Goal: Information Seeking & Learning: Learn about a topic

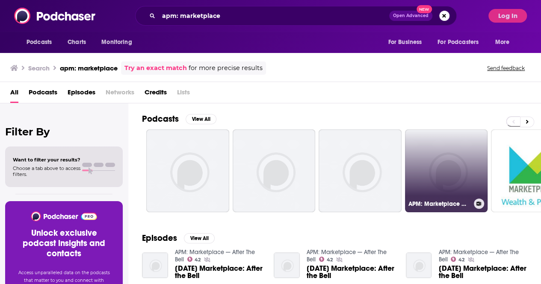
click at [469, 179] on link "APM: Marketplace Mid-Day Update" at bounding box center [446, 171] width 83 height 83
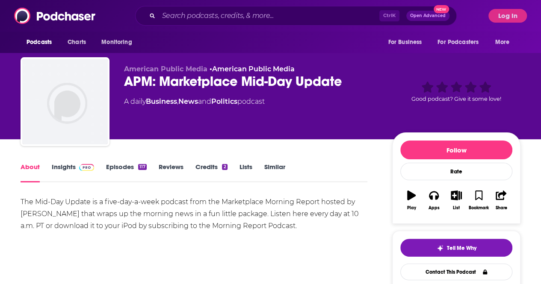
click at [132, 163] on link "Episodes 117" at bounding box center [126, 173] width 41 height 20
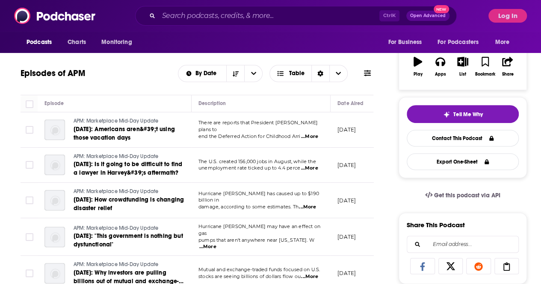
scroll to position [86, 0]
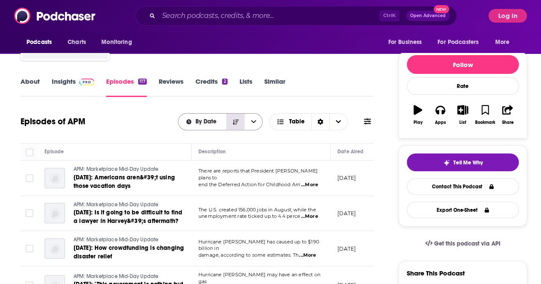
drag, startPoint x: 231, startPoint y: 124, endPoint x: 221, endPoint y: 124, distance: 9.9
click at [228, 124] on button "Sort Direction" at bounding box center [235, 122] width 18 height 16
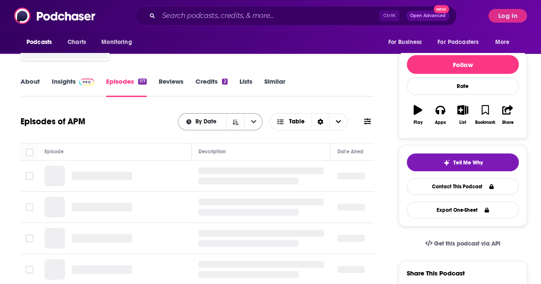
click at [218, 123] on span "By Date" at bounding box center [207, 122] width 24 height 6
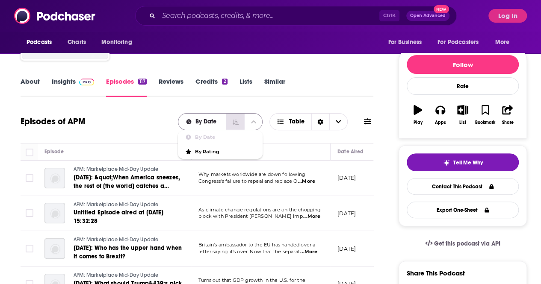
drag, startPoint x: 229, startPoint y: 121, endPoint x: 185, endPoint y: 96, distance: 50.8
click at [229, 121] on button "Sort Direction" at bounding box center [235, 122] width 18 height 16
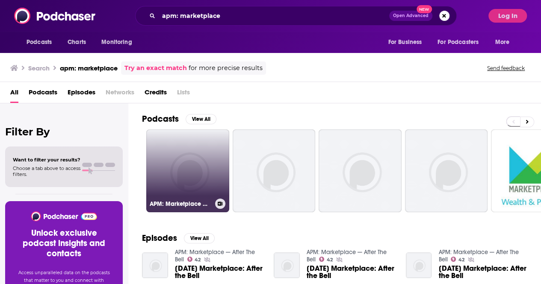
click at [197, 139] on link "APM: Marketplace Whiteboard" at bounding box center [187, 171] width 83 height 83
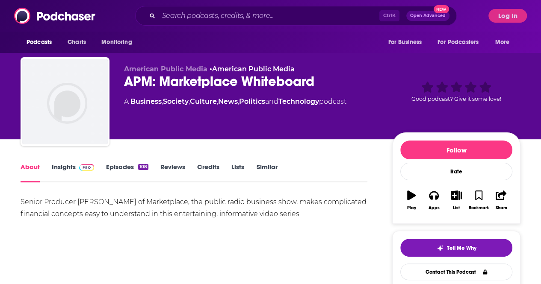
click at [107, 169] on link "Episodes 108" at bounding box center [127, 173] width 42 height 20
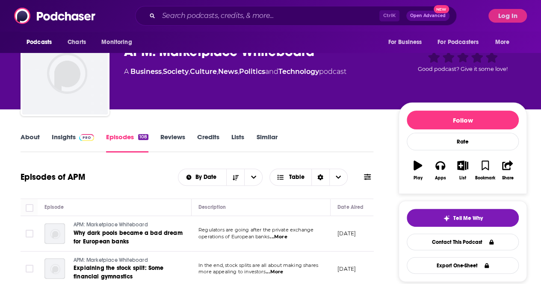
scroll to position [43, 0]
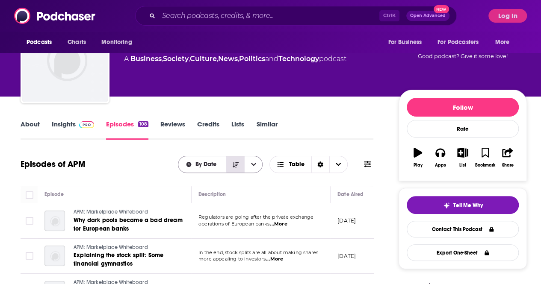
click at [237, 167] on icon "Sort Direction" at bounding box center [236, 165] width 6 height 6
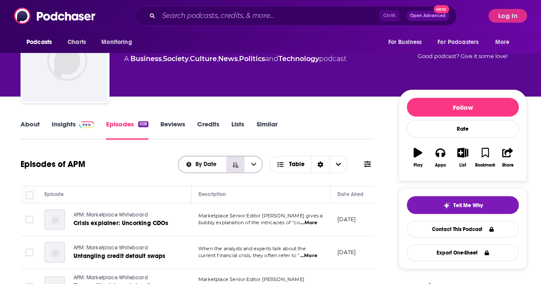
click at [237, 166] on icon "Sort Direction" at bounding box center [236, 165] width 6 height 6
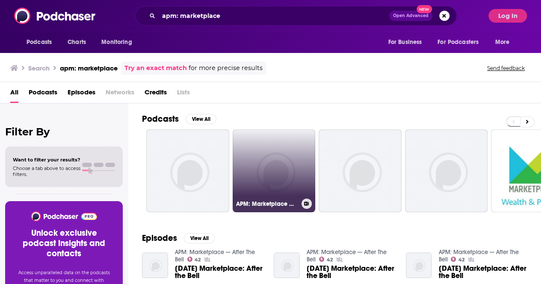
click at [307, 164] on link "APM: Marketplace — After The Bell" at bounding box center [274, 171] width 83 height 83
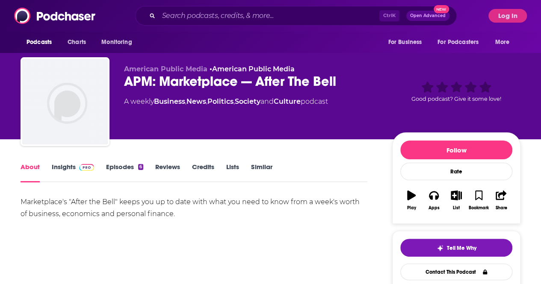
click at [119, 169] on link "Episodes 6" at bounding box center [124, 173] width 37 height 20
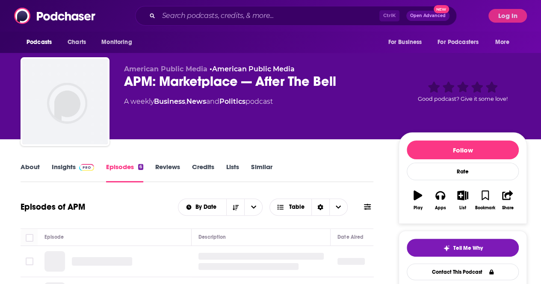
scroll to position [43, 0]
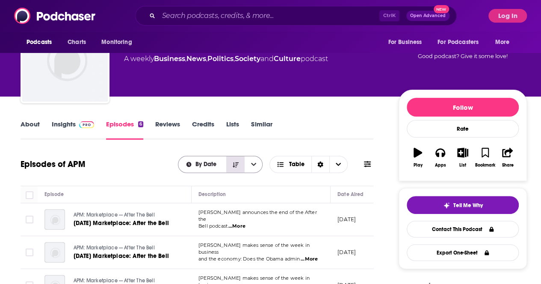
click at [231, 166] on button "Sort Direction" at bounding box center [235, 165] width 18 height 16
click at [230, 165] on button "Sort Direction" at bounding box center [235, 165] width 18 height 16
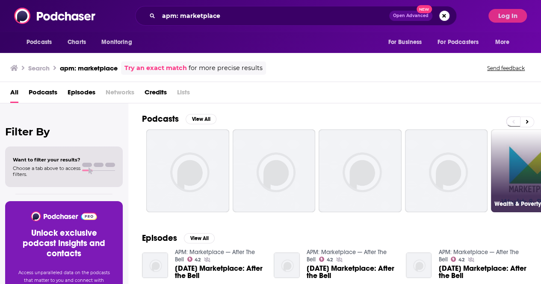
click at [524, 153] on link "Wealth & Poverty from Marketplace APM" at bounding box center [532, 171] width 83 height 83
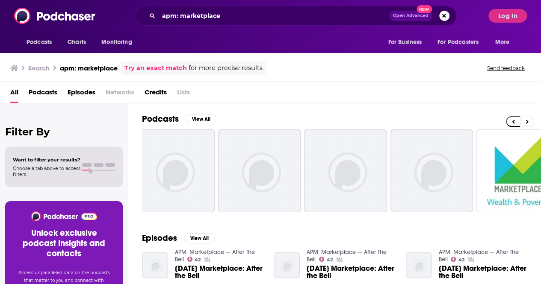
scroll to position [0, 14]
drag, startPoint x: 282, startPoint y: 24, endPoint x: 206, endPoint y: 18, distance: 76.3
click at [206, 18] on div "apm: marketplace Open Advanced New" at bounding box center [296, 16] width 322 height 20
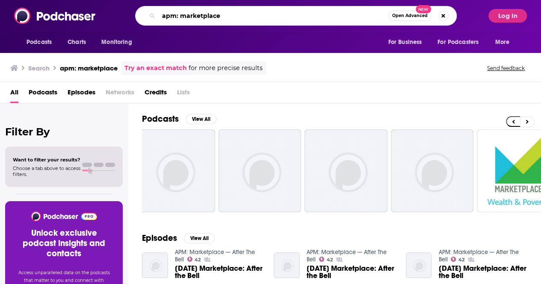
drag, startPoint x: 179, startPoint y: 16, endPoint x: 141, endPoint y: 9, distance: 39.0
click at [141, 9] on div "apm: marketplace Open Advanced New" at bounding box center [296, 16] width 322 height 20
type input "marketplace"
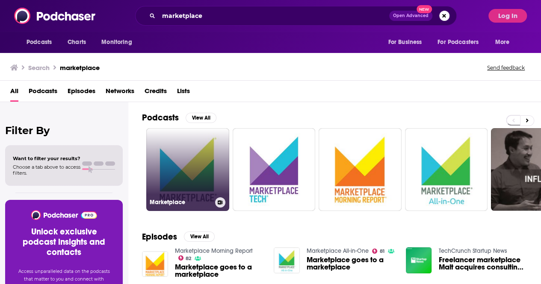
click at [182, 144] on link "Marketplace" at bounding box center [187, 169] width 83 height 83
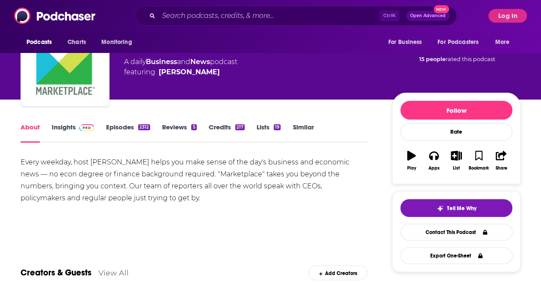
scroll to position [70, 0]
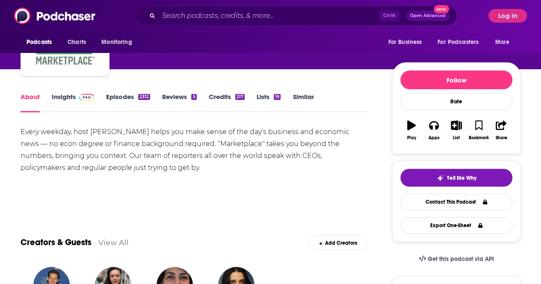
click at [68, 92] on div "About Insights Episodes 2312 Reviews 5 Credits 217 Lists 19 Similar" at bounding box center [194, 102] width 347 height 21
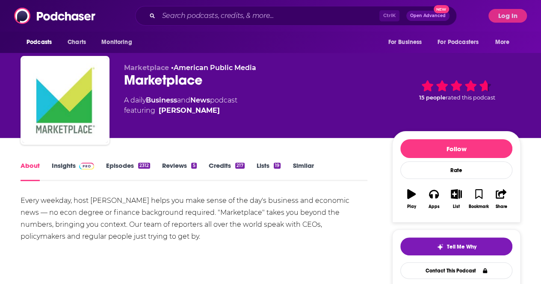
scroll to position [0, 0]
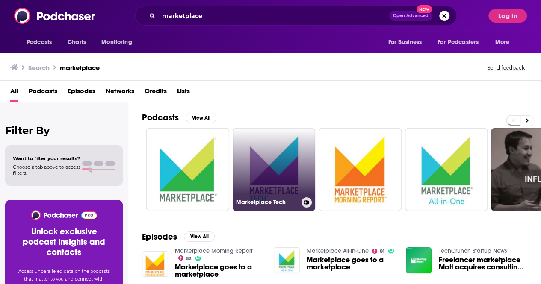
click at [278, 175] on link "Marketplace Tech" at bounding box center [274, 169] width 83 height 83
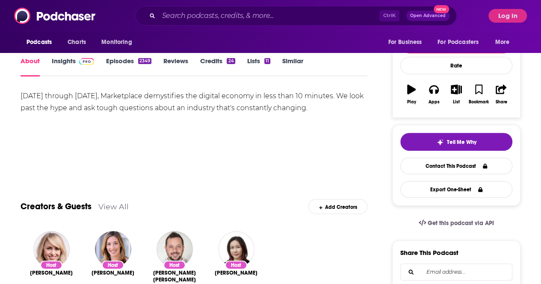
scroll to position [107, 0]
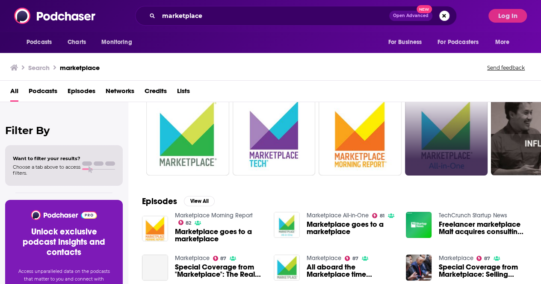
scroll to position [36, 0]
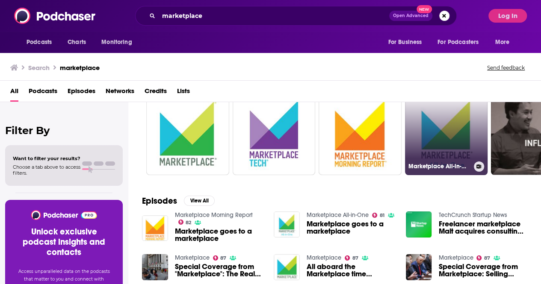
click at [427, 154] on link "Marketplace All-in-One" at bounding box center [446, 133] width 83 height 83
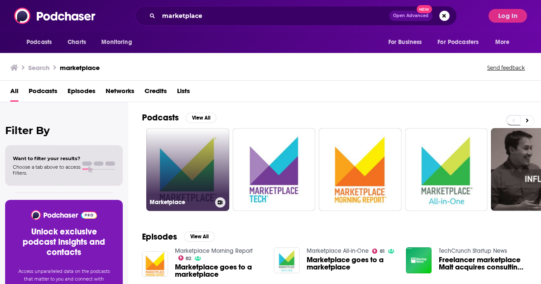
click at [190, 170] on link "Marketplace" at bounding box center [187, 169] width 83 height 83
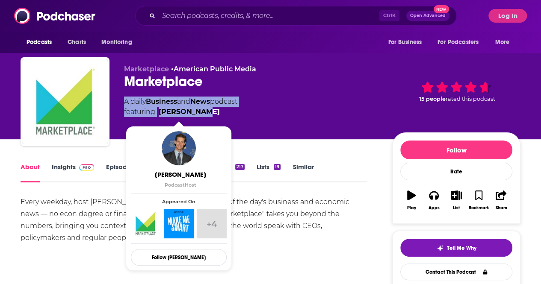
drag, startPoint x: 126, startPoint y: 101, endPoint x: 199, endPoint y: 113, distance: 74.1
click at [199, 113] on div "A daily Business and News podcast featuring Kai Ryssdal" at bounding box center [180, 107] width 113 height 21
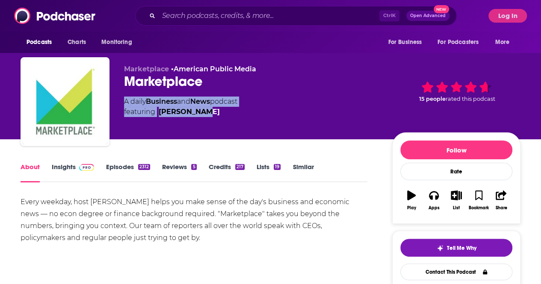
copy div "A daily Business and News podcast featuring Kai Ryssdal"
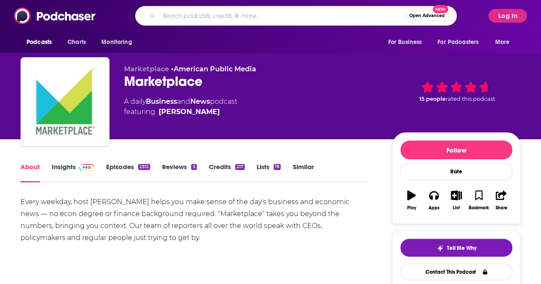
click at [208, 17] on input "Search podcasts, credits, & more..." at bounding box center [282, 16] width 247 height 14
type input "ft alphachat"
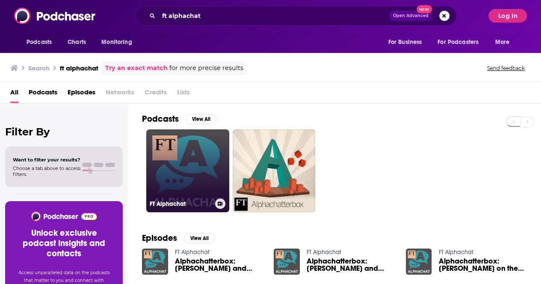
click at [167, 182] on link "FT Alphachat" at bounding box center [187, 171] width 83 height 83
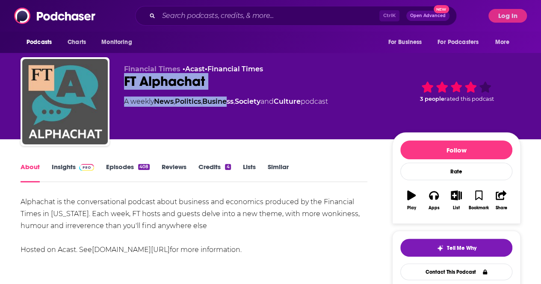
drag, startPoint x: 125, startPoint y: 82, endPoint x: 231, endPoint y: 101, distance: 107.4
click at [231, 101] on div "Financial Times • Acast • Financial Times FT Alphachat A weekly News , Politics…" at bounding box center [251, 99] width 255 height 68
click at [146, 101] on div "A weekly News , Politics , Business , Society and Culture podcast" at bounding box center [226, 102] width 204 height 10
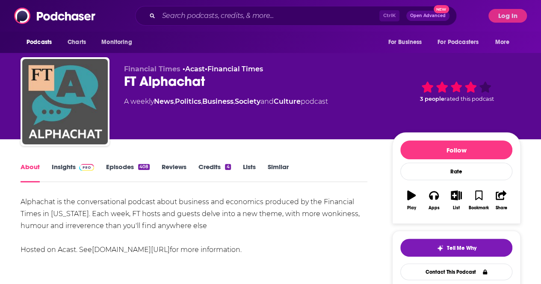
drag, startPoint x: 126, startPoint y: 100, endPoint x: 344, endPoint y: 116, distance: 219.2
click at [344, 116] on div "Financial Times • Acast • Financial Times FT Alphachat A weekly News , Politics…" at bounding box center [251, 99] width 255 height 68
copy div "A weekly News , Politics , Business , Society and Culture podcast"
click at [199, 13] on input "Search podcasts, credits, & more..." at bounding box center [269, 16] width 221 height 14
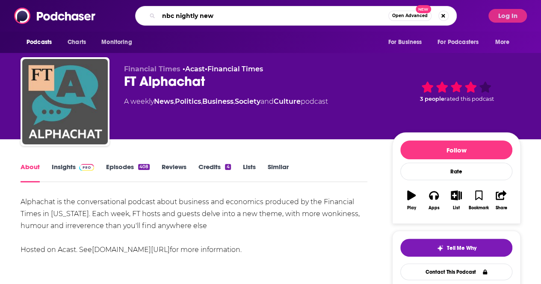
type input "nbc nightly news"
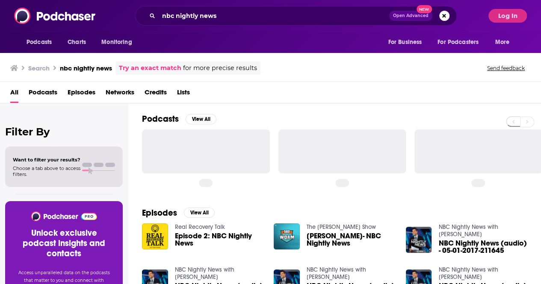
click at [200, 158] on div at bounding box center [206, 152] width 128 height 44
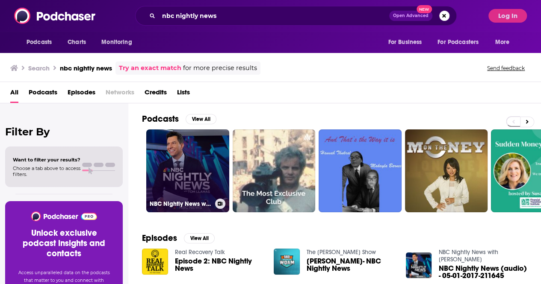
click at [175, 154] on link "NBC Nightly News with [PERSON_NAME]" at bounding box center [187, 171] width 83 height 83
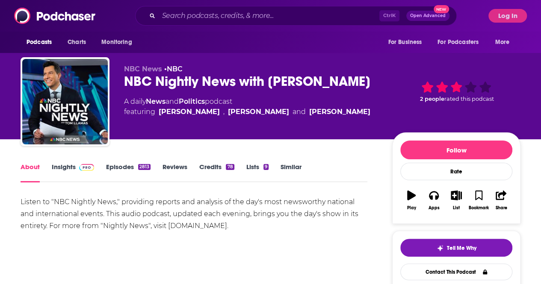
click at [108, 172] on link "Episodes 2813" at bounding box center [128, 173] width 44 height 20
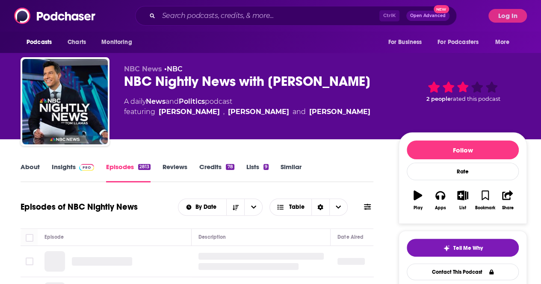
click at [68, 168] on link "Insights" at bounding box center [73, 173] width 42 height 20
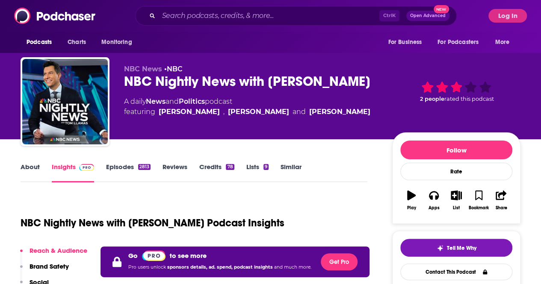
scroll to position [128, 0]
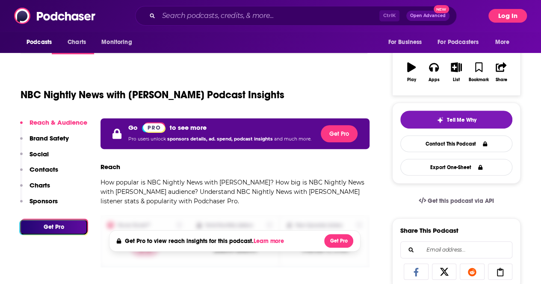
click at [509, 17] on button "Log In" at bounding box center [508, 16] width 39 height 14
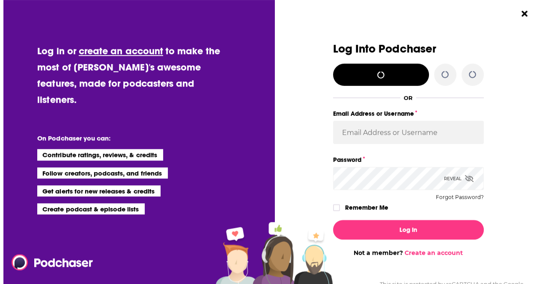
scroll to position [0, 0]
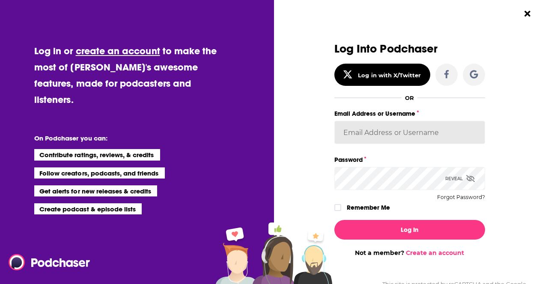
drag, startPoint x: 400, startPoint y: 145, endPoint x: 403, endPoint y: 140, distance: 5.2
click at [401, 145] on div "Email Address or Username" at bounding box center [409, 131] width 151 height 46
click at [405, 132] on input "Email Address or Username" at bounding box center [409, 132] width 151 height 23
type input "Veronica.Smith"
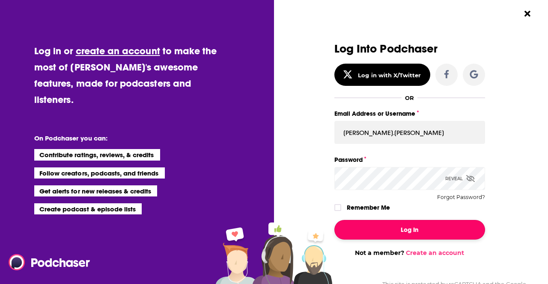
click at [371, 235] on button "Log In" at bounding box center [409, 230] width 151 height 20
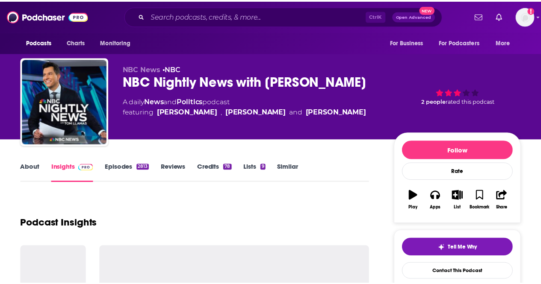
scroll to position [128, 0]
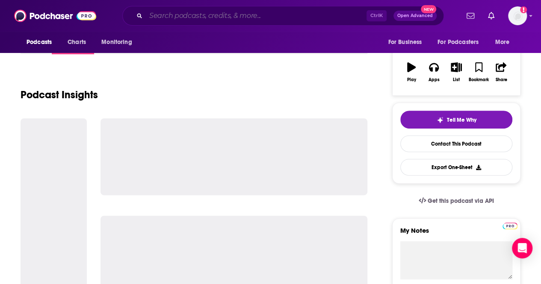
click at [237, 13] on input "Search podcasts, credits, & more..." at bounding box center [256, 16] width 221 height 14
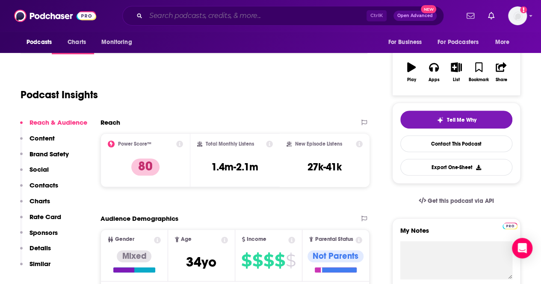
click at [191, 21] on input "Search podcasts, credits, & more..." at bounding box center [256, 16] width 221 height 14
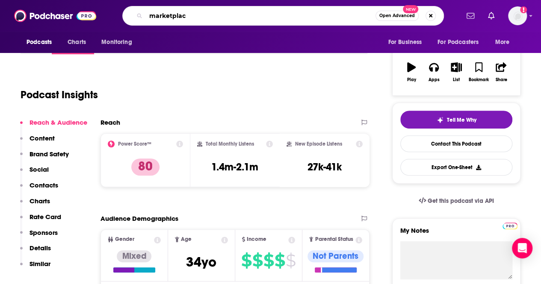
type input "marketplace"
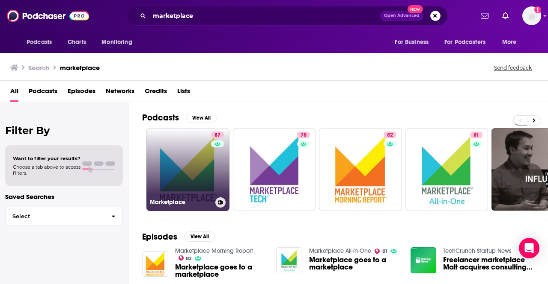
click at [177, 148] on link "87 Marketplace" at bounding box center [187, 169] width 83 height 83
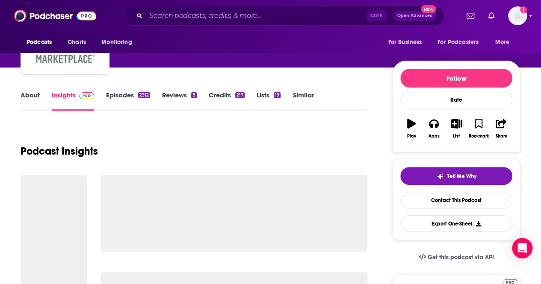
scroll to position [86, 0]
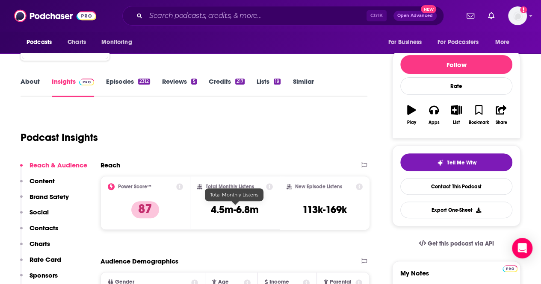
click at [222, 215] on h3 "4.5m-6.8m" at bounding box center [235, 210] width 48 height 13
click at [222, 213] on h3 "4.5m-6.8m" at bounding box center [235, 210] width 48 height 13
click at [221, 212] on h3 "4.5m-6.8m" at bounding box center [235, 210] width 48 height 13
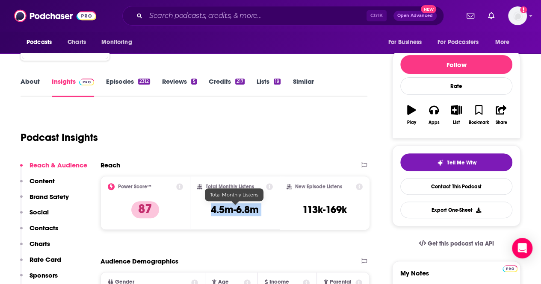
copy div "4.5m-6.8m"
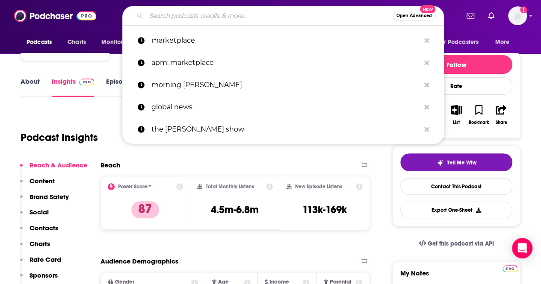
click at [209, 13] on input "Search podcasts, credits, & more..." at bounding box center [269, 16] width 247 height 14
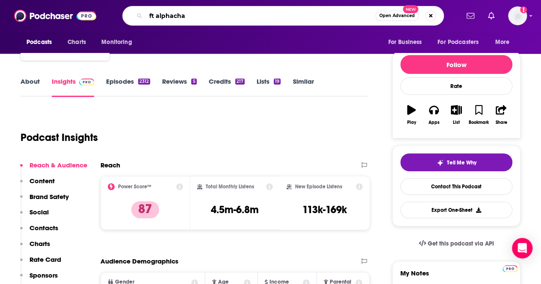
type input "ft alphachat"
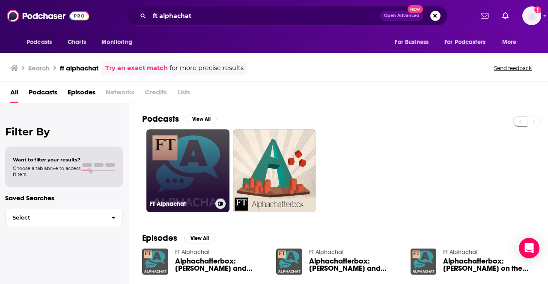
click at [203, 170] on link "FT Alphachat" at bounding box center [187, 171] width 83 height 83
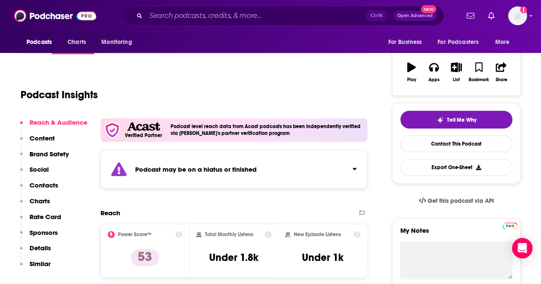
scroll to position [128, 0]
click at [236, 262] on h3 "Under 1.8k" at bounding box center [233, 258] width 49 height 13
click at [236, 261] on h3 "Under 1.8k" at bounding box center [233, 258] width 49 height 13
click at [237, 261] on h3 "Under 1.8k" at bounding box center [233, 258] width 49 height 13
click at [226, 259] on h3 "Under 1.8k" at bounding box center [233, 258] width 49 height 13
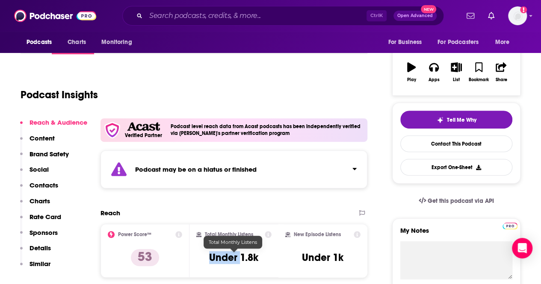
click at [226, 259] on h3 "Under 1.8k" at bounding box center [233, 258] width 49 height 13
copy div "Under 1.8k"
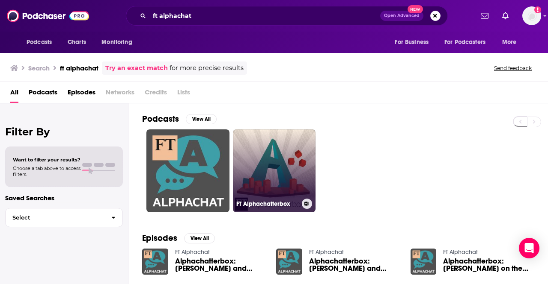
click at [282, 147] on link "FT Alphachatterbox" at bounding box center [274, 171] width 83 height 83
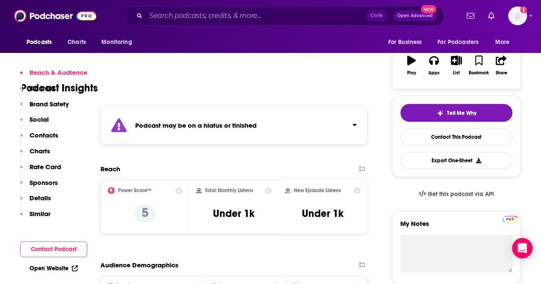
scroll to position [171, 0]
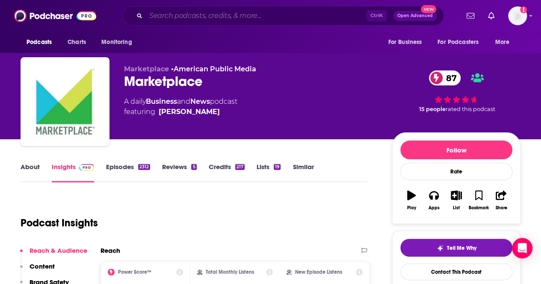
click at [234, 14] on input "Search podcasts, credits, & more..." at bounding box center [256, 16] width 221 height 14
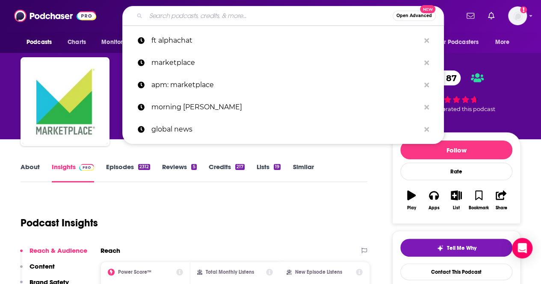
paste input "The Twenty Minute Vc"
type input "The Twenty Minute Vc"
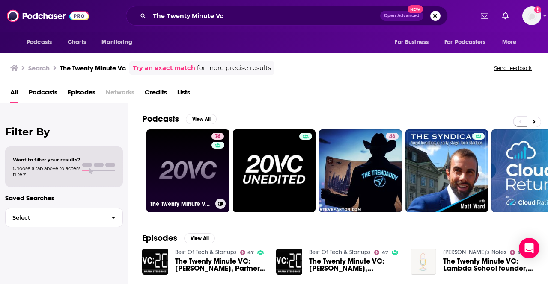
click at [216, 165] on div "76" at bounding box center [218, 166] width 15 height 66
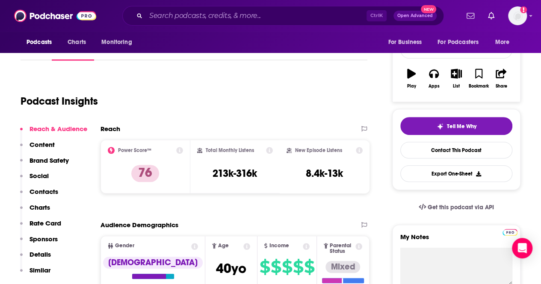
scroll to position [128, 0]
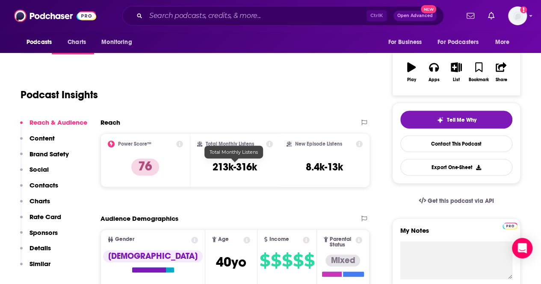
click at [242, 167] on h3 "213k-316k" at bounding box center [235, 167] width 44 height 13
click at [244, 169] on h3 "213k-316k" at bounding box center [235, 167] width 44 height 13
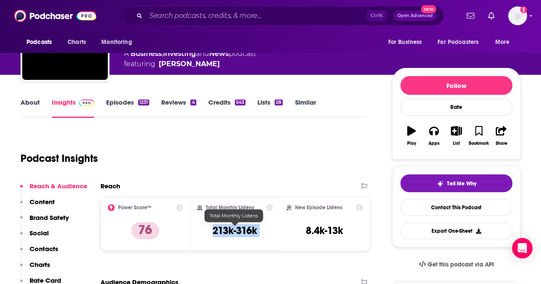
scroll to position [0, 0]
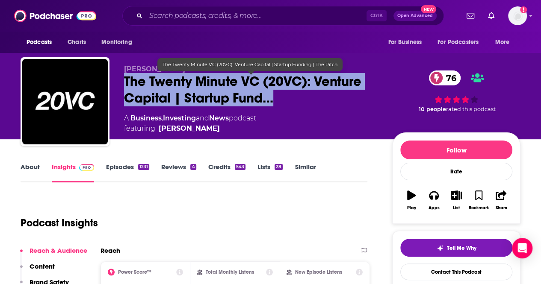
drag, startPoint x: 125, startPoint y: 79, endPoint x: 270, endPoint y: 95, distance: 146.0
click at [272, 94] on div "Harry Stebbings The Twenty Minute VC (20VC): Venture Capital | Startup Fund… 76…" at bounding box center [271, 103] width 500 height 92
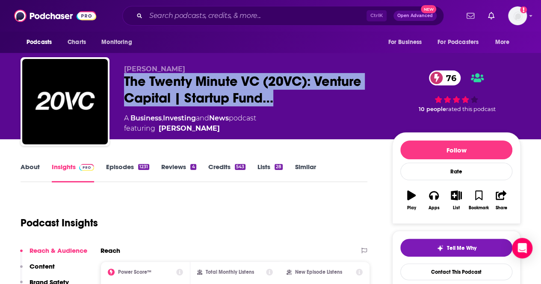
drag, startPoint x: 123, startPoint y: 117, endPoint x: 235, endPoint y: 134, distance: 113.4
click at [235, 134] on div "Harry Stebbings The Twenty Minute VC (20VC): Venture Capital | Startup Fund… 76…" at bounding box center [271, 103] width 500 height 92
copy div "A Business , Investing and News podcast featuring Harry Stebbings"
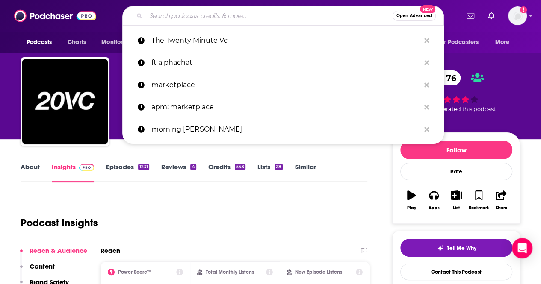
click at [175, 14] on input "Search podcasts, credits, & more..." at bounding box center [269, 16] width 247 height 14
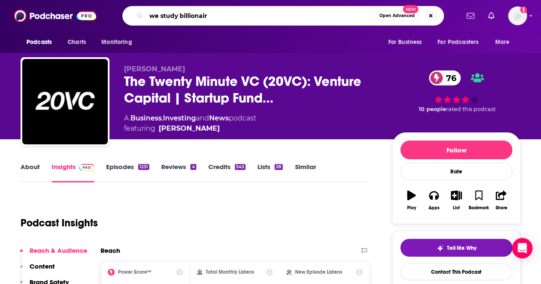
type input "we study billionairs"
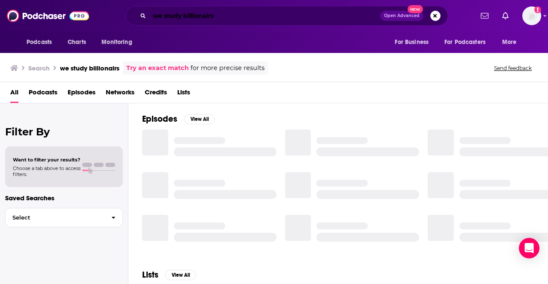
click at [270, 20] on input "we study billionairs" at bounding box center [264, 16] width 231 height 14
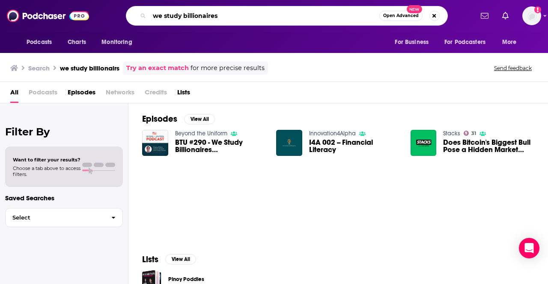
type input "we study billionaires"
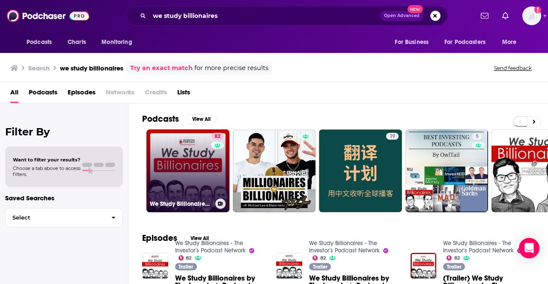
click at [193, 168] on link "82 We Study Billionaires - The Investor’s Podcast Network" at bounding box center [187, 171] width 83 height 83
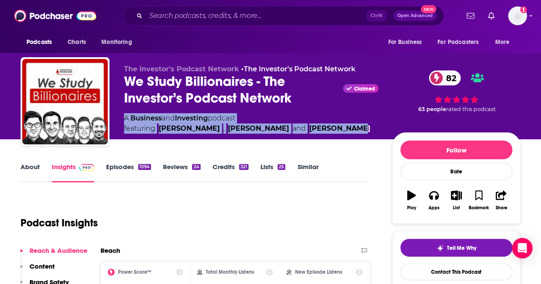
drag, startPoint x: 116, startPoint y: 118, endPoint x: 321, endPoint y: 130, distance: 206.2
click at [321, 130] on div "The Investor's Podcast Network • The Investor's Podcast Network We Study Billio…" at bounding box center [271, 103] width 500 height 92
copy div "A Business and Investing podcast featuring Clay Finck , Kyle Grieve and Preston…"
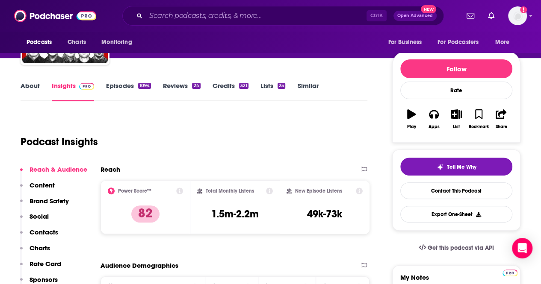
scroll to position [128, 0]
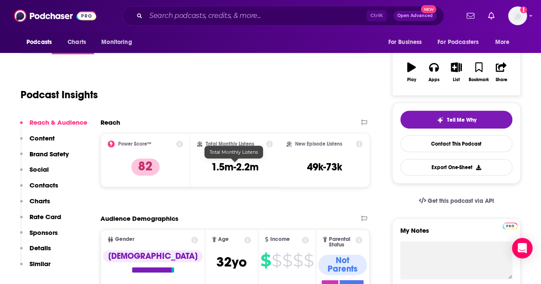
click at [218, 166] on h3 "1.5m-2.2m" at bounding box center [234, 167] width 47 height 13
copy div "1.5m-2.2m"
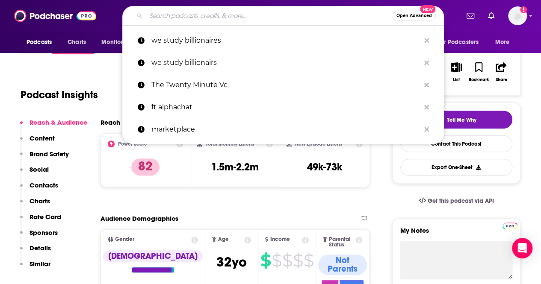
click at [195, 17] on input "Search podcasts, credits, & more..." at bounding box center [269, 16] width 247 height 14
paste input "The Renegade Millionare Podcast"
type input "The Renegade Millionare Podcast"
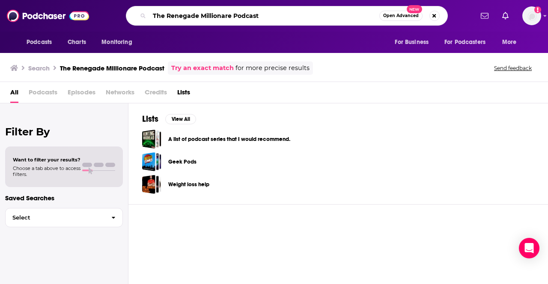
drag, startPoint x: 275, startPoint y: 15, endPoint x: 233, endPoint y: 17, distance: 42.4
click at [233, 17] on input "The Renegade Millionare Podcast" at bounding box center [264, 16] width 230 height 14
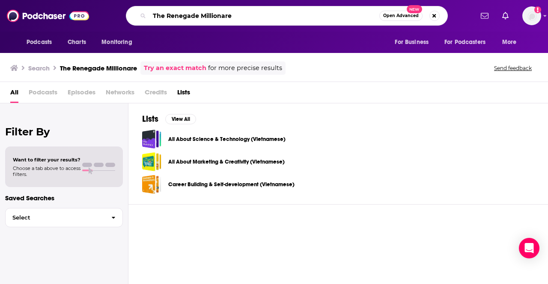
drag, startPoint x: 166, startPoint y: 17, endPoint x: 114, endPoint y: 10, distance: 52.6
click at [114, 10] on div "The Renegade Millionare Open Advanced New" at bounding box center [286, 16] width 373 height 20
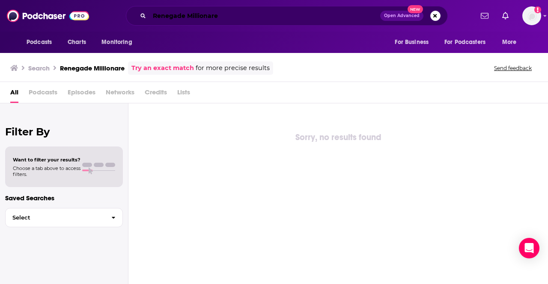
click at [173, 15] on input "Renegade Millionare" at bounding box center [264, 16] width 231 height 14
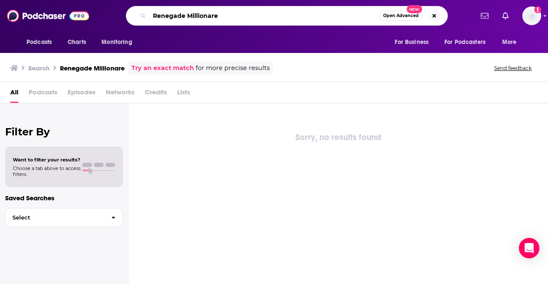
click at [173, 15] on input "Renegade Millionare" at bounding box center [264, 16] width 230 height 14
paste input "The Renegade Millionare Podcast"
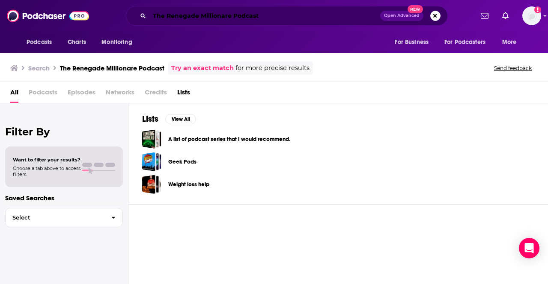
click at [207, 16] on input "The Renegade Millionare Podcast" at bounding box center [264, 16] width 231 height 14
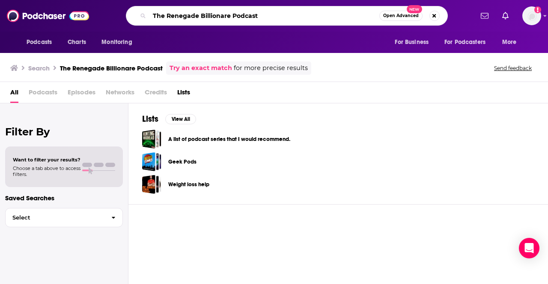
drag, startPoint x: 282, startPoint y: 16, endPoint x: 116, endPoint y: 9, distance: 166.6
click at [118, 9] on div "The Renegade Billionare Podcast Open Advanced New" at bounding box center [286, 16] width 373 height 20
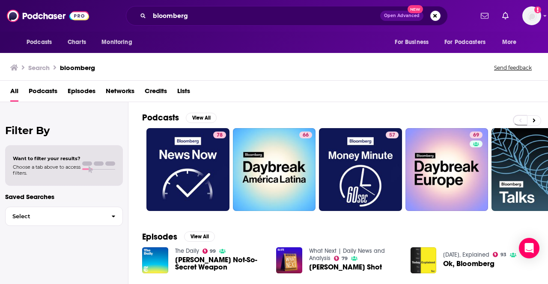
click at [244, 3] on div "Podcasts Charts Monitoring bloomberg Open Advanced New For Business For Podcast…" at bounding box center [274, 16] width 548 height 32
click at [242, 15] on input "bloomberg" at bounding box center [264, 16] width 231 height 14
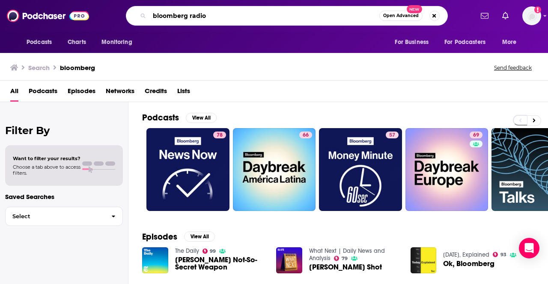
type input "bloomberg radio"
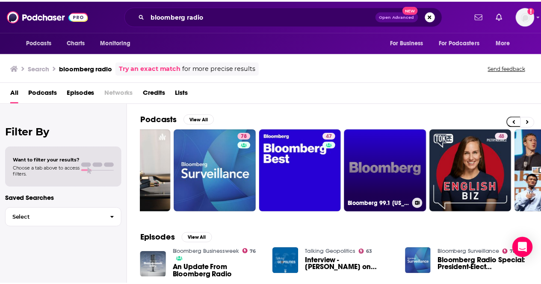
scroll to position [0, 134]
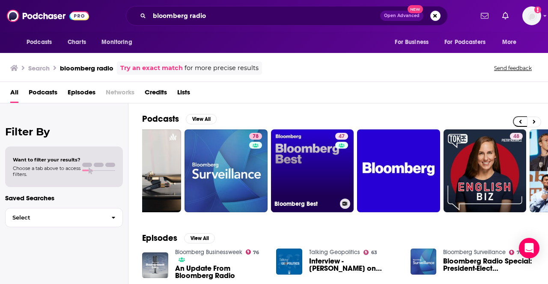
click at [310, 167] on link "47 Bloomberg Best" at bounding box center [312, 171] width 83 height 83
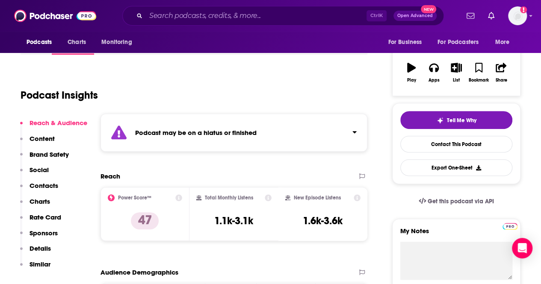
scroll to position [128, 0]
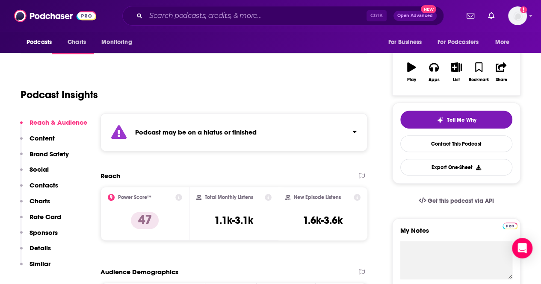
click at [154, 9] on div "Ctrl K Open Advanced New" at bounding box center [283, 16] width 322 height 20
click at [160, 22] on div "Ctrl K Open Advanced New" at bounding box center [283, 16] width 322 height 20
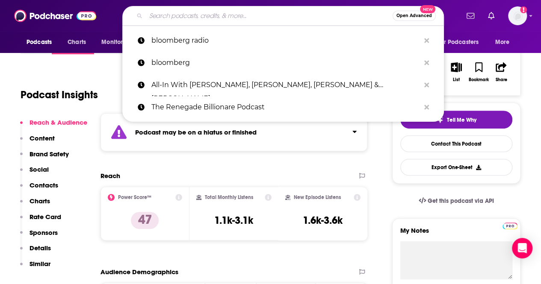
click at [163, 18] on input "Search podcasts, credits, & more..." at bounding box center [269, 16] width 247 height 14
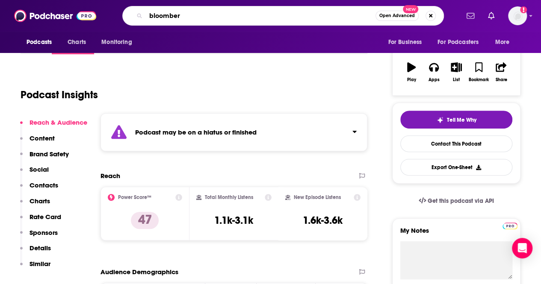
type input "bloomberg"
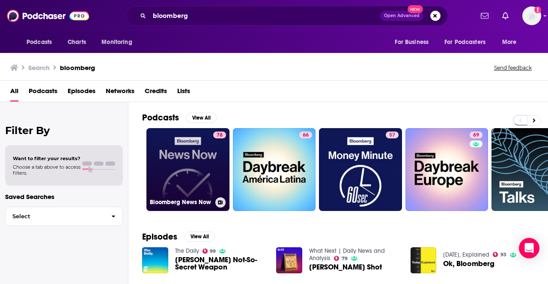
click at [194, 155] on link "78 Bloomberg News Now" at bounding box center [187, 169] width 83 height 83
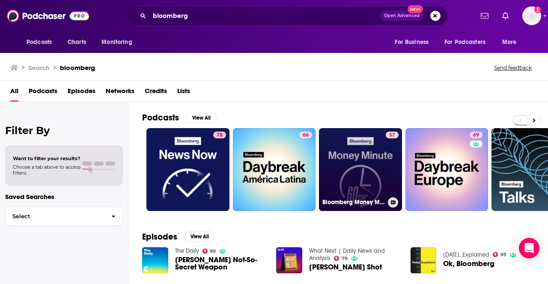
click at [375, 169] on link "57 Bloomberg Money Minute" at bounding box center [360, 169] width 83 height 83
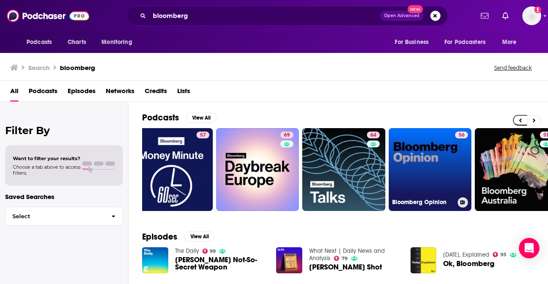
scroll to position [0, 190]
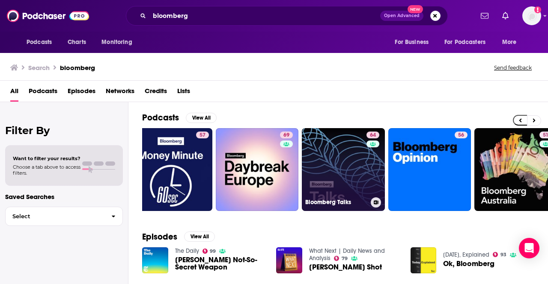
click at [342, 176] on link "64 Bloomberg Talks" at bounding box center [343, 169] width 83 height 83
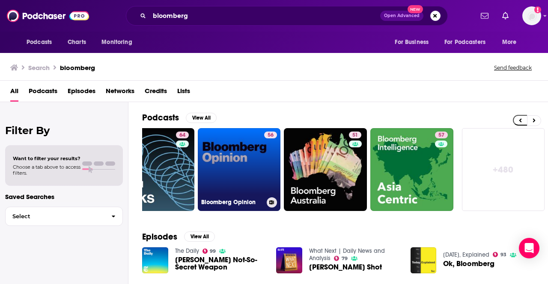
scroll to position [0, 378]
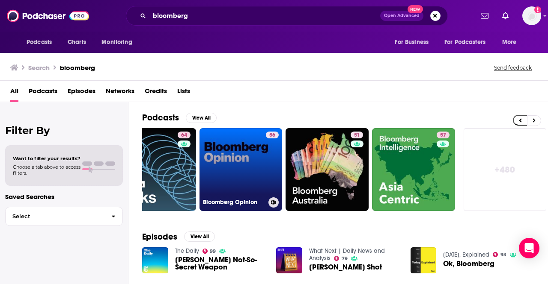
click at [230, 163] on link "56 Bloomberg Opinion" at bounding box center [240, 169] width 83 height 83
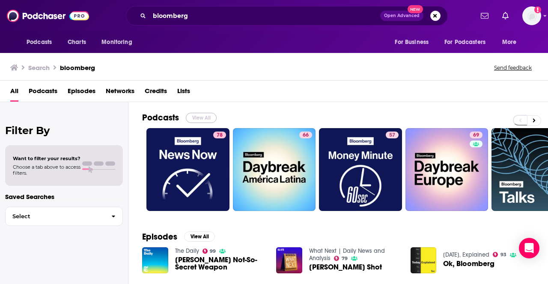
click at [202, 116] on button "View All" at bounding box center [201, 118] width 31 height 10
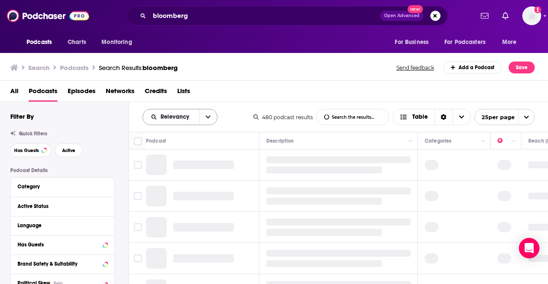
click at [209, 117] on icon "open menu" at bounding box center [207, 117] width 5 height 6
click at [359, 101] on div "All Podcasts Episodes Networks Credits Lists" at bounding box center [275, 93] width 531 height 18
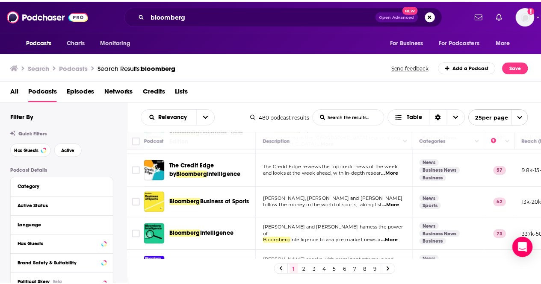
scroll to position [299, 0]
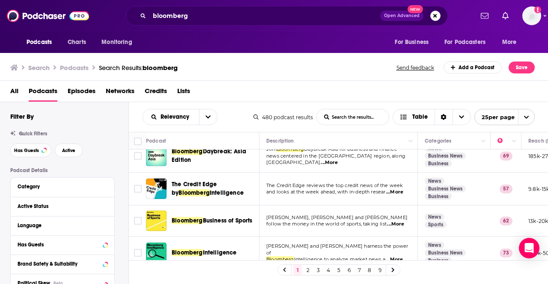
click at [377, 189] on span "and looks at the week ahead, with in-depth resear" at bounding box center [325, 192] width 119 height 6
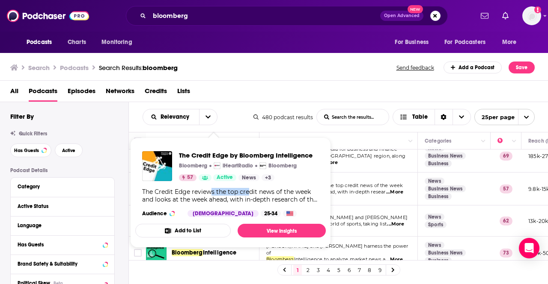
drag, startPoint x: 210, startPoint y: 193, endPoint x: 248, endPoint y: 190, distance: 37.3
click at [248, 191] on div "The Credit Edge reviews the top credit news of the week and looks at the week a…" at bounding box center [230, 195] width 177 height 15
click at [281, 158] on span "The Credit Edge by Bloomberg Intelligence" at bounding box center [245, 155] width 133 height 8
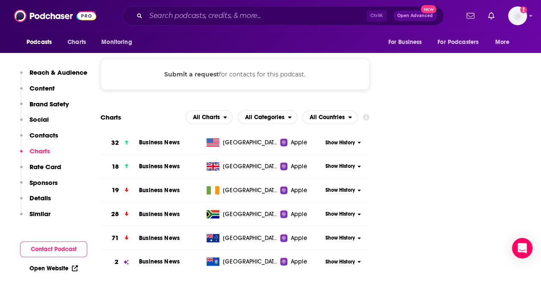
scroll to position [898, 0]
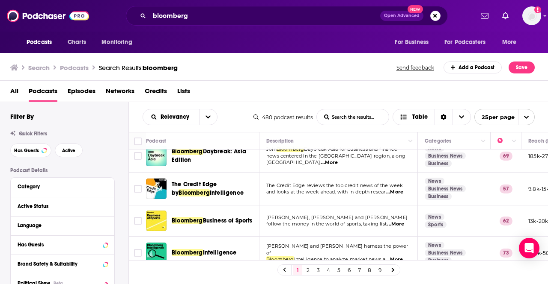
scroll to position [385, 0]
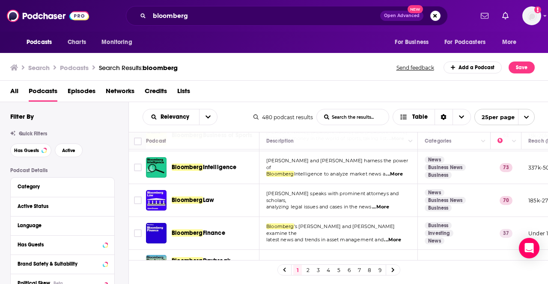
drag, startPoint x: 402, startPoint y: 167, endPoint x: 386, endPoint y: 215, distance: 50.6
click at [386, 215] on tbody "Bloomberg News Now Bloomberg News Now is a comprehensive audio report on today'…" at bounding box center [450, 172] width 643 height 814
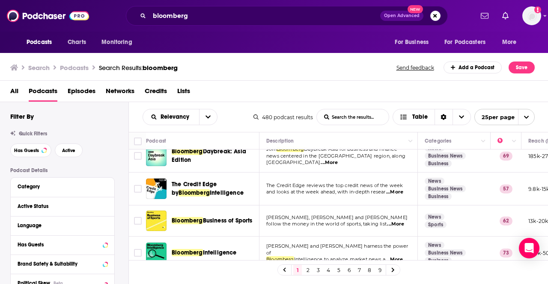
scroll to position [342, 0]
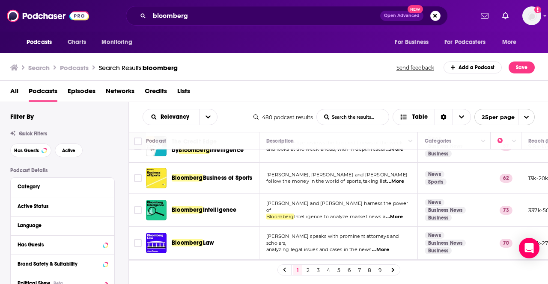
click at [398, 214] on span "...More" at bounding box center [393, 217] width 17 height 7
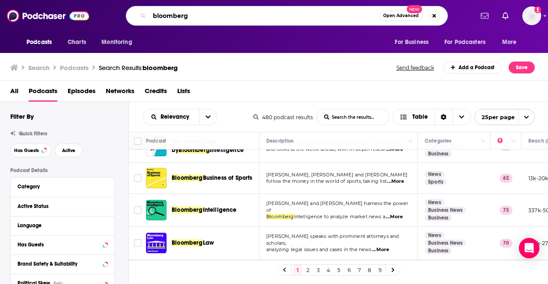
drag, startPoint x: 269, startPoint y: 20, endPoint x: 159, endPoint y: 21, distance: 109.9
click at [159, 21] on input "bloomberg" at bounding box center [264, 16] width 230 height 14
click at [153, 9] on input "bloomberg" at bounding box center [264, 16] width 230 height 14
click at [153, 10] on input "bloomberg" at bounding box center [264, 16] width 230 height 14
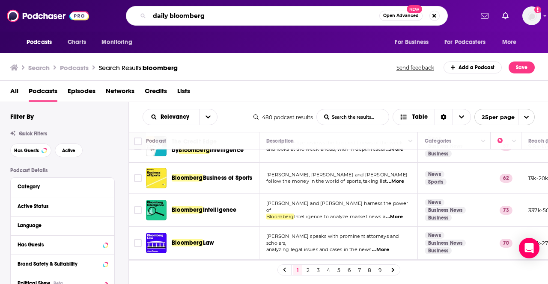
click at [193, 14] on input "daily bloomberg" at bounding box center [264, 16] width 230 height 14
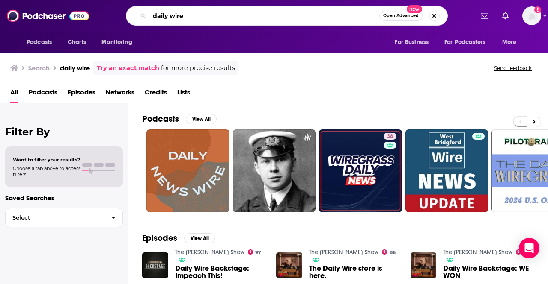
click at [151, 17] on input "daily wire" at bounding box center [264, 16] width 230 height 14
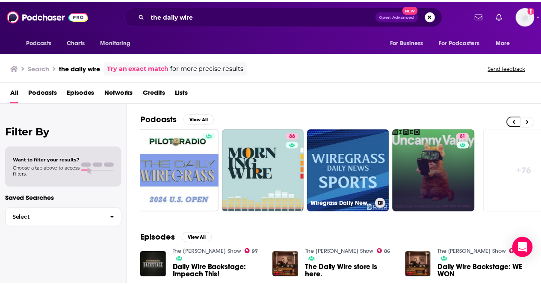
scroll to position [0, 380]
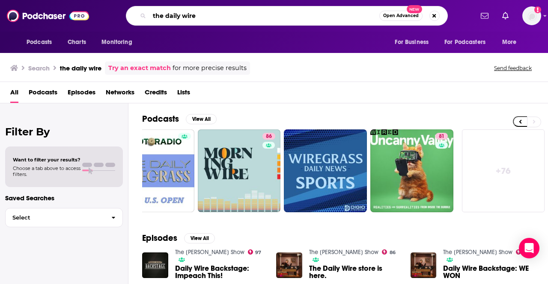
click at [196, 14] on input "the daily wire" at bounding box center [264, 16] width 230 height 14
type input "mark levin"
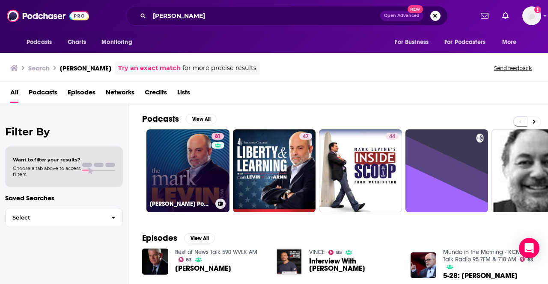
click at [202, 177] on link "81 Mark Levin Podcast" at bounding box center [187, 171] width 83 height 83
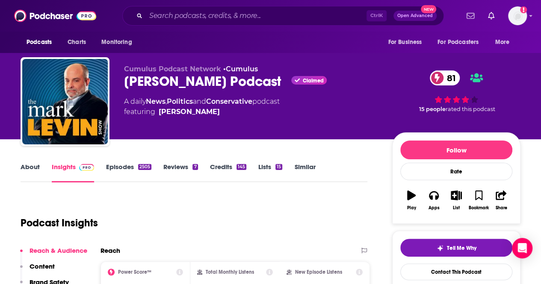
drag, startPoint x: 120, startPoint y: 99, endPoint x: 273, endPoint y: 109, distance: 153.9
click at [273, 109] on div "Cumulus Podcast Network • Cumulus Mark Levin Podcast Claimed 81 A daily News , …" at bounding box center [271, 103] width 500 height 92
click at [133, 105] on div "A daily News , Politics and Conservative podcast featuring Mark Levin" at bounding box center [202, 107] width 156 height 21
click at [127, 102] on div "A daily News , Politics and Conservative podcast featuring Mark Levin" at bounding box center [202, 107] width 156 height 21
drag, startPoint x: 126, startPoint y: 102, endPoint x: 287, endPoint y: 101, distance: 161.3
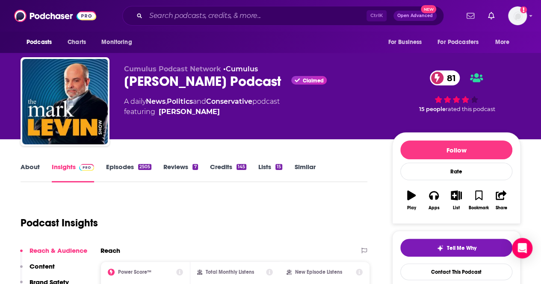
click at [280, 101] on div "A daily News , Politics and Conservative podcast featuring Mark Levin" at bounding box center [202, 107] width 156 height 21
copy div "A daily News , Politics and Conservative podcast"
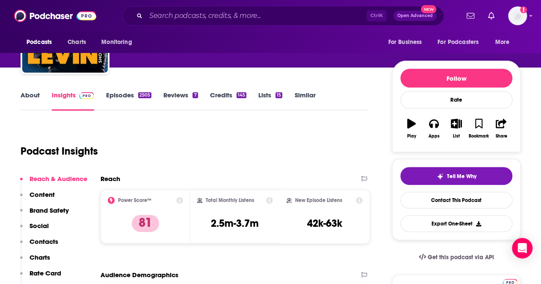
scroll to position [128, 0]
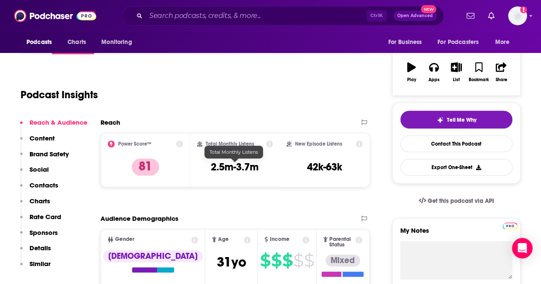
click at [215, 170] on h3 "2.5m-3.7m" at bounding box center [235, 167] width 48 height 13
copy div "2.5m-3.7m"
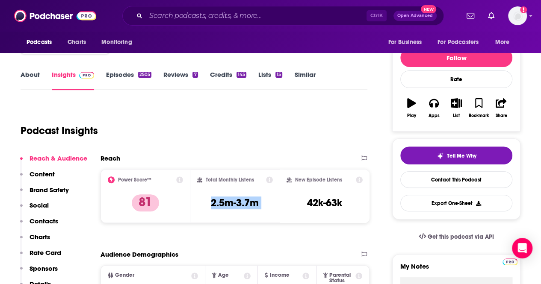
scroll to position [86, 0]
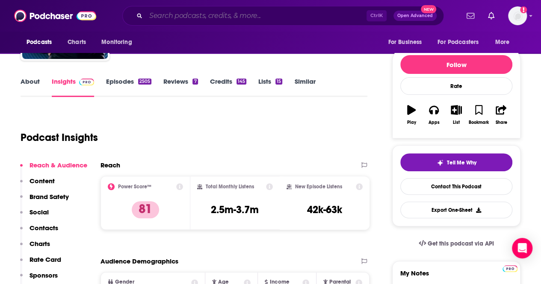
click at [181, 18] on input "Search podcasts, credits, & more..." at bounding box center [256, 16] width 221 height 14
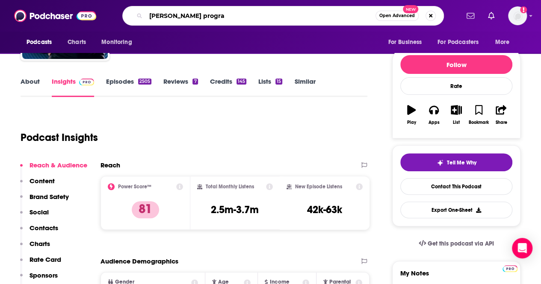
type input "glenn beck program"
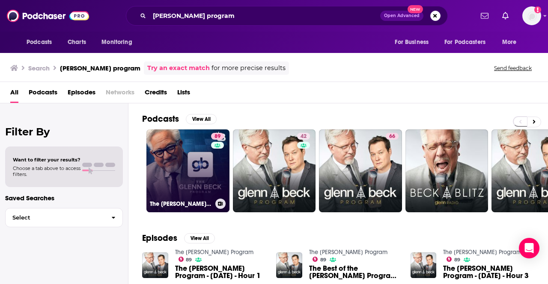
click at [205, 170] on link "89 The Glenn Beck Program" at bounding box center [187, 171] width 83 height 83
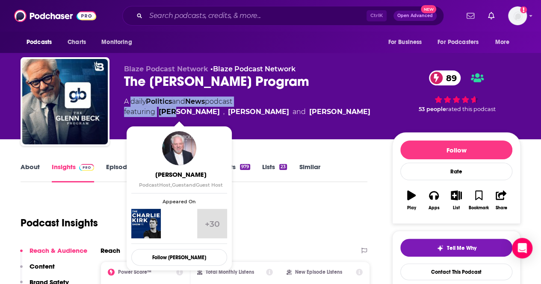
drag, startPoint x: 130, startPoint y: 105, endPoint x: 175, endPoint y: 116, distance: 45.3
click at [175, 116] on div "A daily Politics and News podcast featuring Glenn Beck , Steve Burguiere and Pa…" at bounding box center [247, 107] width 246 height 21
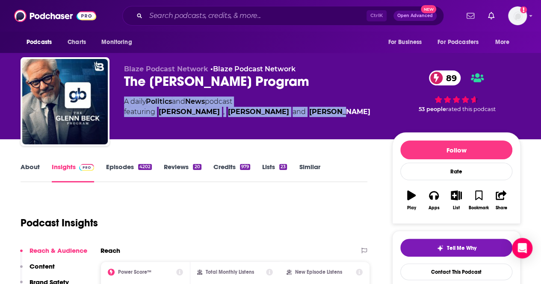
drag, startPoint x: 123, startPoint y: 103, endPoint x: 319, endPoint y: 124, distance: 196.7
click at [319, 124] on div "Blaze Podcast Network • Blaze Podcast Network The Glenn Beck Program 89 A daily…" at bounding box center [271, 103] width 500 height 92
copy div "A daily Politics and News podcast featuring Glenn Beck , Steve Burguiere and Pa…"
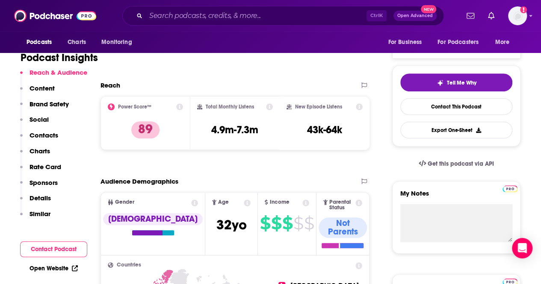
scroll to position [171, 0]
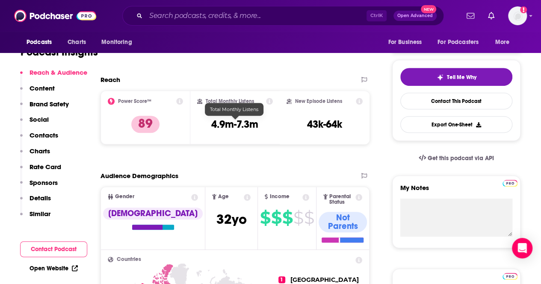
click at [223, 123] on h3 "4.9m-7.3m" at bounding box center [234, 124] width 47 height 13
click at [223, 125] on h3 "4.9m-7.3m" at bounding box center [234, 124] width 47 height 13
click at [222, 126] on h3 "4.9m-7.3m" at bounding box center [234, 124] width 47 height 13
click at [221, 126] on h3 "4.9m-7.3m" at bounding box center [234, 124] width 47 height 13
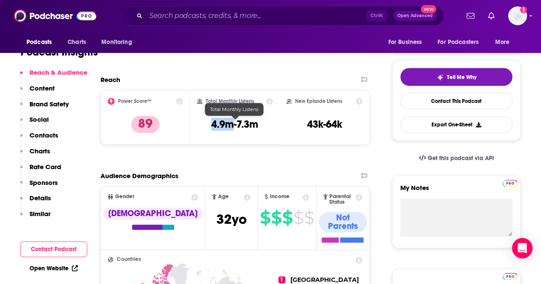
click at [221, 126] on h3 "4.9m-7.3m" at bounding box center [234, 124] width 47 height 13
click at [222, 126] on h3 "4.9m-7.3m" at bounding box center [234, 124] width 47 height 13
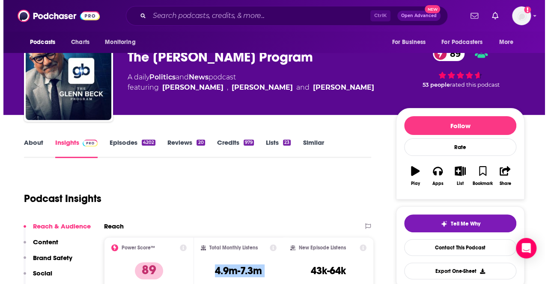
scroll to position [0, 0]
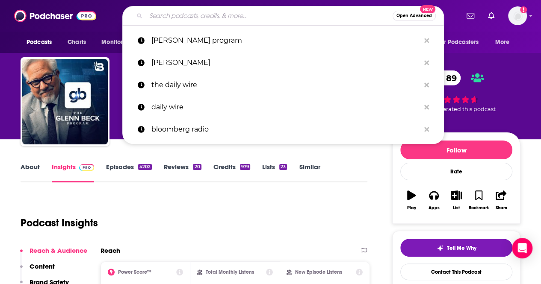
click at [202, 19] on input "Search podcasts, credits, & more..." at bounding box center [269, 16] width 247 height 14
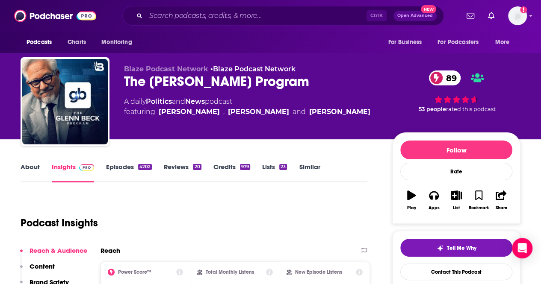
click at [215, 2] on div "Podcasts Charts Monitoring Ctrl K Open Advanced New For Business For Podcasters…" at bounding box center [270, 16] width 541 height 32
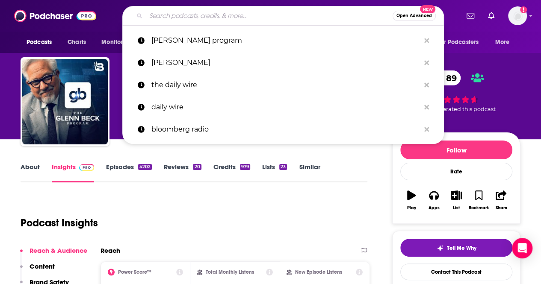
click at [249, 14] on input "Search podcasts, credits, & more..." at bounding box center [269, 16] width 247 height 14
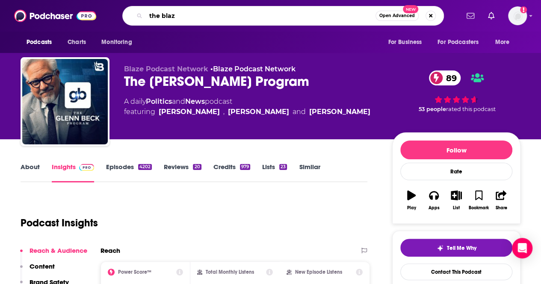
type input "the blaze"
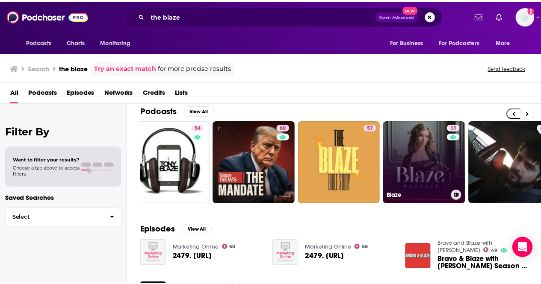
scroll to position [0, 126]
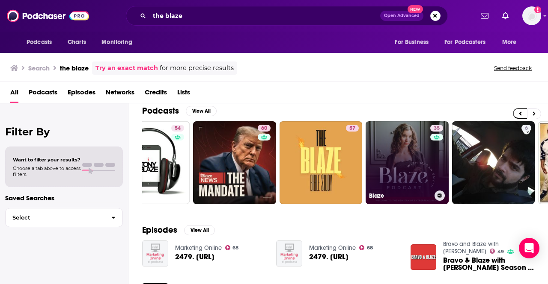
click at [396, 166] on link "35 Blaze" at bounding box center [406, 162] width 83 height 83
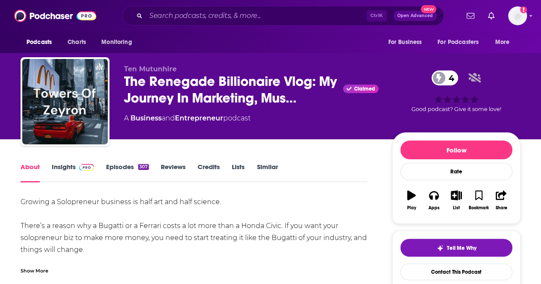
click at [71, 169] on link "Insights" at bounding box center [73, 173] width 42 height 20
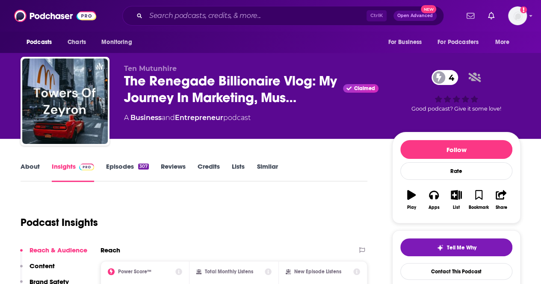
scroll to position [43, 0]
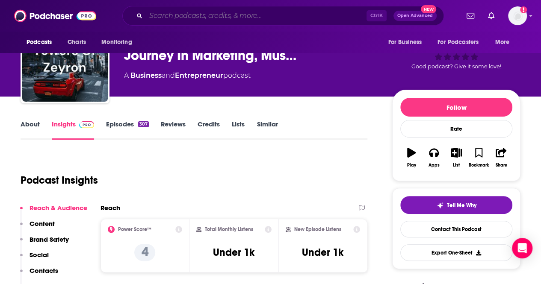
click at [223, 14] on input "Search podcasts, credits, & more..." at bounding box center [256, 16] width 221 height 14
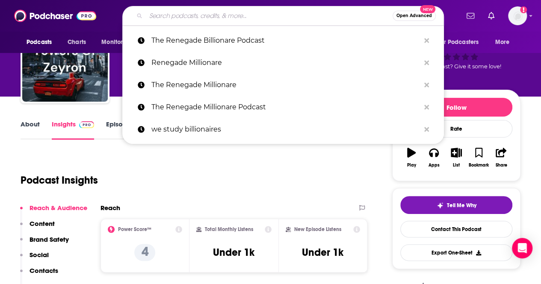
paste input "All-In With [PERSON_NAME], [PERSON_NAME], [PERSON_NAME] & [PERSON_NAME]"
type input "All-In With [PERSON_NAME], [PERSON_NAME], [PERSON_NAME] & [PERSON_NAME]"
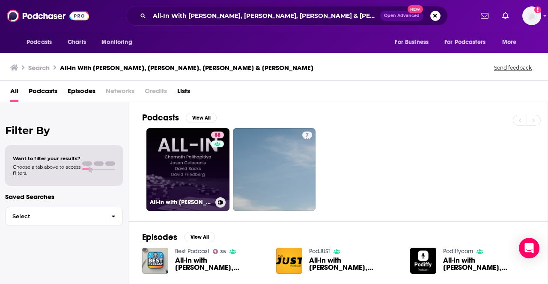
click at [168, 172] on link "88 All-In with Chamath, Jason, Sacks & Friedberg" at bounding box center [187, 169] width 83 height 83
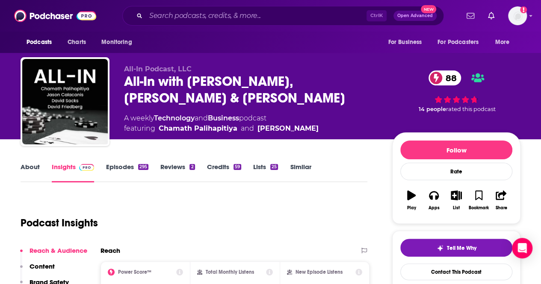
drag, startPoint x: 122, startPoint y: 113, endPoint x: 318, endPoint y: 132, distance: 196.9
click at [318, 132] on div "All-In Podcast, LLC All-In with Chamath, Jason, Sacks & Friedberg 88 A weekly T…" at bounding box center [271, 103] width 500 height 92
click at [130, 128] on span "featuring Chamath Palihapitiya and David Friedberg" at bounding box center [221, 129] width 195 height 10
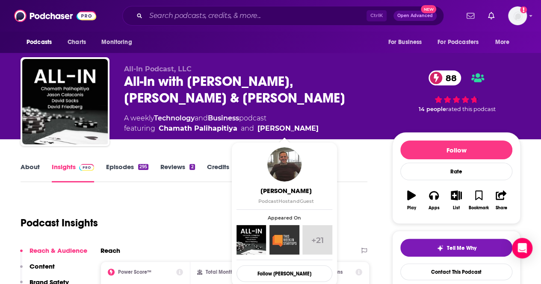
drag, startPoint x: 126, startPoint y: 120, endPoint x: 313, endPoint y: 127, distance: 187.1
click at [313, 126] on div "A weekly Technology and Business podcast featuring Chamath Palihapitiya and Dav…" at bounding box center [221, 123] width 195 height 21
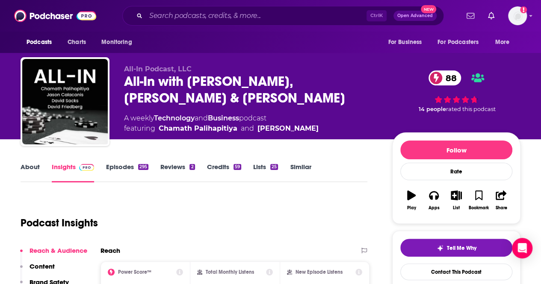
copy div "A weekly Technology and Business podcast featuring Chamath Palihapitiya and Dav…"
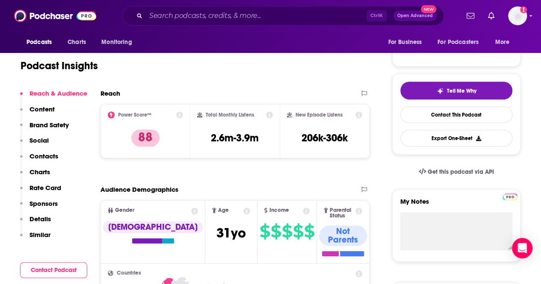
scroll to position [171, 0]
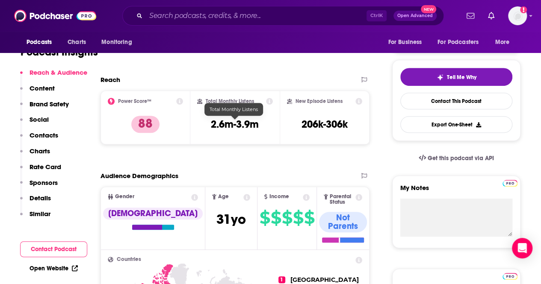
click at [221, 130] on h3 "2.6m-3.9m" at bounding box center [235, 124] width 48 height 13
click at [221, 128] on h3 "2.6m-3.9m" at bounding box center [235, 124] width 48 height 13
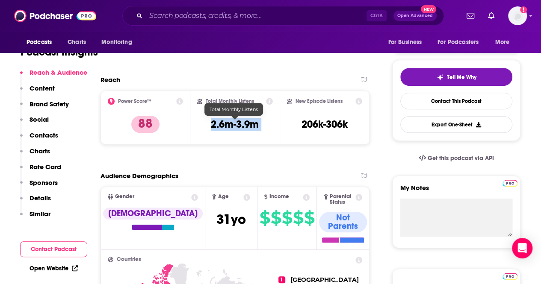
click at [221, 128] on h3 "2.6m-3.9m" at bounding box center [235, 124] width 48 height 13
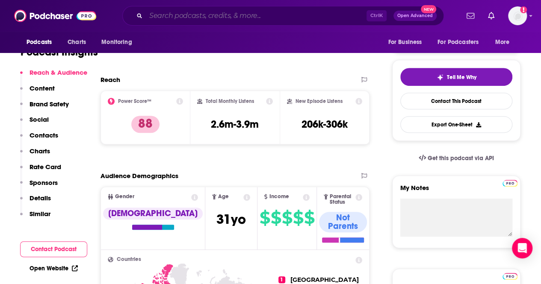
click at [204, 18] on input "Search podcasts, credits, & more..." at bounding box center [256, 16] width 221 height 14
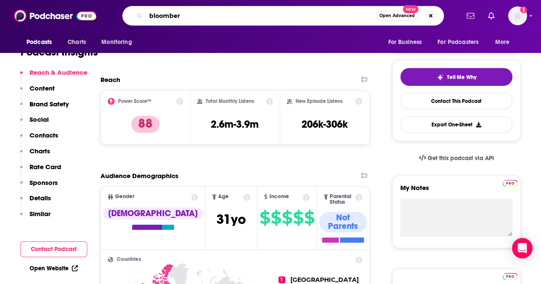
type input "bloomberg"
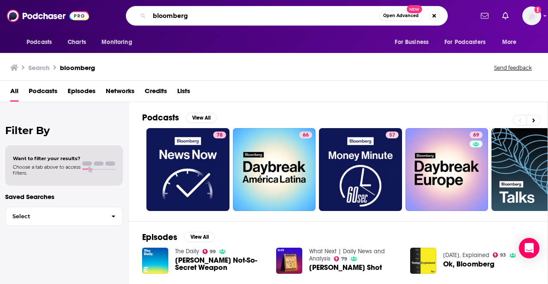
click at [215, 15] on input "bloomberg" at bounding box center [264, 16] width 230 height 14
type input "bloomberg radio"
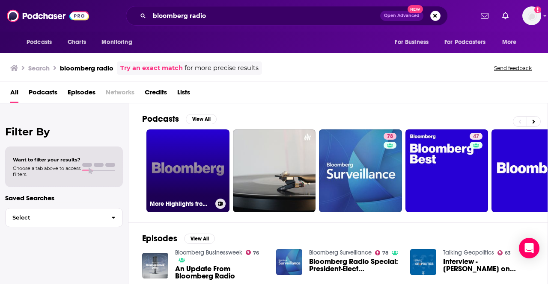
click at [209, 155] on link "More Highlights from Bloomberg Radio" at bounding box center [187, 171] width 83 height 83
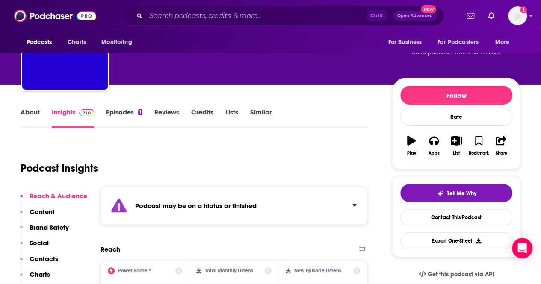
scroll to position [86, 0]
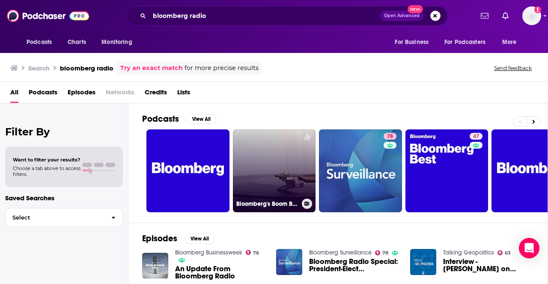
click at [281, 170] on link "Bloomberg's Boom Box Radio" at bounding box center [274, 171] width 83 height 83
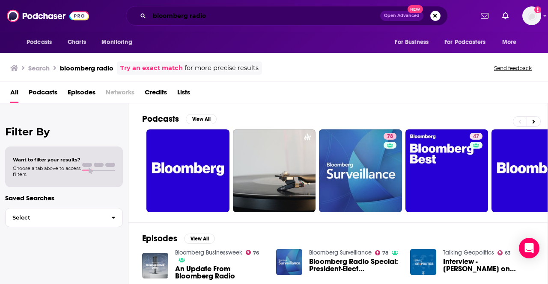
click at [191, 18] on input "bloomberg radio" at bounding box center [264, 16] width 231 height 14
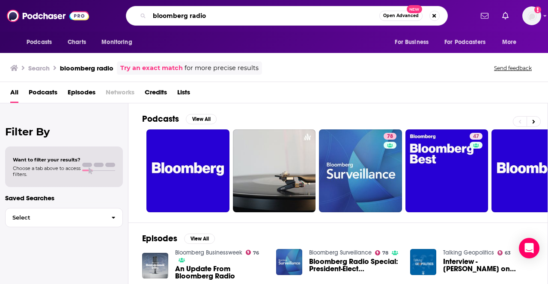
click at [191, 18] on input "bloomberg radio" at bounding box center [264, 16] width 230 height 14
type input "bloomberg"
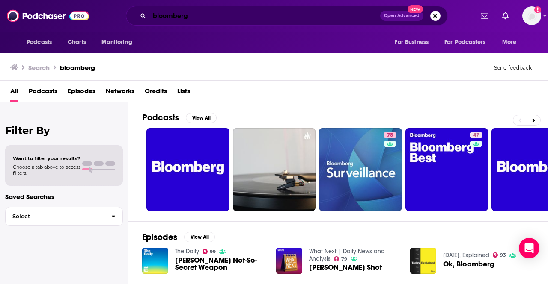
click at [222, 12] on input "bloomberg" at bounding box center [264, 16] width 231 height 14
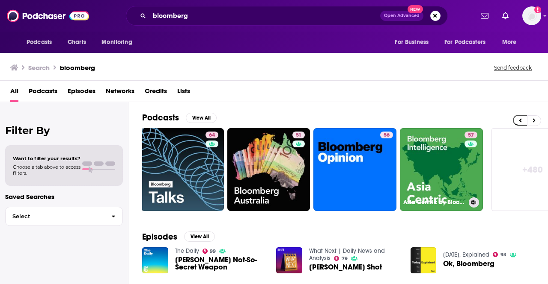
scroll to position [0, 380]
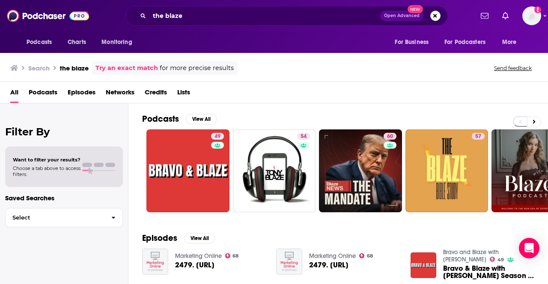
click at [147, 63] on div "Try an exact match for more precise results" at bounding box center [164, 68] width 145 height 13
click at [145, 68] on link "Try an exact match" at bounding box center [126, 68] width 62 height 10
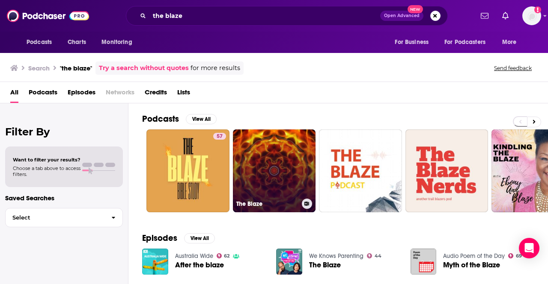
click at [285, 183] on link "The Blaze" at bounding box center [274, 171] width 83 height 83
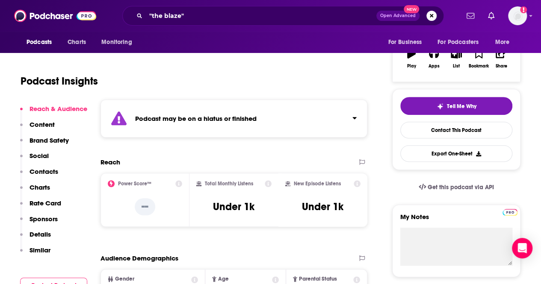
scroll to position [157, 0]
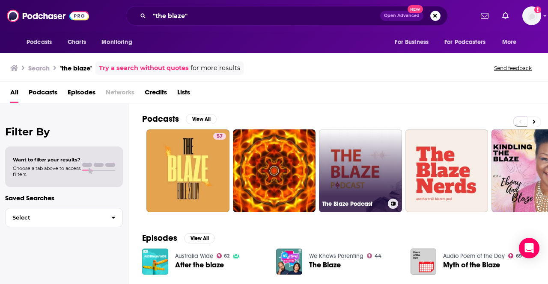
click at [357, 167] on link "The Blaze Podcast" at bounding box center [360, 171] width 83 height 83
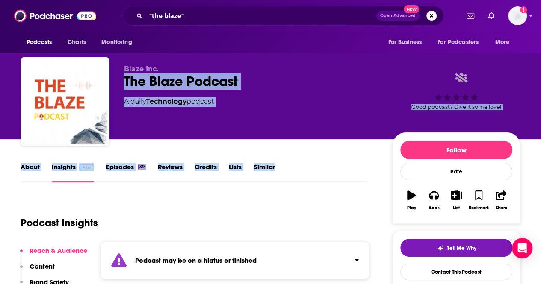
drag, startPoint x: 357, startPoint y: 167, endPoint x: 347, endPoint y: 59, distance: 108.3
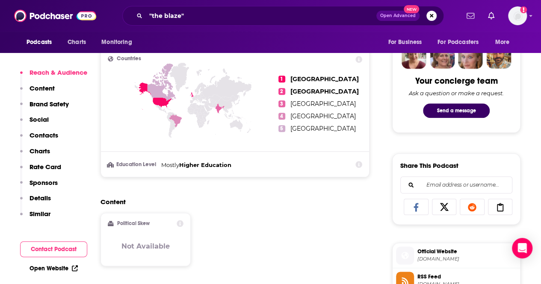
scroll to position [286, 0]
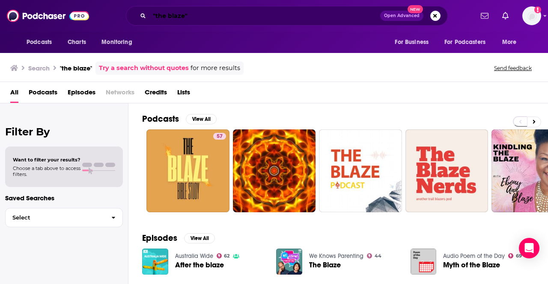
click at [219, 15] on input ""the blaze"" at bounding box center [264, 16] width 231 height 14
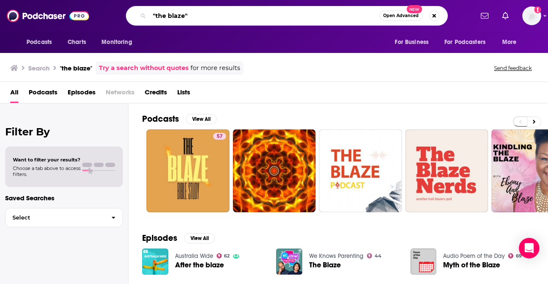
click at [219, 15] on input ""the blaze"" at bounding box center [264, 16] width 230 height 14
type input "the last word"
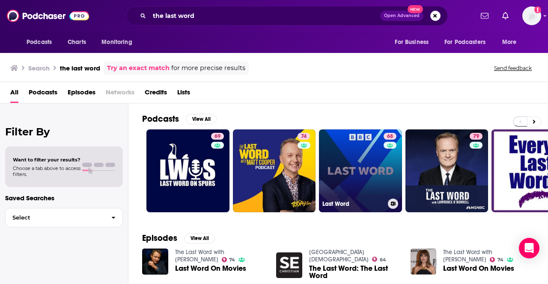
click at [371, 172] on link "68 Last Word" at bounding box center [360, 171] width 83 height 83
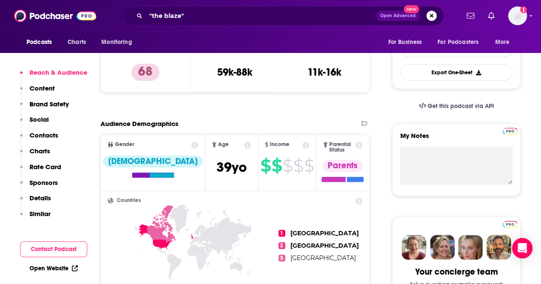
scroll to position [257, 0]
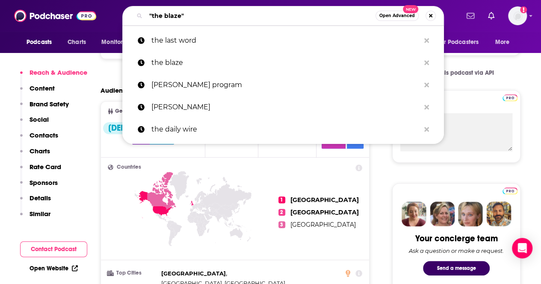
click at [185, 15] on input ""the blaze"" at bounding box center [261, 16] width 230 height 14
click at [177, 13] on input ""the blaze"" at bounding box center [261, 16] width 230 height 14
drag, startPoint x: 184, startPoint y: 15, endPoint x: 178, endPoint y: 14, distance: 6.5
click at [178, 14] on input ""the blaze"" at bounding box center [261, 16] width 230 height 14
click at [173, 13] on input ""the blaze"" at bounding box center [261, 16] width 230 height 14
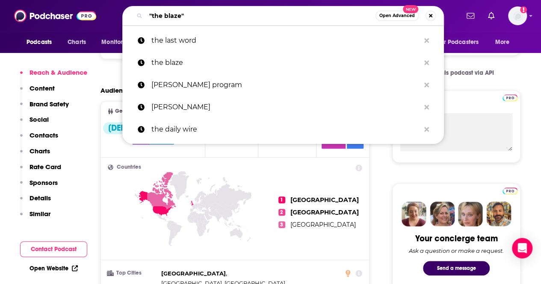
click at [173, 13] on input ""the blaze"" at bounding box center [261, 16] width 230 height 14
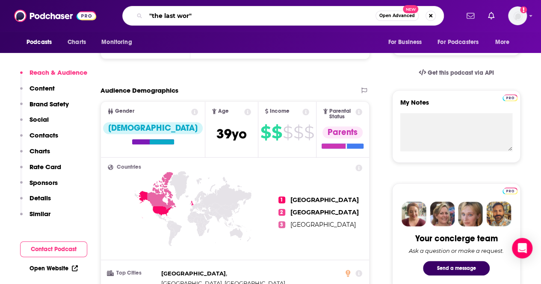
type input ""the last word""
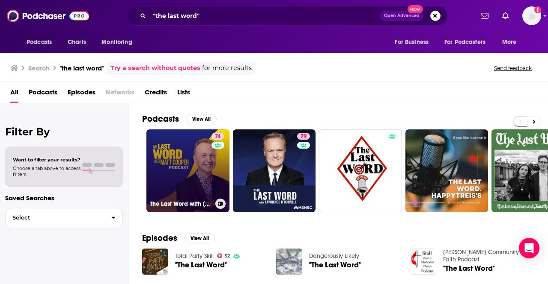
click at [196, 163] on link "74 The Last Word with Matt Cooper" at bounding box center [187, 171] width 83 height 83
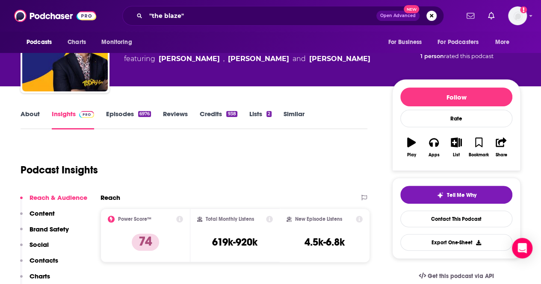
scroll to position [43, 0]
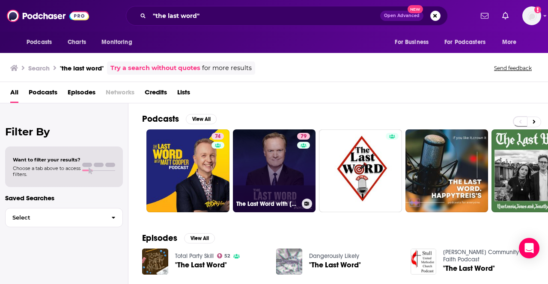
click at [267, 175] on link "79 The Last Word with Lawrence O’Donnell" at bounding box center [274, 171] width 83 height 83
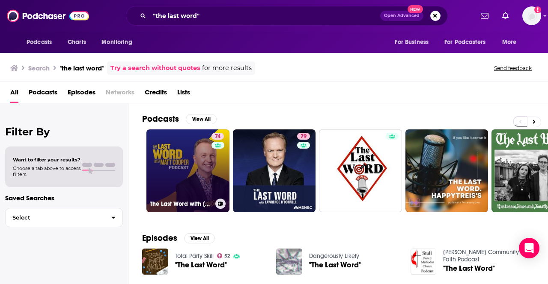
click at [166, 147] on link "74 The Last Word with Matt Cooper" at bounding box center [187, 171] width 83 height 83
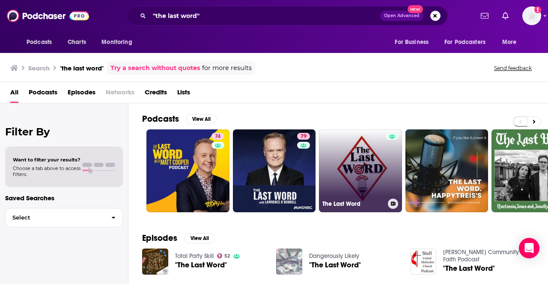
click at [364, 149] on link "The Last Word" at bounding box center [360, 171] width 83 height 83
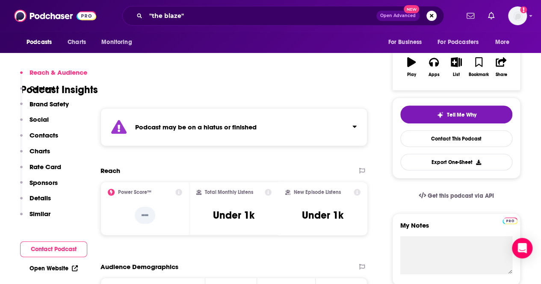
scroll to position [43, 0]
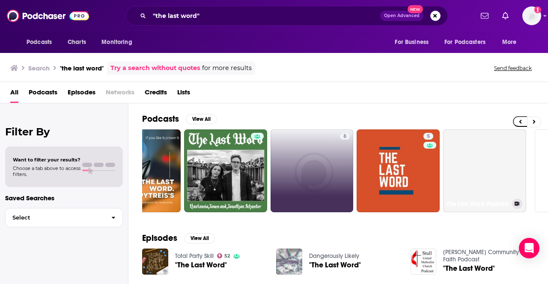
scroll to position [0, 309]
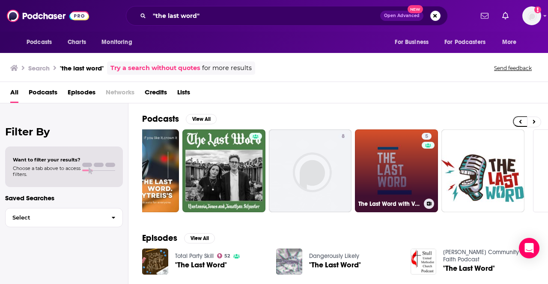
click at [376, 183] on link "5 The Last Word with Vish" at bounding box center [396, 171] width 83 height 83
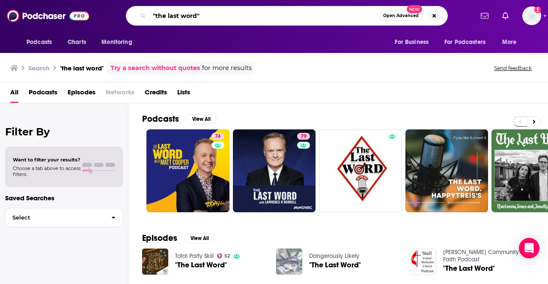
click at [219, 17] on input ""the last word"" at bounding box center [264, 16] width 230 height 14
click at [154, 15] on input ""the last word" at bounding box center [264, 16] width 230 height 14
type input "the last word"
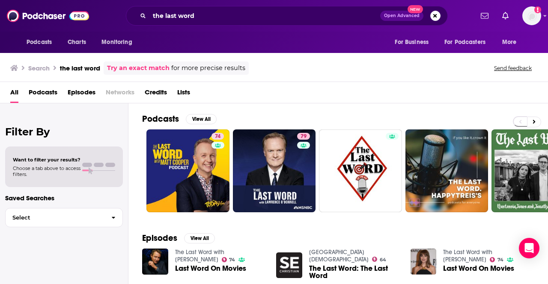
click at [217, 23] on div "the last word Open Advanced New" at bounding box center [287, 16] width 322 height 20
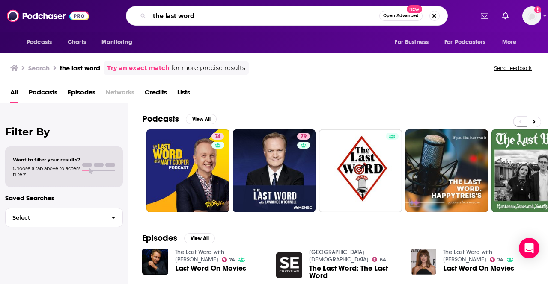
click at [212, 11] on input "the last word" at bounding box center [264, 16] width 230 height 14
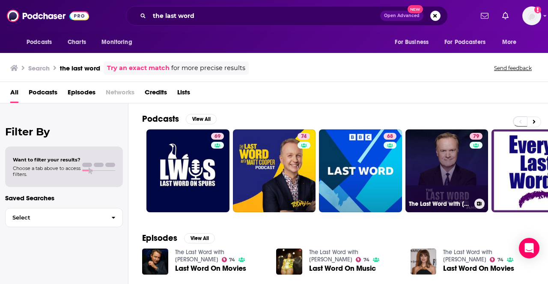
click at [415, 151] on link "79 The Last Word with Lawrence O’Donnell" at bounding box center [446, 171] width 83 height 83
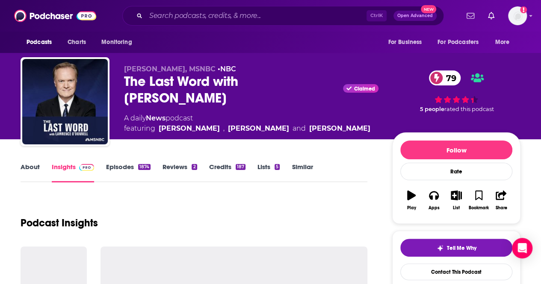
drag, startPoint x: 126, startPoint y: 82, endPoint x: 192, endPoint y: 107, distance: 70.1
click at [192, 107] on div "Lawrence O'Donnell, MSNBC • NBC The Last Word with Lawrence O’Donnell Claimed 7…" at bounding box center [251, 99] width 255 height 69
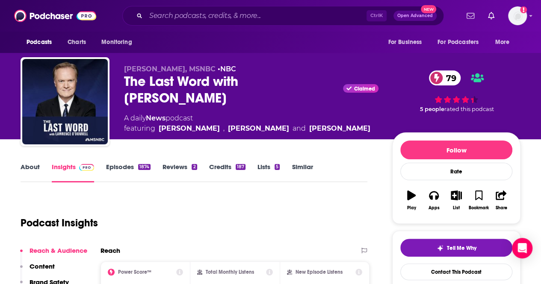
click at [192, 107] on div "Lawrence O'Donnell, MSNBC • NBC The Last Word with Lawrence O’Donnell Claimed 7…" at bounding box center [251, 99] width 255 height 69
drag, startPoint x: 192, startPoint y: 107, endPoint x: 122, endPoint y: 82, distance: 73.9
click at [122, 82] on div "Lawrence O'Donnell, MSNBC • NBC The Last Word with Lawrence O’Donnell Claimed 7…" at bounding box center [271, 103] width 500 height 92
copy h2 "The Last Word with Lawrence O’Donnell"
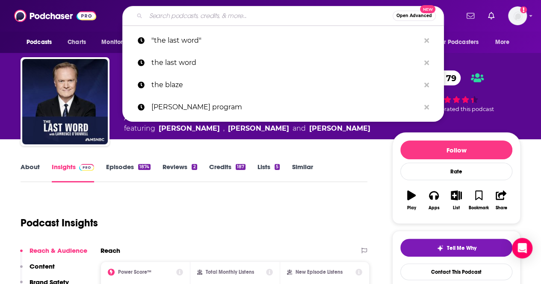
click at [196, 22] on input "Search podcasts, credits, & more..." at bounding box center [269, 16] width 247 height 14
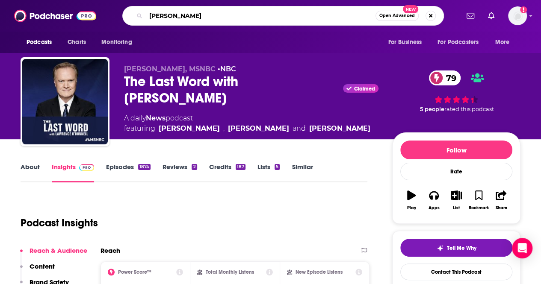
type input "matt walsh"
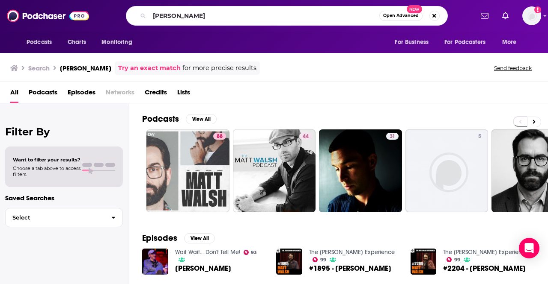
drag, startPoint x: 196, startPoint y: 22, endPoint x: 146, endPoint y: 114, distance: 104.9
click at [146, 114] on h2 "Podcasts" at bounding box center [160, 119] width 37 height 11
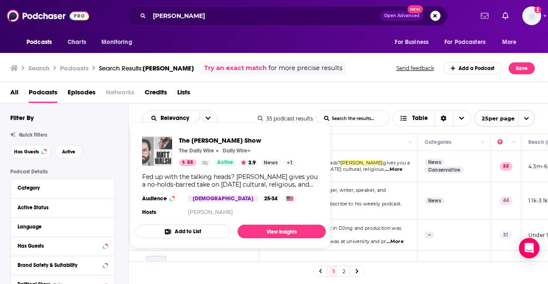
click at [228, 167] on div "Podcasts Charts Monitoring matt walsh Open Advanced New For Business For Podcas…" at bounding box center [274, 142] width 548 height 284
click at [273, 227] on link "View Insights" at bounding box center [281, 232] width 88 height 14
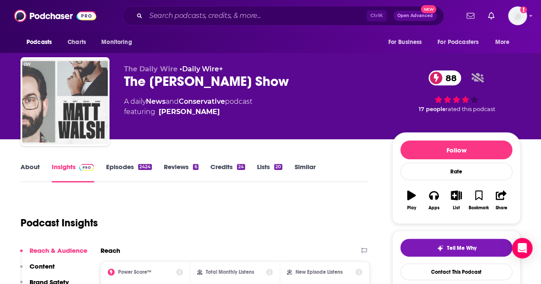
drag, startPoint x: 127, startPoint y: 103, endPoint x: 266, endPoint y: 105, distance: 138.2
click at [266, 105] on div "A daily News and Conservative podcast featuring Matt Walsh" at bounding box center [251, 107] width 255 height 21
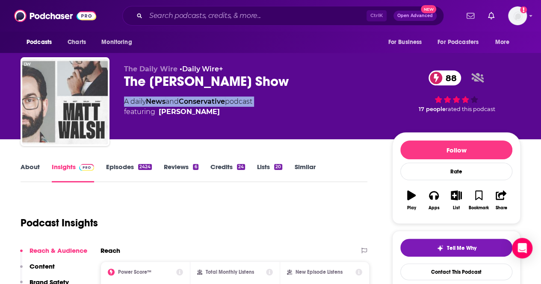
drag, startPoint x: 266, startPoint y: 105, endPoint x: 122, endPoint y: 99, distance: 143.9
click at [122, 99] on div "The Daily Wire • Daily Wire+ The Matt Walsh Show 88 A daily News and Conservati…" at bounding box center [271, 103] width 500 height 92
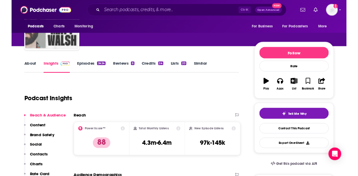
scroll to position [190, 0]
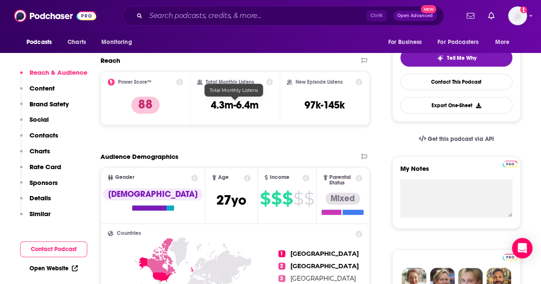
click at [222, 108] on h3 "4.3m-6.4m" at bounding box center [235, 105] width 48 height 13
copy div "4.3m-6.4m"
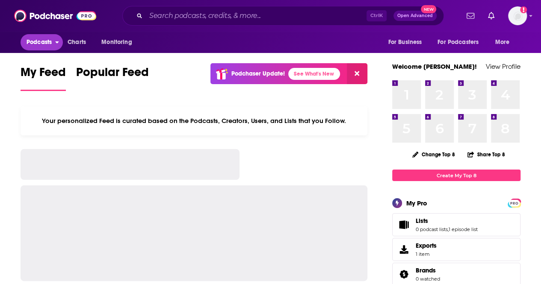
click at [29, 46] on span "Podcasts" at bounding box center [39, 42] width 25 height 12
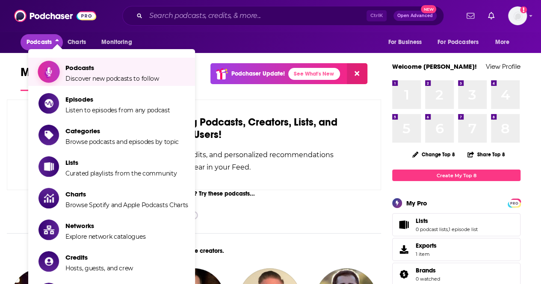
click at [79, 72] on span "Podcasts" at bounding box center [112, 68] width 94 height 8
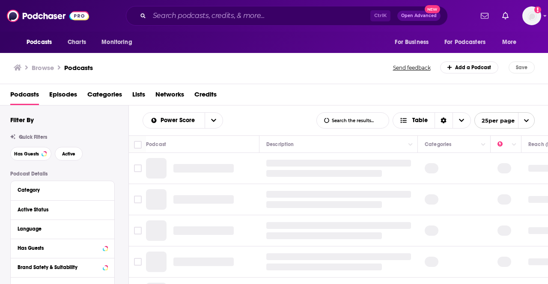
click at [91, 95] on span "Categories" at bounding box center [104, 97] width 35 height 18
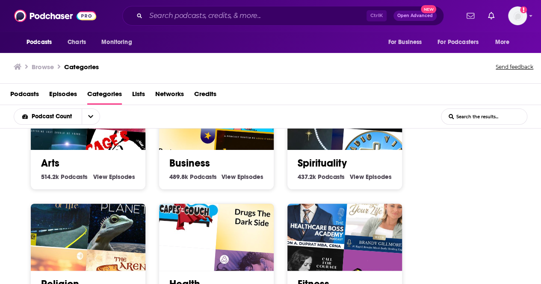
scroll to position [128, 0]
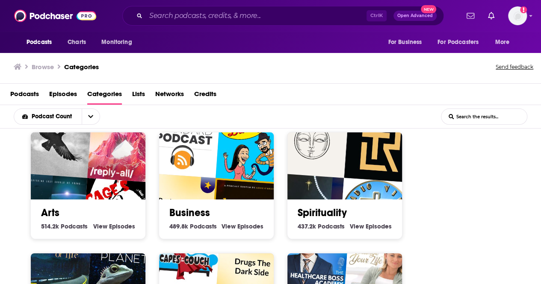
click at [248, 185] on img "Happier At Work®" at bounding box center [248, 215] width 74 height 74
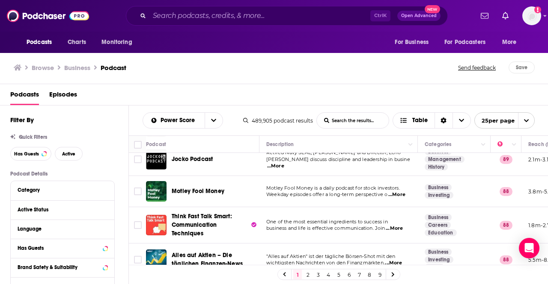
scroll to position [257, 0]
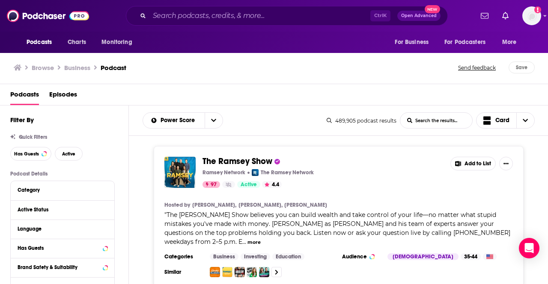
click at [269, 114] on div "Power Score List Search Input Search the results... Card" at bounding box center [234, 121] width 184 height 16
click at [76, 67] on h1 "Business" at bounding box center [77, 68] width 26 height 8
click at [90, 69] on h1 "Business" at bounding box center [77, 68] width 26 height 8
click at [89, 69] on h1 "Business" at bounding box center [77, 68] width 26 height 8
click at [79, 68] on h1 "Business" at bounding box center [77, 68] width 26 height 8
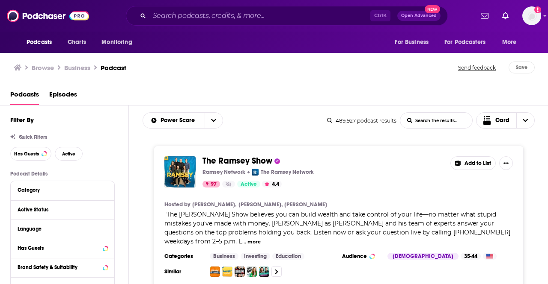
click at [79, 67] on h1 "Business" at bounding box center [77, 68] width 26 height 8
click at [44, 16] on img at bounding box center [48, 16] width 82 height 16
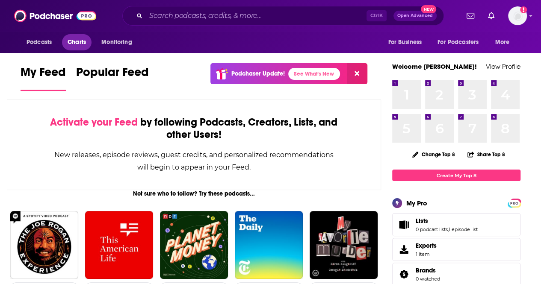
click at [72, 42] on span "Charts" at bounding box center [77, 42] width 18 height 12
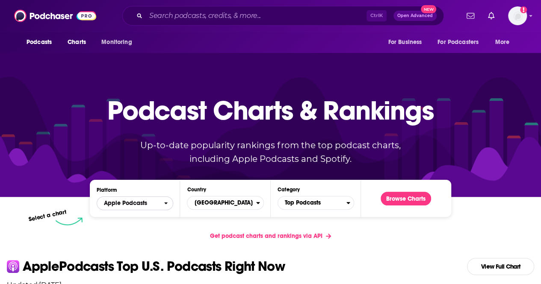
click at [160, 199] on span "Apple Podcasts" at bounding box center [130, 203] width 67 height 15
click at [160, 201] on span "Apple Podcasts" at bounding box center [130, 203] width 67 height 15
click at [30, 46] on span "Podcasts" at bounding box center [39, 42] width 25 height 12
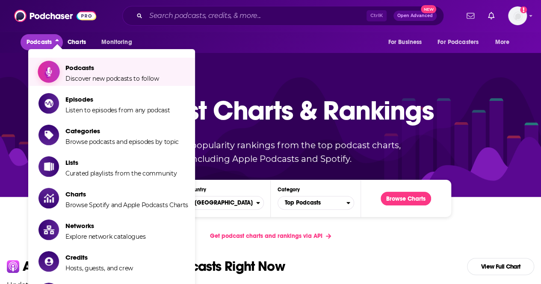
click at [66, 70] on span "Podcasts" at bounding box center [112, 68] width 94 height 8
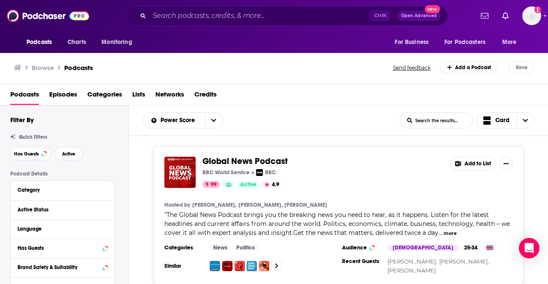
click at [97, 92] on span "Categories" at bounding box center [104, 97] width 35 height 18
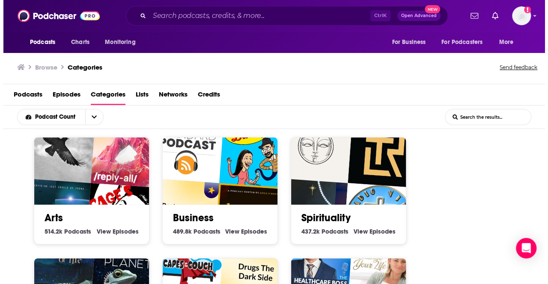
scroll to position [86, 0]
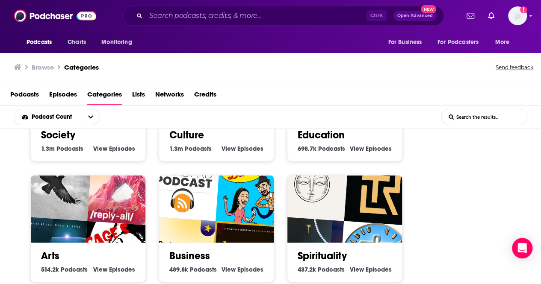
click at [221, 221] on img "Happier At Work®" at bounding box center [248, 258] width 74 height 74
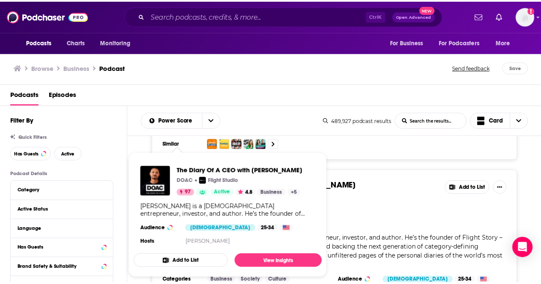
scroll to position [89, 0]
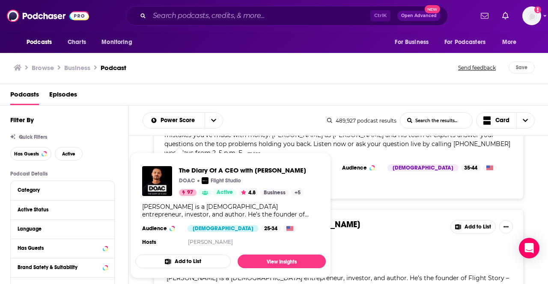
click at [340, 219] on span "The Diary Of A CEO with [PERSON_NAME]" at bounding box center [280, 224] width 157 height 11
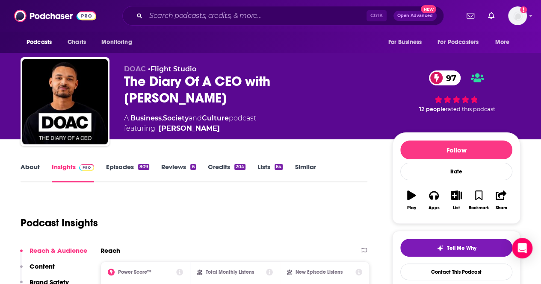
click at [169, 84] on div "The Diary Of A CEO with [PERSON_NAME] 97" at bounding box center [251, 89] width 255 height 33
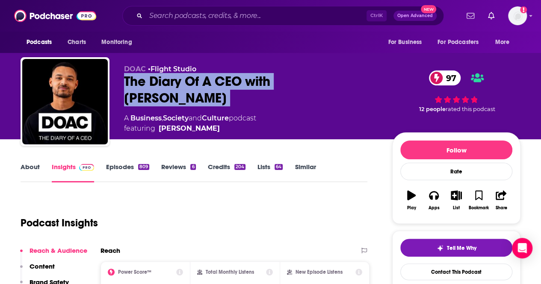
click at [169, 84] on div "The Diary Of A CEO with [PERSON_NAME] 97" at bounding box center [251, 89] width 255 height 33
copy div "The Diary Of A CEO with [PERSON_NAME] 97"
drag, startPoint x: 231, startPoint y: 121, endPoint x: 118, endPoint y: 103, distance: 114.4
click at [118, 103] on div "DOAC • Flight Studio The Diary Of A CEO with [PERSON_NAME] 97 A Business , Soci…" at bounding box center [271, 103] width 500 height 92
copy div "A Business , Society and Culture podcast featuring [PERSON_NAME]"
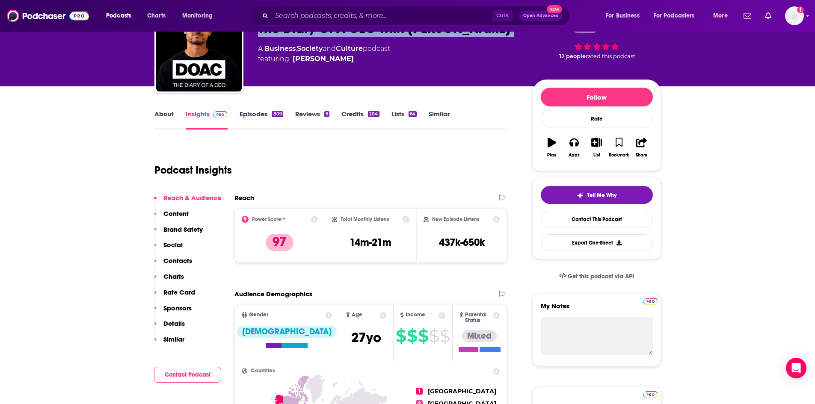
scroll to position [50, 0]
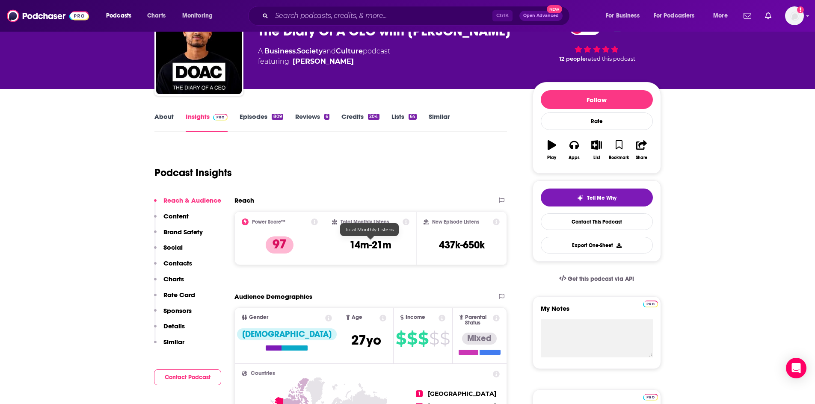
click at [359, 243] on h3 "14m-21m" at bounding box center [371, 245] width 42 height 13
copy div "14m-21m"
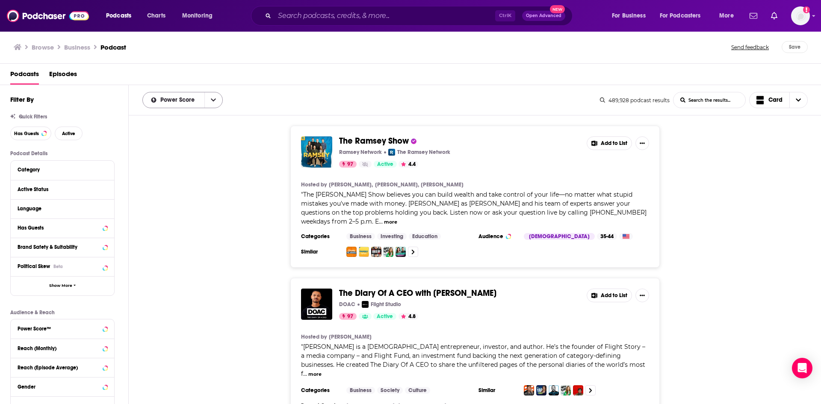
click at [217, 101] on button "open menu" at bounding box center [213, 99] width 18 height 15
click at [187, 97] on span "Power Score" at bounding box center [178, 100] width 37 height 6
click at [547, 278] on div "The Diary Of A CEO with [PERSON_NAME] DOAC Flight Studio 97 Active 4.8 Add to L…" at bounding box center [475, 353] width 370 height 151
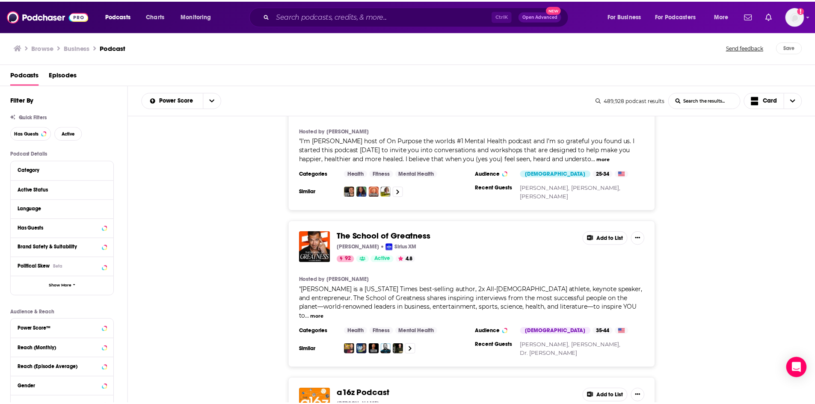
scroll to position [662, 0]
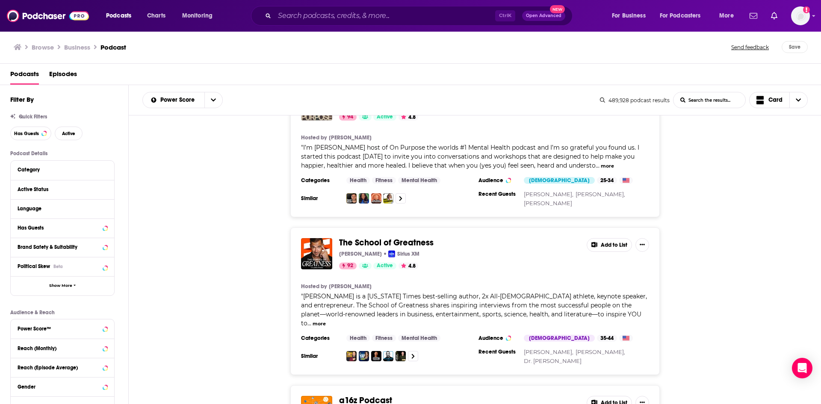
click at [396, 237] on span "The School of Greatness" at bounding box center [386, 242] width 95 height 11
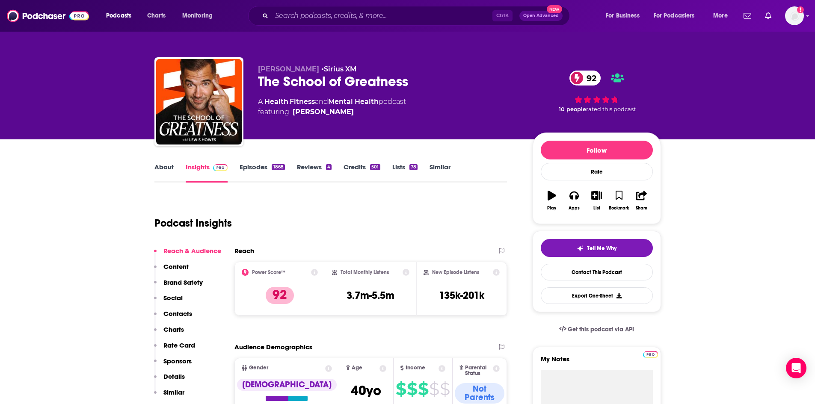
click at [176, 266] on p "Content" at bounding box center [175, 267] width 25 height 8
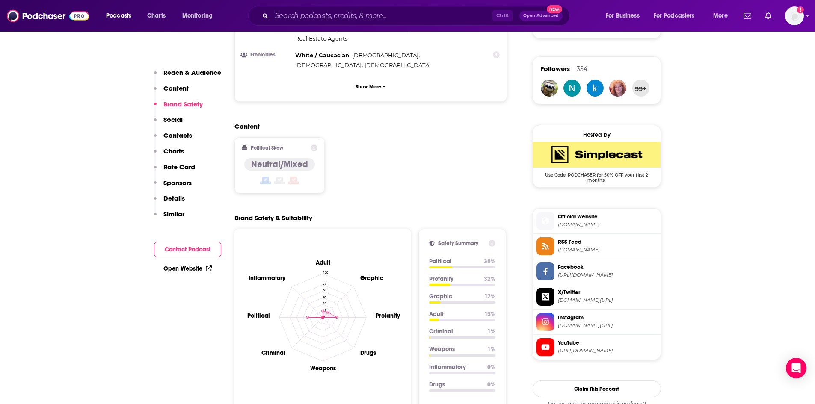
scroll to position [601, 0]
click at [177, 189] on button "Sponsors" at bounding box center [173, 187] width 38 height 16
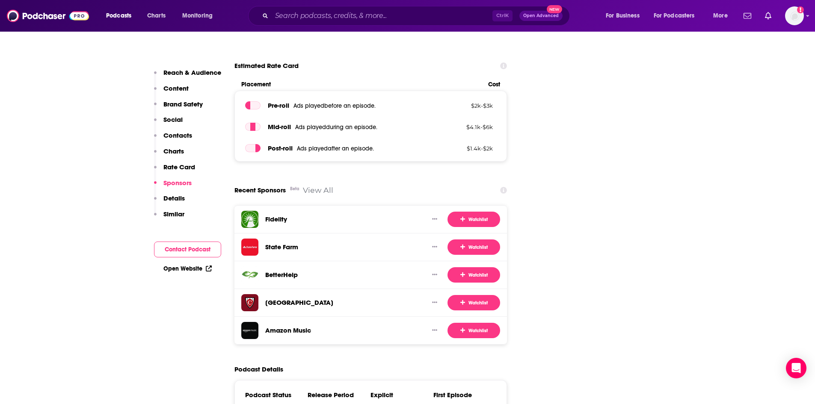
click at [176, 199] on p "Details" at bounding box center [173, 198] width 21 height 8
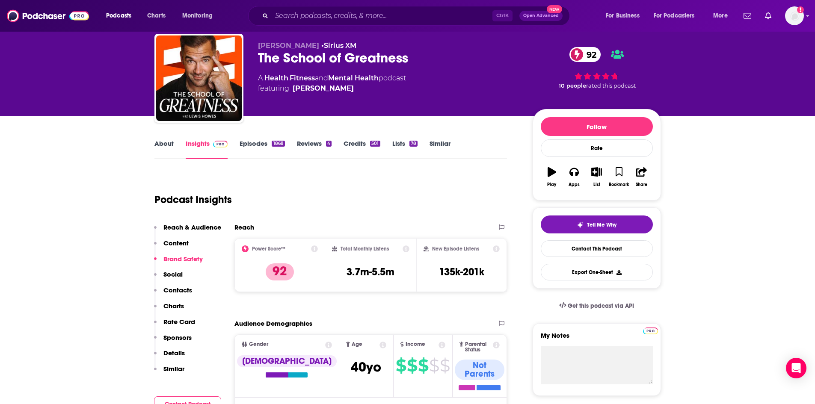
scroll to position [0, 0]
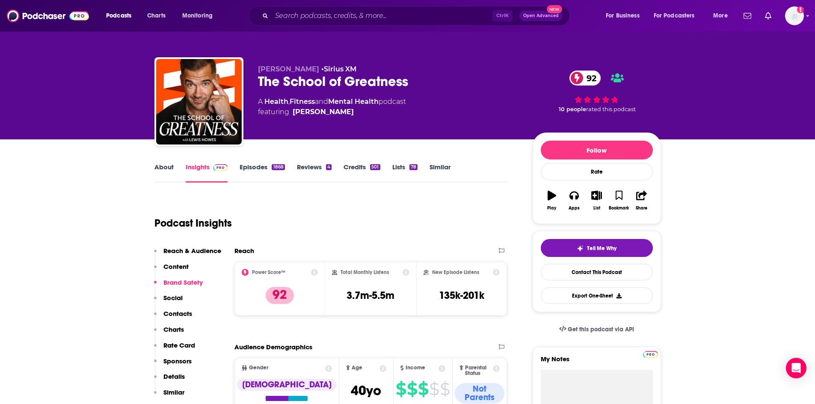
click at [158, 166] on link "About" at bounding box center [163, 173] width 19 height 20
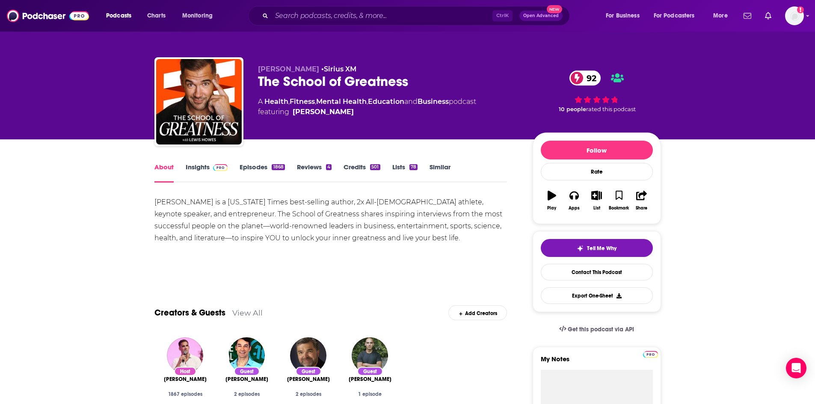
click at [258, 230] on div "[PERSON_NAME] is a [US_STATE] Times best-selling author, 2x All-[DEMOGRAPHIC_DA…" at bounding box center [330, 220] width 353 height 48
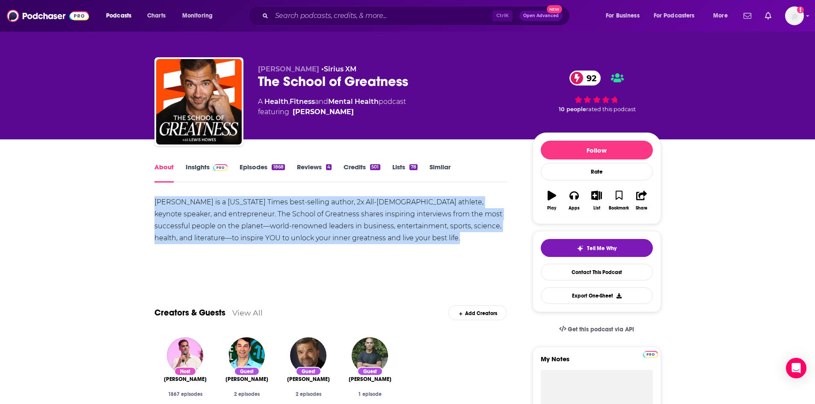
click at [258, 230] on div "[PERSON_NAME] is a [US_STATE] Times best-selling author, 2x All-[DEMOGRAPHIC_DA…" at bounding box center [330, 220] width 353 height 48
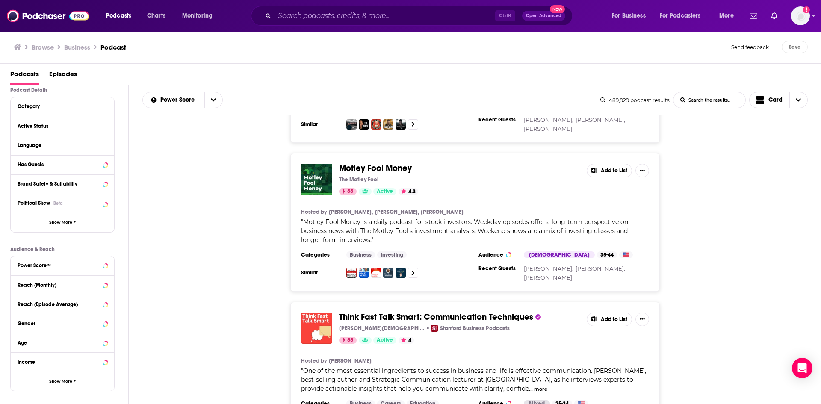
scroll to position [50, 0]
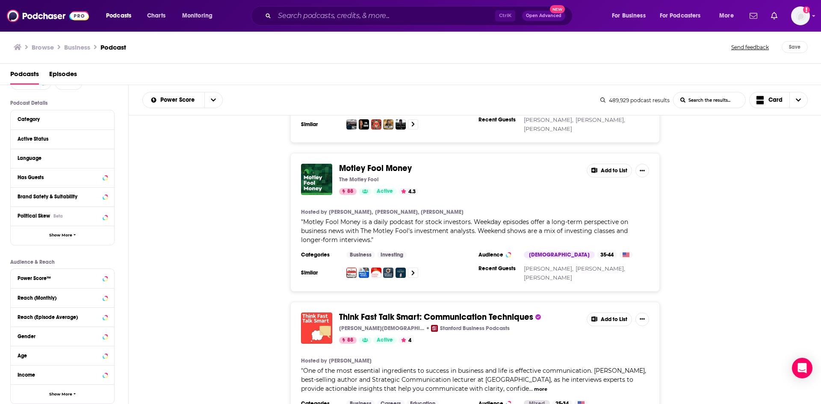
click at [368, 163] on span "Motley Fool Money" at bounding box center [375, 168] width 73 height 11
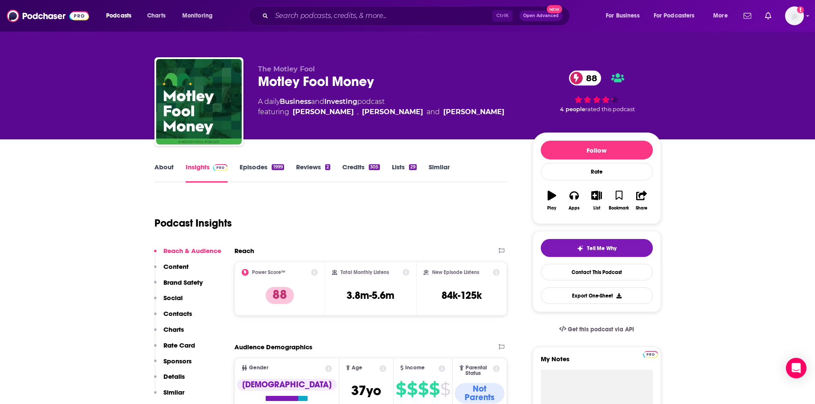
click at [352, 284] on h3 "3.8m-5.6m" at bounding box center [371, 295] width 48 height 13
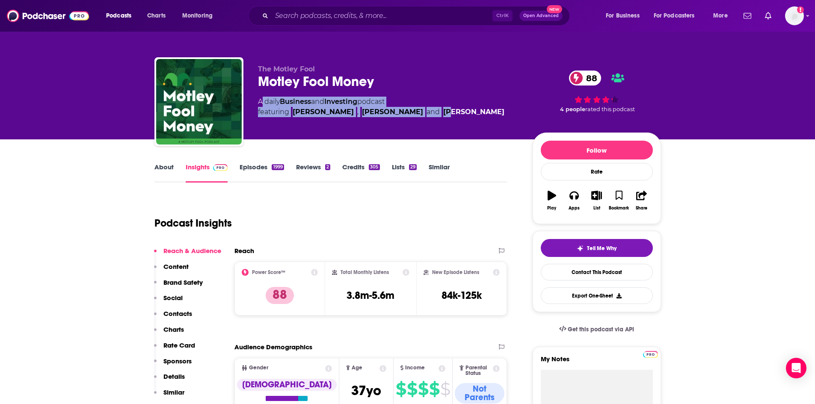
drag, startPoint x: 261, startPoint y: 104, endPoint x: 443, endPoint y: 116, distance: 182.2
click at [443, 116] on div "A daily Business and Investing podcast featuring [PERSON_NAME] , [PERSON_NAME] …" at bounding box center [381, 107] width 246 height 21
drag, startPoint x: 473, startPoint y: 115, endPoint x: 252, endPoint y: 101, distance: 221.2
click at [252, 101] on div "The Motley Fool Motley Fool Money 88 A daily Business and Investing podcast fea…" at bounding box center [407, 103] width 506 height 92
copy div "A daily Business and Investing podcast featuring [PERSON_NAME] , [PERSON_NAME] …"
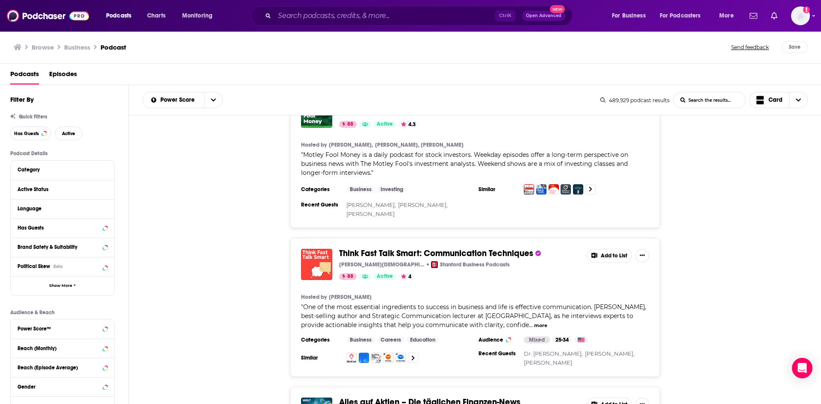
scroll to position [1408, 0]
click at [385, 284] on span "One of the most essential ingredients to success in business and life is effect…" at bounding box center [473, 316] width 345 height 26
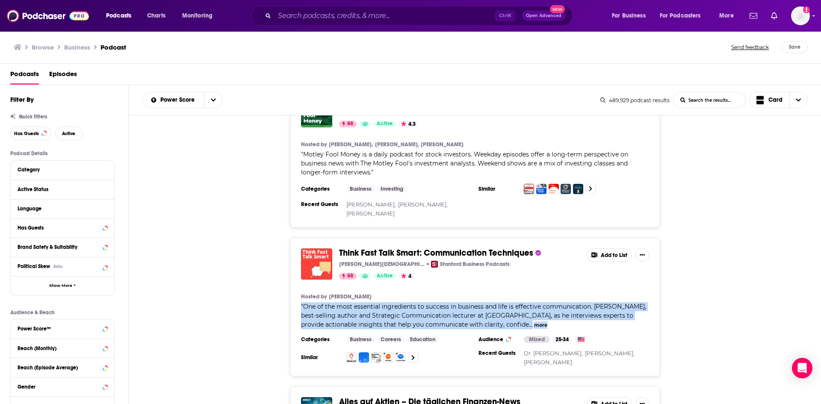
click at [385, 284] on span "One of the most essential ingredients to success in business and life is effect…" at bounding box center [473, 316] width 345 height 26
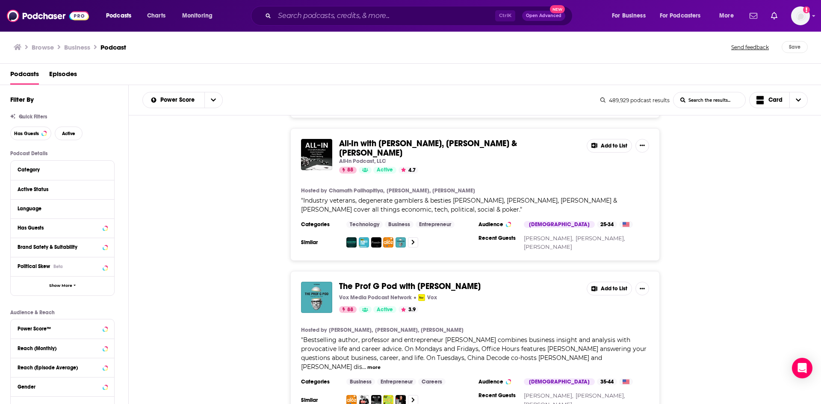
scroll to position [1801, 0]
click at [381, 284] on button "more" at bounding box center [373, 367] width 13 height 7
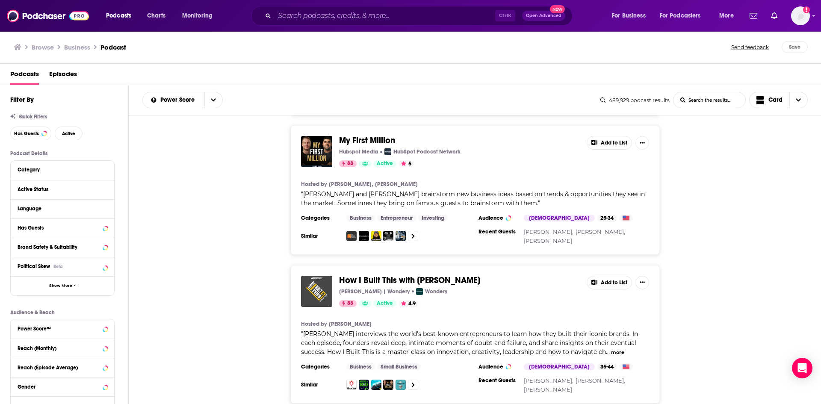
scroll to position [2307, 0]
click at [547, 284] on button "more" at bounding box center [617, 352] width 13 height 7
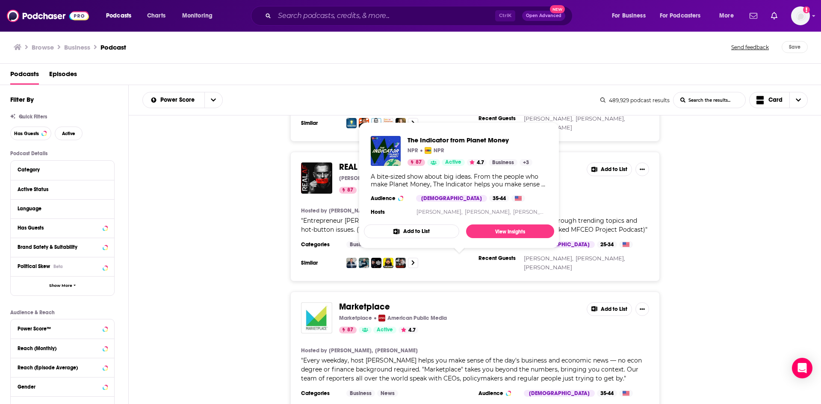
scroll to position [3052, 0]
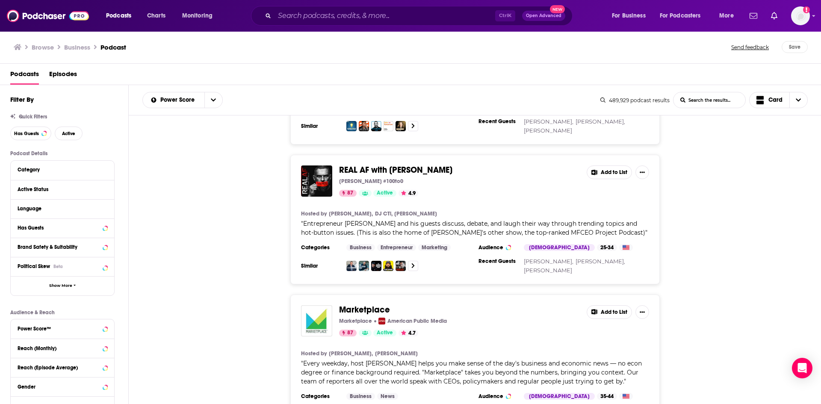
click at [547, 284] on div "Marketplace Marketplace American Public Media 87 Active 4.7 Add to List Hosted …" at bounding box center [475, 364] width 693 height 139
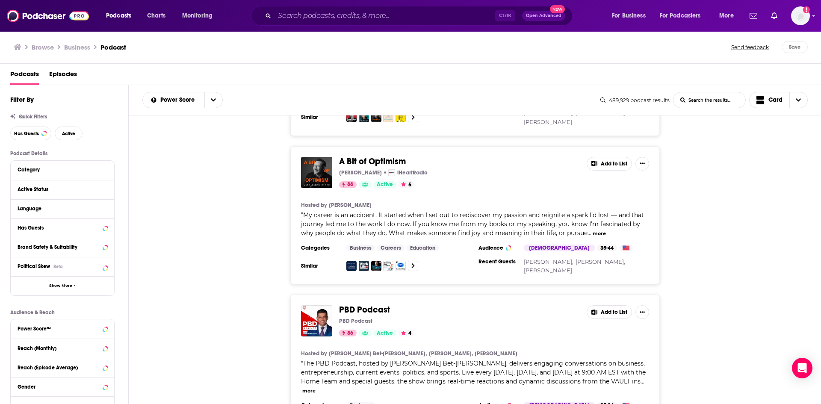
scroll to position [3512, 0]
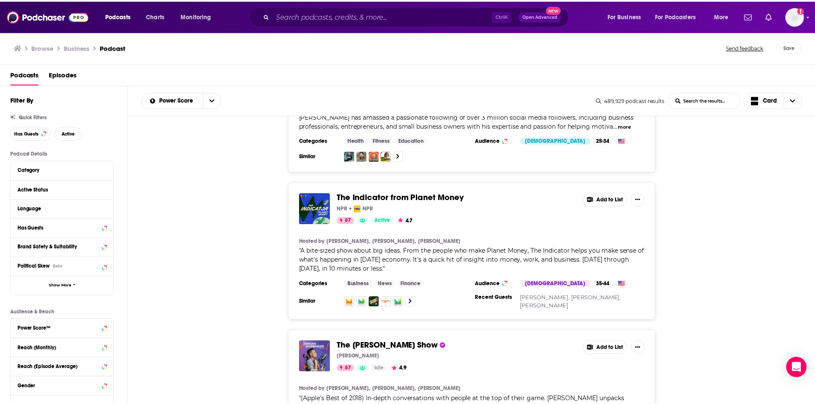
scroll to position [2665, 0]
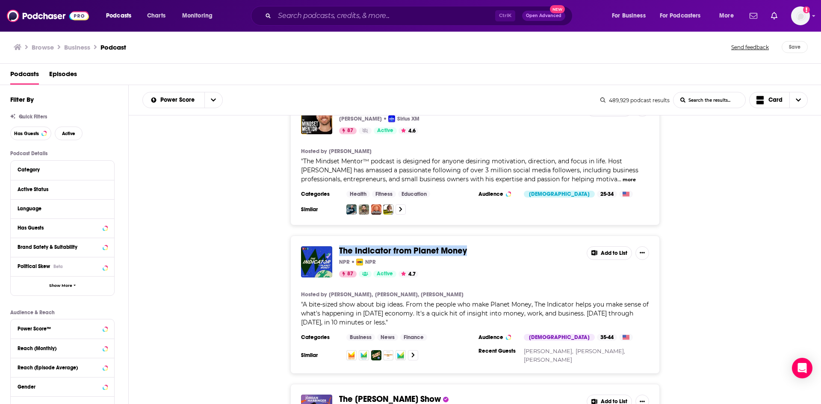
drag, startPoint x: 502, startPoint y: 199, endPoint x: 336, endPoint y: 197, distance: 166.4
click at [336, 246] on div "The Indicator from Planet Money NPR NPR 87 Active 4.7 Add to List" at bounding box center [475, 261] width 348 height 31
copy span "The Indicator from Planet Money"
click at [405, 246] on span "The Indicator from Planet Money" at bounding box center [403, 251] width 128 height 11
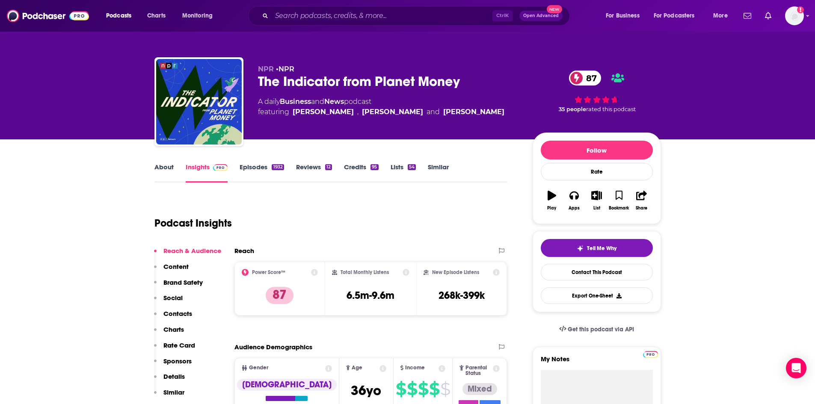
drag, startPoint x: 258, startPoint y: 101, endPoint x: 386, endPoint y: 104, distance: 128.8
click at [386, 104] on div "A daily Business and News podcast featuring [PERSON_NAME] , [PERSON_NAME] and […" at bounding box center [381, 107] width 246 height 21
copy div "A daily Business and News podcast"
click at [157, 170] on link "About" at bounding box center [163, 173] width 19 height 20
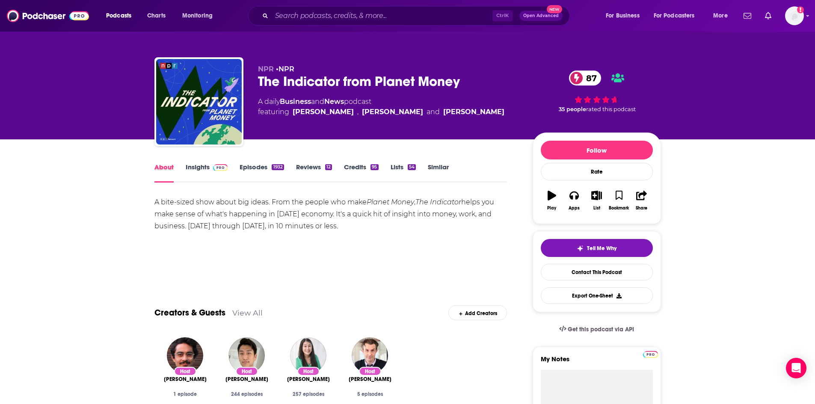
click at [183, 163] on div "About" at bounding box center [169, 173] width 31 height 20
click at [189, 167] on link "Insights" at bounding box center [207, 173] width 42 height 20
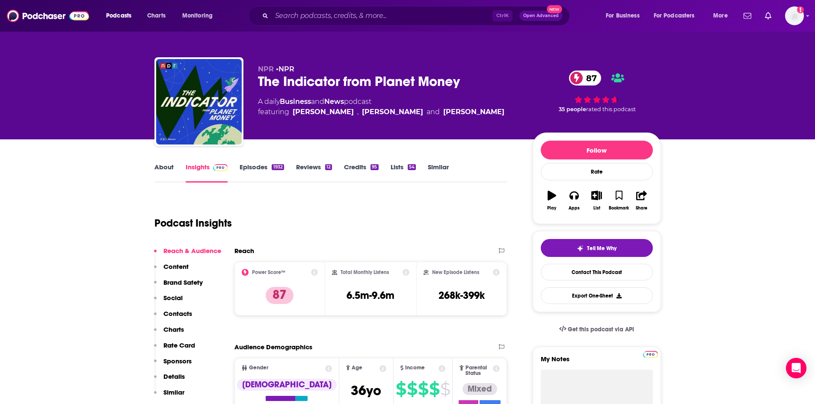
scroll to position [41, 0]
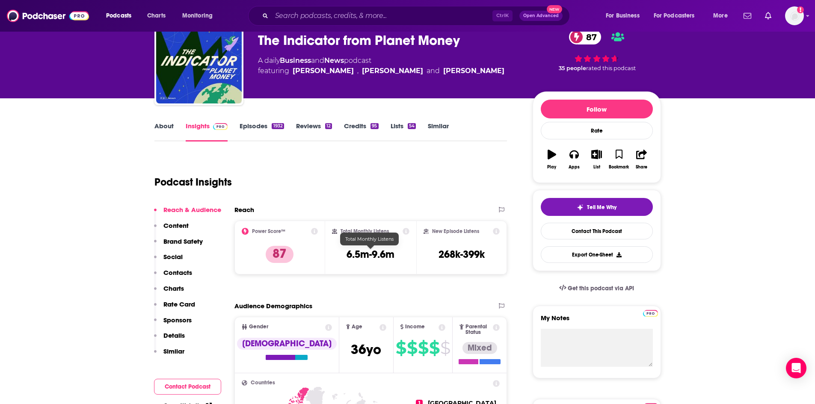
click at [362, 260] on h3 "6.5m-9.6m" at bounding box center [371, 254] width 48 height 13
copy div "6.5m-9.6m"
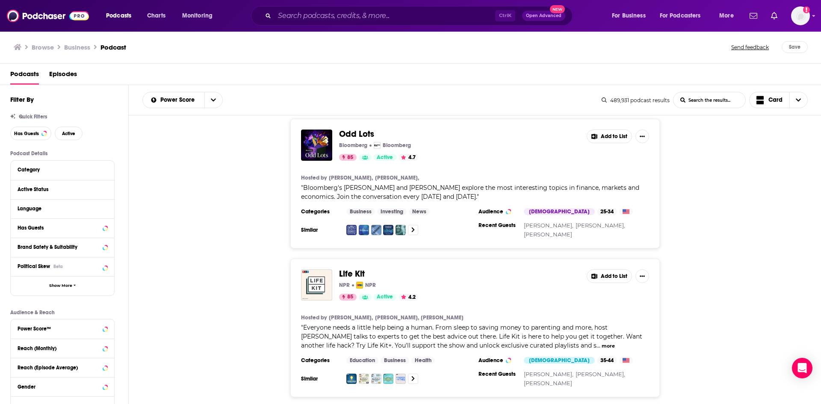
scroll to position [4500, 0]
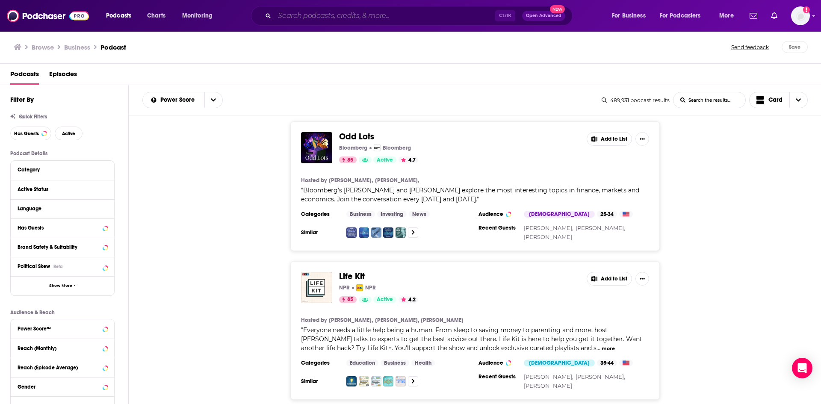
click at [367, 16] on input "Search podcasts, credits, & more..." at bounding box center [385, 16] width 221 height 14
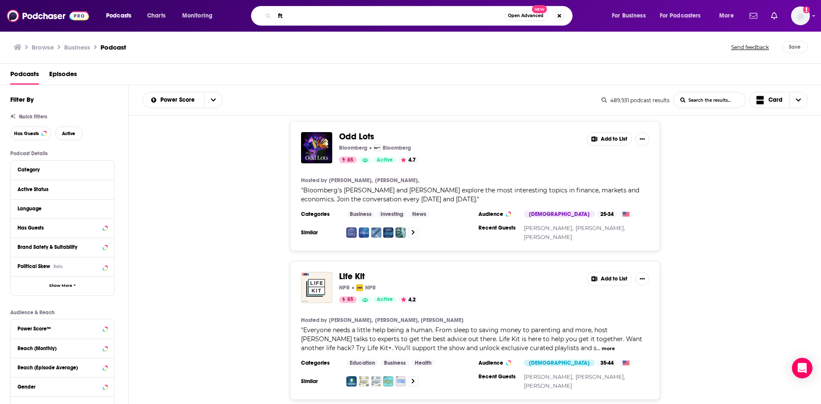
type input "f"
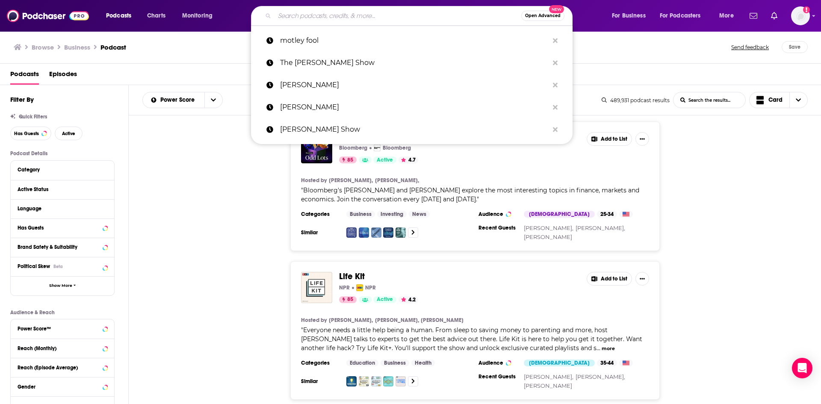
click at [241, 264] on div "Life Kit NPR NPR 85 Active 4.2 Add to List Hosted by Ronald Young Jr., Julia Fu…" at bounding box center [475, 330] width 693 height 139
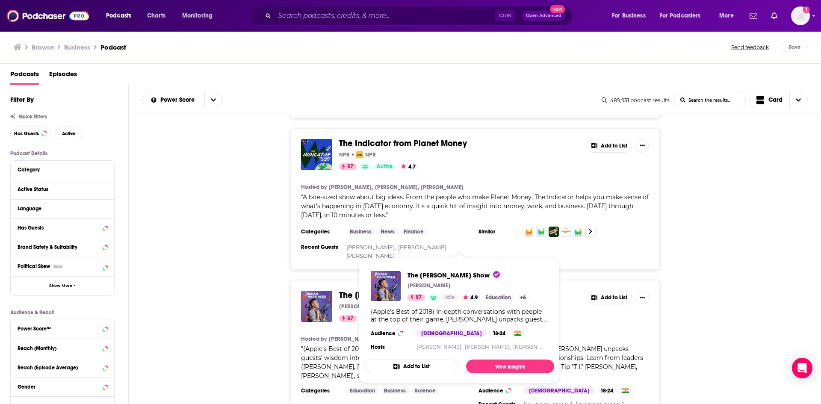
scroll to position [2625, 0]
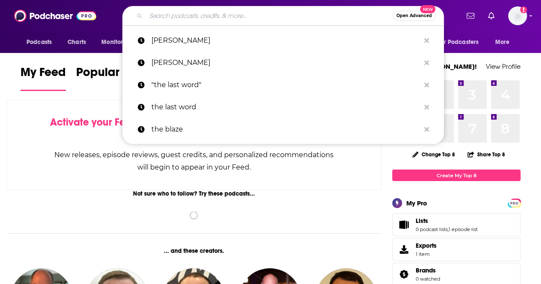
click at [217, 12] on input "Search podcasts, credits, & more..." at bounding box center [269, 16] width 247 height 14
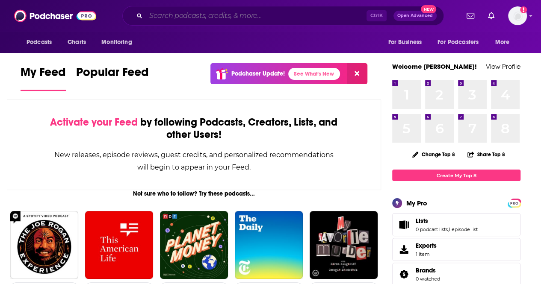
click at [225, 22] on input "Search podcasts, credits, & more..." at bounding box center [256, 16] width 221 height 14
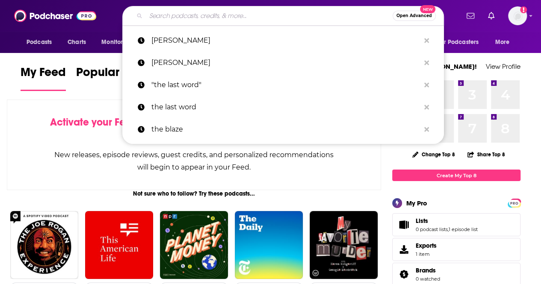
paste input "(Q) The Mark Levin Show"
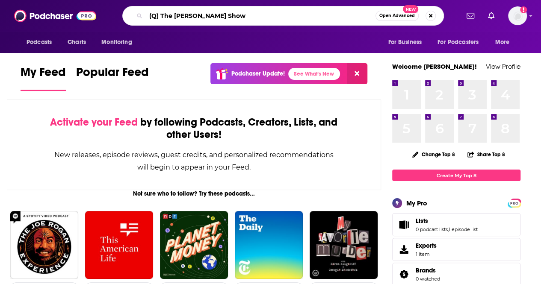
drag, startPoint x: 161, startPoint y: 15, endPoint x: 80, endPoint y: 1, distance: 82.8
click at [84, 8] on div "Podcasts Charts Monitoring (Q) The Mark Levin Show Open Advanced New For Busine…" at bounding box center [270, 16] width 541 height 32
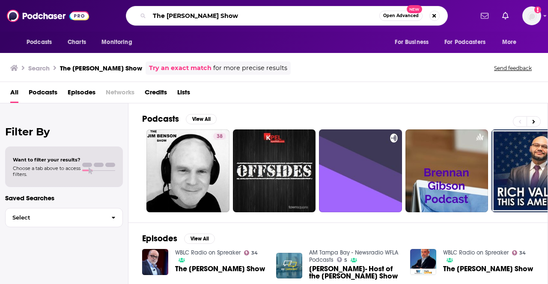
drag, startPoint x: 165, startPoint y: 16, endPoint x: 107, endPoint y: 4, distance: 59.3
click at [107, 4] on div "Podcasts Charts Monitoring The Mark Levin Show Open Advanced New For Business F…" at bounding box center [274, 16] width 548 height 32
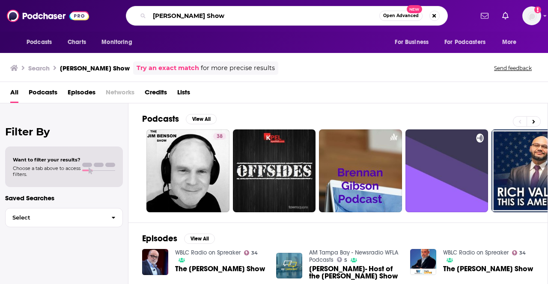
click at [193, 17] on input "[PERSON_NAME] Show" at bounding box center [264, 16] width 230 height 14
type input "[PERSON_NAME]"
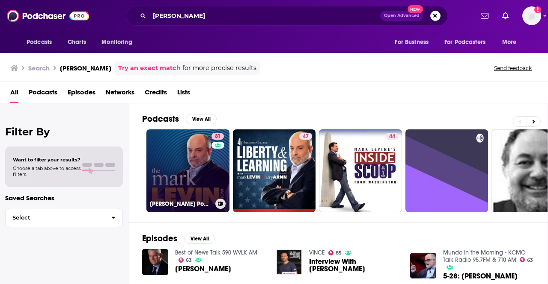
click at [187, 179] on link "81 Mark Levin Podcast" at bounding box center [187, 171] width 83 height 83
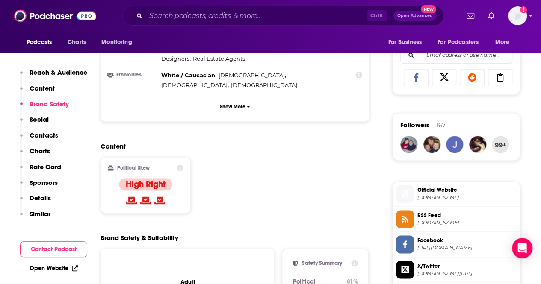
scroll to position [342, 0]
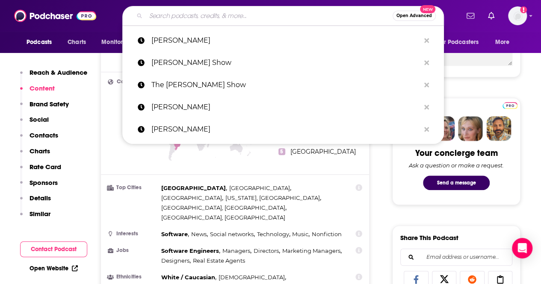
click at [199, 20] on input "Search podcasts, credits, & more..." at bounding box center [269, 16] width 247 height 14
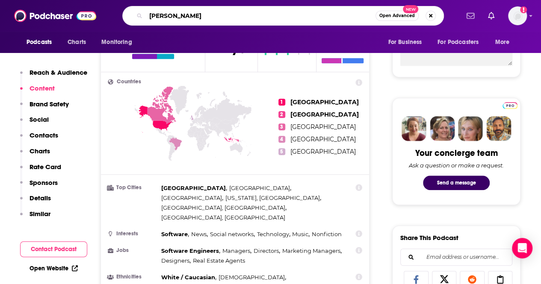
type input "[PERSON_NAME]"
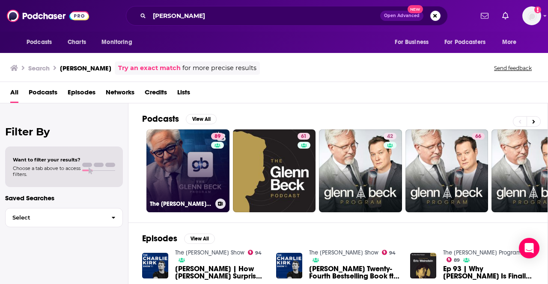
click at [186, 179] on link "89 The Glenn Beck Program" at bounding box center [187, 171] width 83 height 83
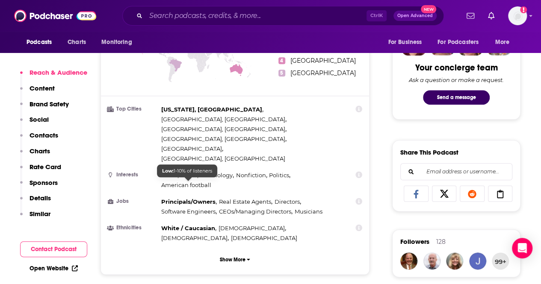
scroll to position [599, 0]
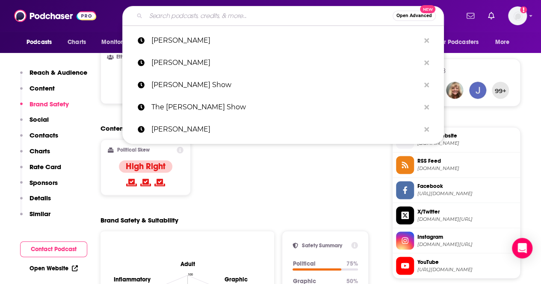
click at [184, 17] on input "Search podcasts, credits, & more..." at bounding box center [269, 16] width 247 height 14
paste input "(Q) The Matt Walsh Show"
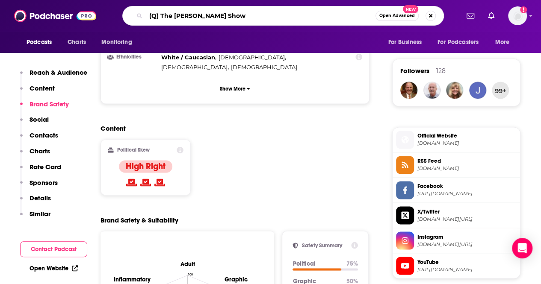
drag, startPoint x: 161, startPoint y: 15, endPoint x: 74, endPoint y: -8, distance: 90.4
type input "The [PERSON_NAME] Show"
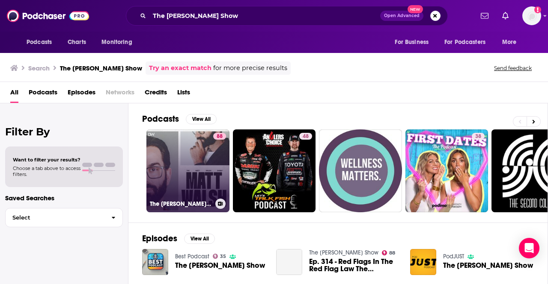
click at [201, 154] on link "88 The Matt Walsh Show" at bounding box center [187, 171] width 83 height 83
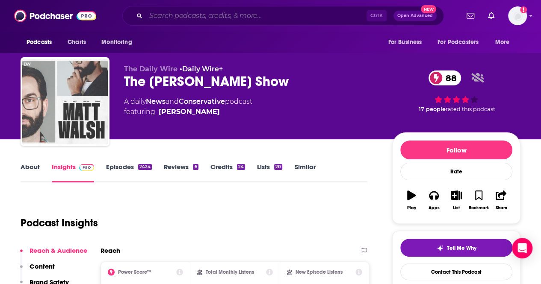
click at [199, 17] on input "Search podcasts, credits, & more..." at bounding box center [256, 16] width 221 height 14
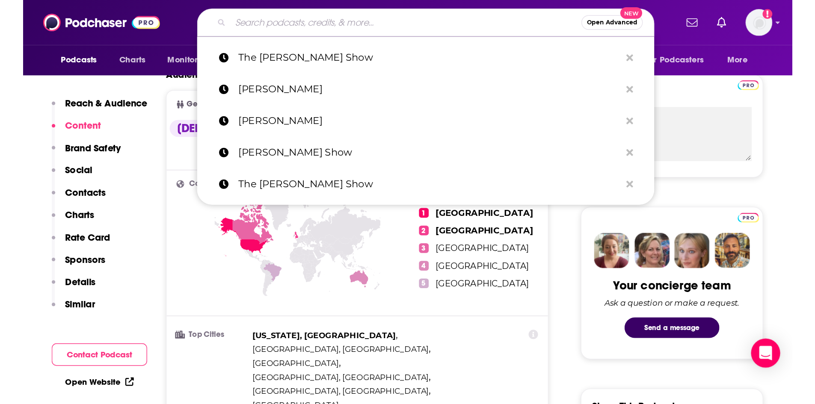
scroll to position [295, 0]
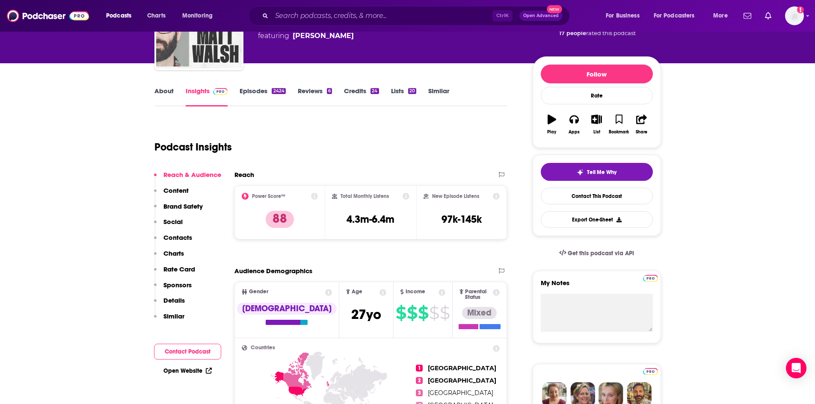
scroll to position [0, 0]
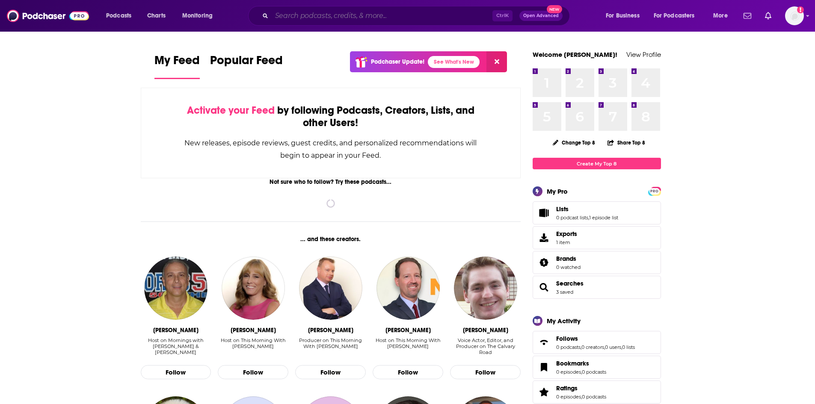
click at [301, 19] on input "Search podcasts, credits, & more..." at bounding box center [382, 16] width 221 height 14
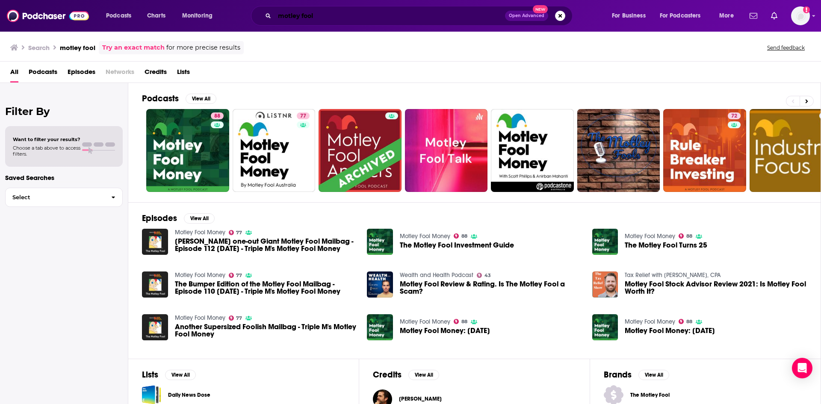
click at [316, 18] on input "motley fool" at bounding box center [390, 16] width 231 height 14
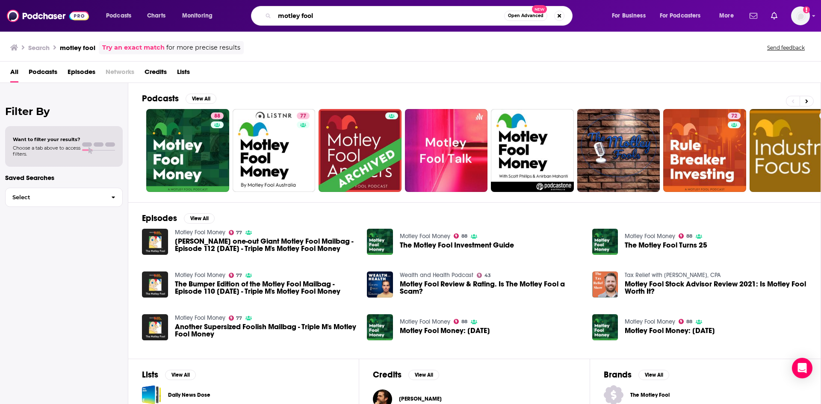
click at [316, 18] on input "motley fool" at bounding box center [390, 16] width 230 height 14
type input "ft news"
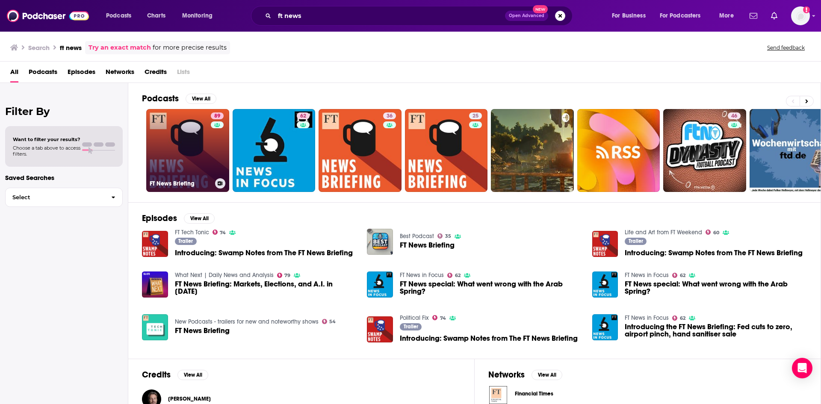
click at [194, 145] on link "89 FT News Briefing" at bounding box center [187, 150] width 83 height 83
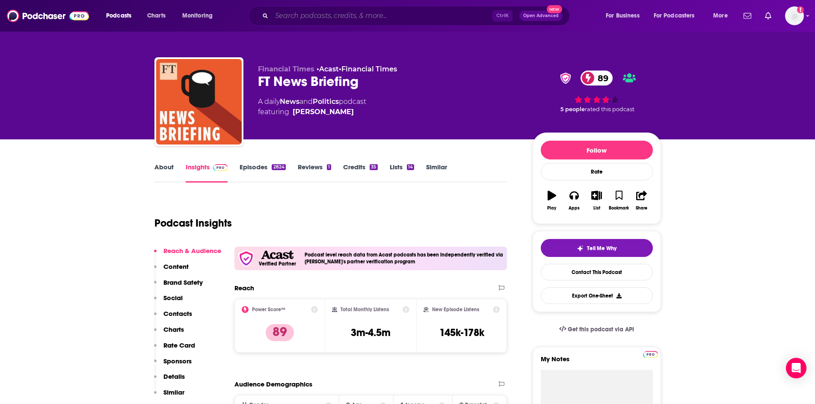
click at [462, 12] on input "Search podcasts, credits, & more..." at bounding box center [382, 16] width 221 height 14
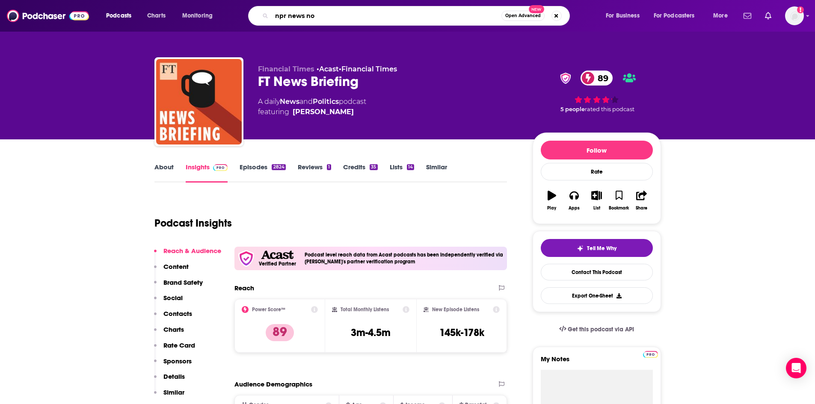
type input "npr news now"
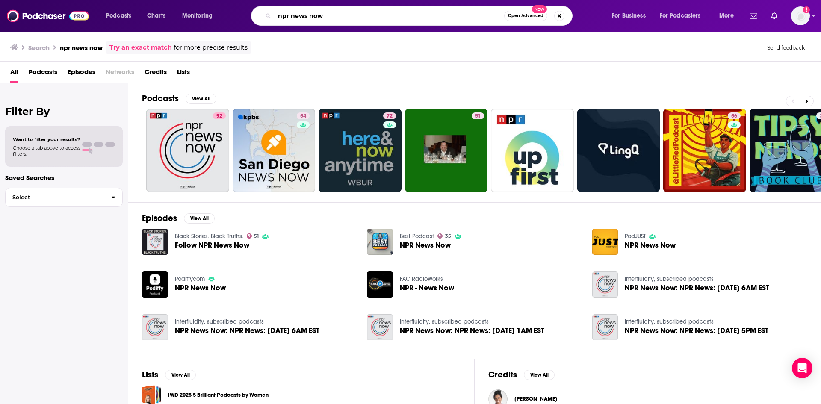
drag, startPoint x: 384, startPoint y: 9, endPoint x: 156, endPoint y: -23, distance: 230.2
click at [156, 0] on html "Podcasts Charts Monitoring npr news now Open Advanced New For Business For Podc…" at bounding box center [410, 202] width 821 height 404
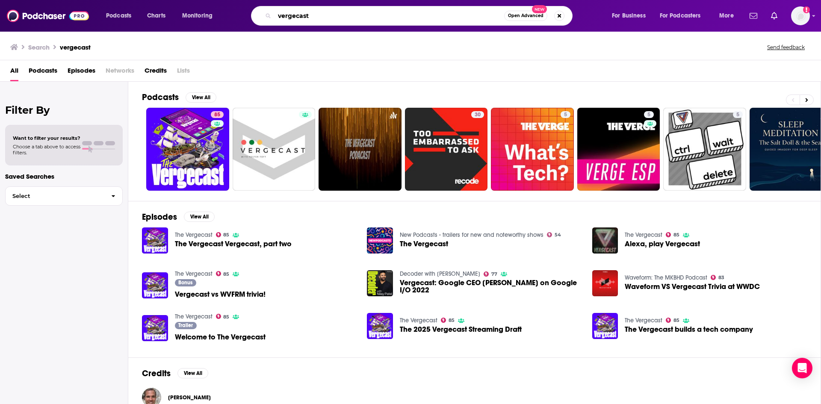
drag, startPoint x: 432, startPoint y: 12, endPoint x: 260, endPoint y: -14, distance: 174.4
click at [260, 0] on html "Podcasts Charts Monitoring vergecast Open Advanced New For Business For Podcast…" at bounding box center [410, 202] width 821 height 404
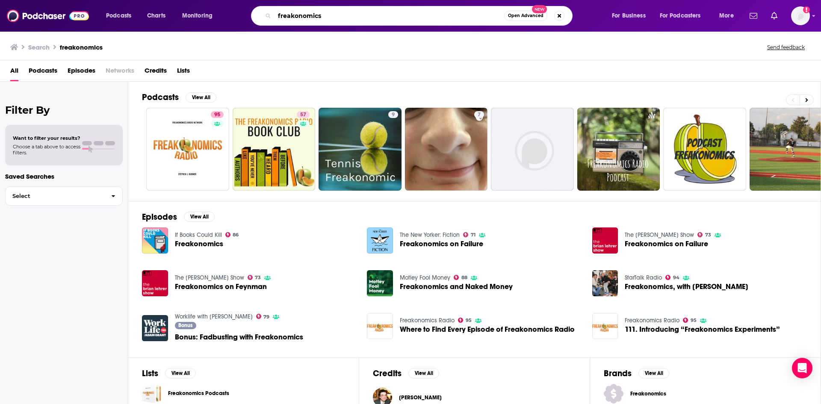
drag, startPoint x: 372, startPoint y: 14, endPoint x: 149, endPoint y: -24, distance: 226.5
click at [149, 0] on html "Podcasts Charts Monitoring freakonomics Open Advanced New For Business For Podc…" at bounding box center [410, 202] width 821 height 404
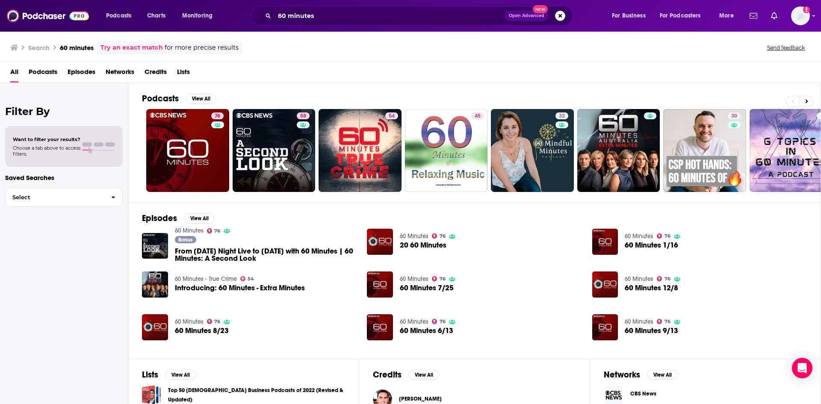
click at [387, 27] on div "Podcasts Charts Monitoring 60 minutes Open Advanced New For Business For Podcas…" at bounding box center [410, 16] width 821 height 32
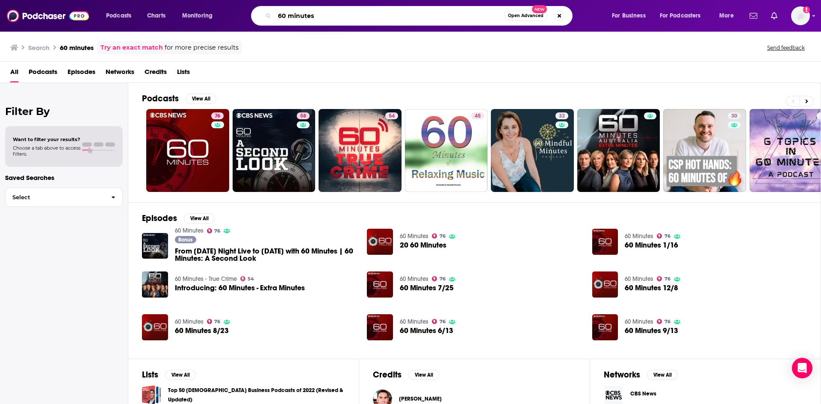
drag, startPoint x: 362, startPoint y: 9, endPoint x: 152, endPoint y: -23, distance: 212.8
click at [152, 0] on html "Podcasts Charts Monitoring 60 minutes Open Advanced New For Business For Podcas…" at bounding box center [410, 202] width 821 height 404
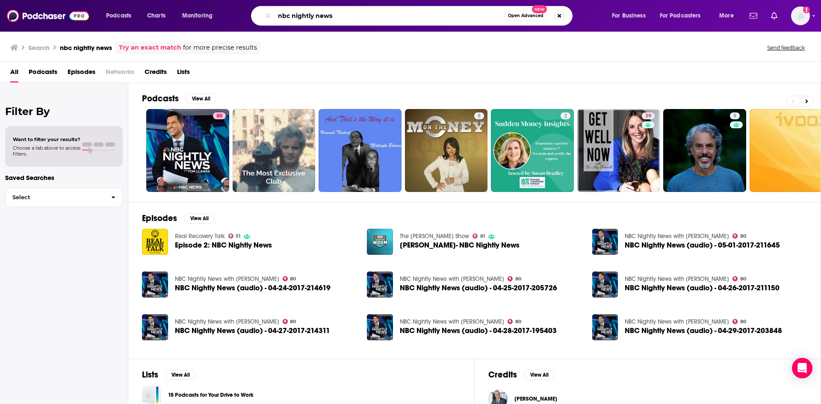
click at [410, 14] on input "nbc nightly news" at bounding box center [390, 16] width 230 height 14
click at [403, 22] on input "nbc nightly news" at bounding box center [390, 16] width 230 height 14
drag, startPoint x: 403, startPoint y: 22, endPoint x: 247, endPoint y: 0, distance: 157.3
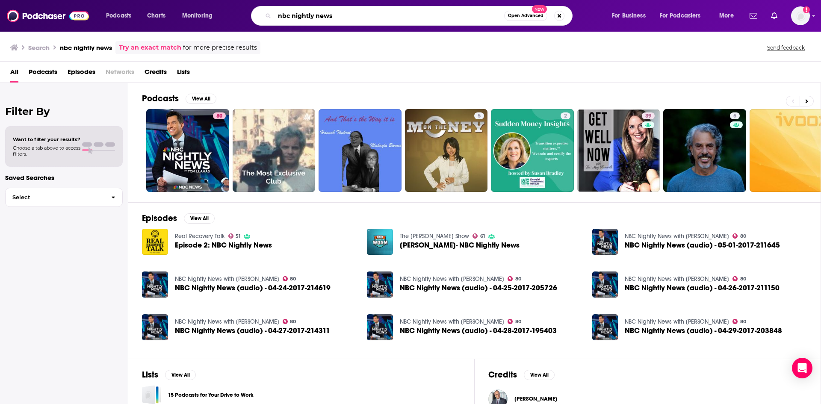
click at [247, 0] on html "Podcasts Charts Monitoring nbc nightly news Open Advanced New For Business For …" at bounding box center [410, 202] width 821 height 404
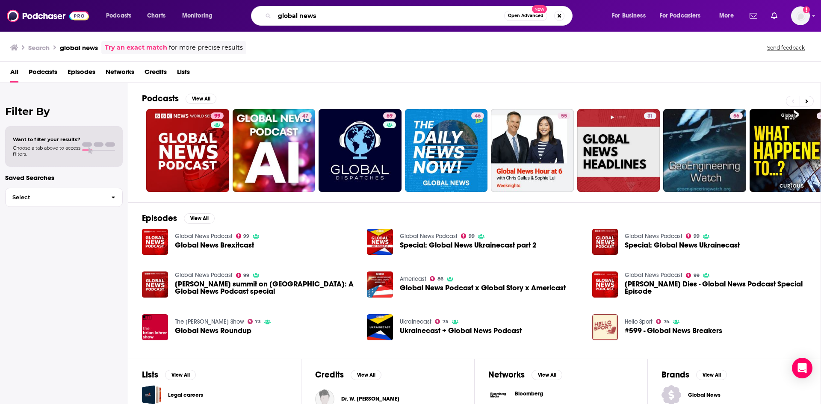
drag, startPoint x: 335, startPoint y: 18, endPoint x: 225, endPoint y: 16, distance: 110.8
click at [225, 16] on div "Podcasts Charts Monitoring global news Open Advanced New For Business For Podca…" at bounding box center [421, 16] width 642 height 20
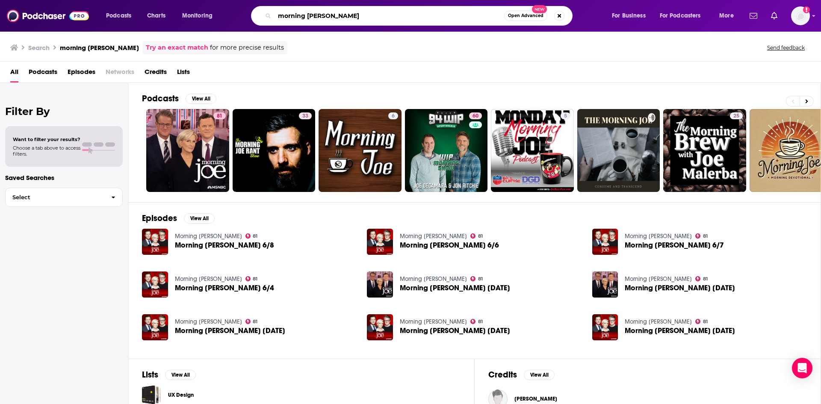
click at [400, 12] on input "morning [PERSON_NAME]" at bounding box center [390, 16] width 230 height 14
drag, startPoint x: 400, startPoint y: 12, endPoint x: 232, endPoint y: -6, distance: 168.6
click at [232, 0] on html "Podcasts Charts Monitoring morning [PERSON_NAME] Open Advanced New For Business…" at bounding box center [410, 202] width 821 height 404
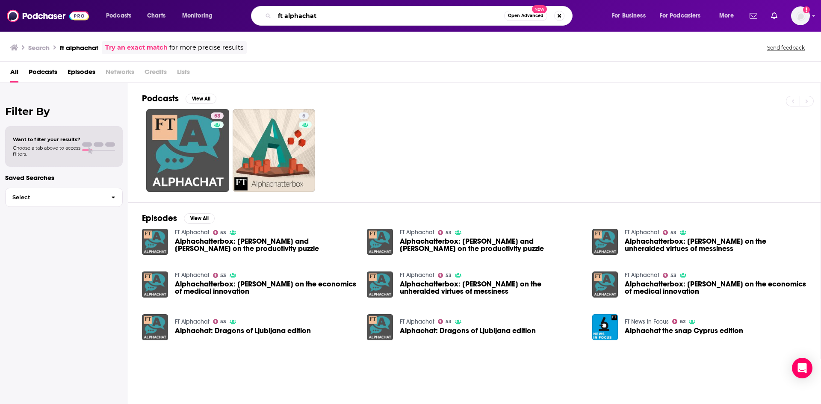
drag, startPoint x: 327, startPoint y: 18, endPoint x: 170, endPoint y: -6, distance: 158.9
click at [170, 0] on html "Podcasts Charts Monitoring ft alphachat Open Advanced New For Business For Podc…" at bounding box center [410, 202] width 821 height 404
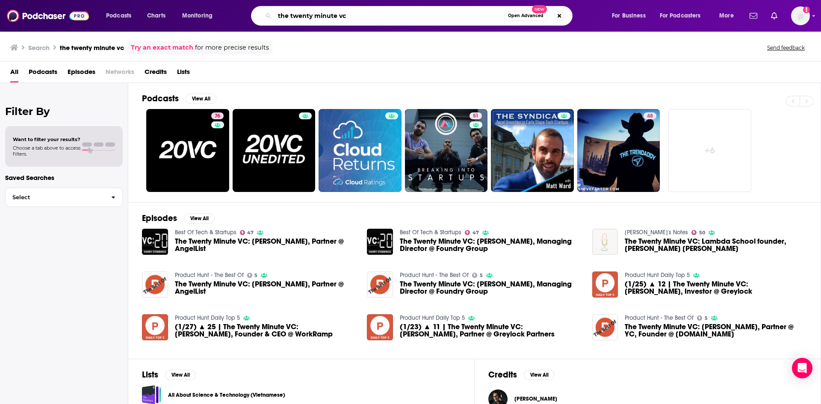
drag, startPoint x: 384, startPoint y: 21, endPoint x: 83, endPoint y: 35, distance: 301.9
click at [84, 33] on div "Podcasts Charts Monitoring the twenty minute vc Open Advanced New For Business …" at bounding box center [410, 202] width 821 height 404
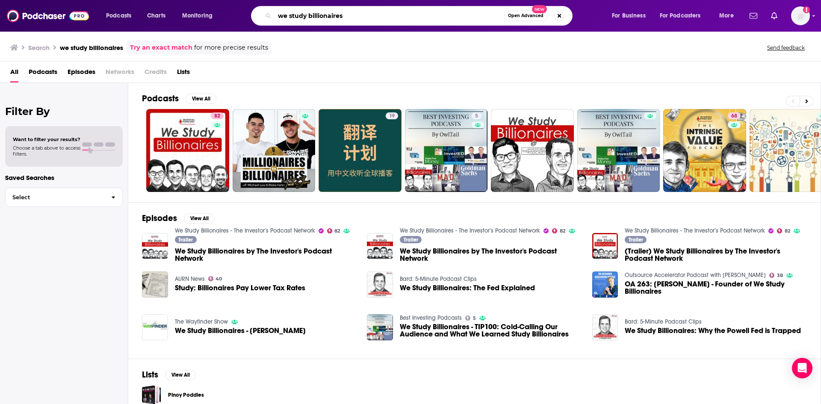
drag, startPoint x: 378, startPoint y: 18, endPoint x: 207, endPoint y: 14, distance: 171.6
click at [207, 14] on div "Podcasts Charts Monitoring we study billionaires Open Advanced New For Business…" at bounding box center [421, 16] width 642 height 20
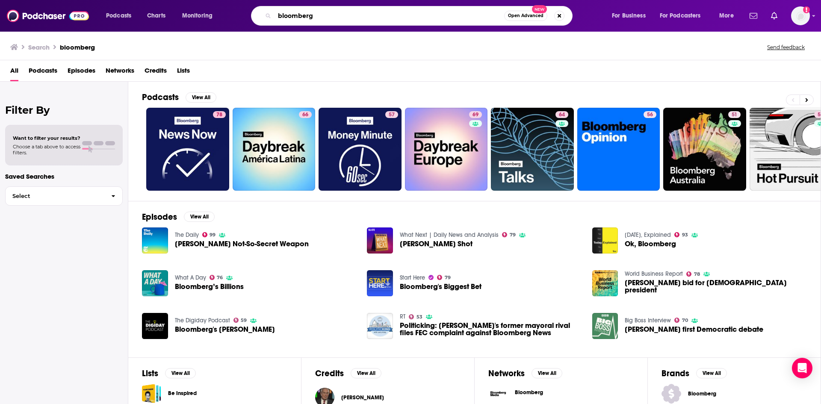
click at [368, 18] on input "bloomberg" at bounding box center [390, 16] width 230 height 14
type input "bloomberg intelligence"
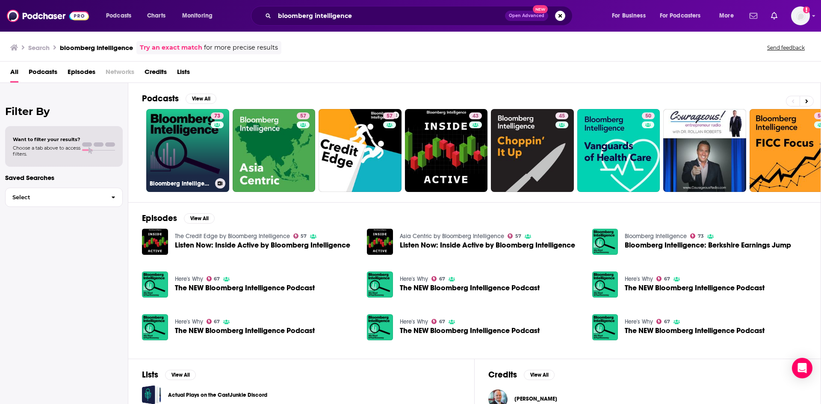
click at [209, 148] on link "73 Bloomberg Intelligence" at bounding box center [187, 150] width 83 height 83
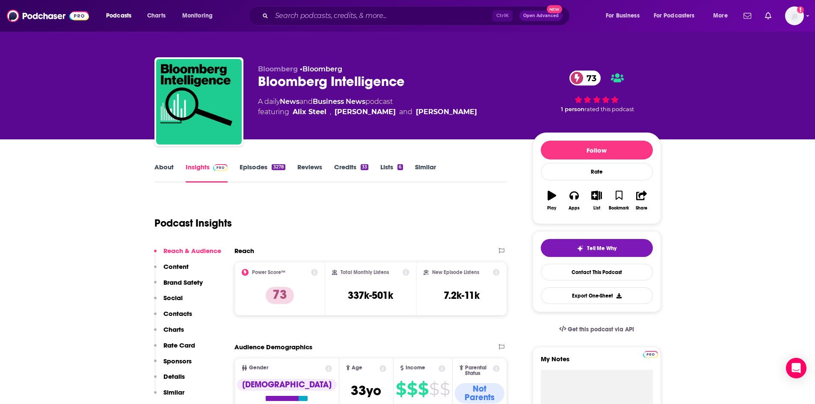
drag, startPoint x: 377, startPoint y: 118, endPoint x: 491, endPoint y: 129, distance: 114.3
click at [491, 129] on div "Bloomberg • Bloomberg Bloomberg Intelligence 73 A daily News and Business News …" at bounding box center [388, 99] width 261 height 68
copy div "A daily News and Business News podcast featuring [PERSON_NAME] , [PERSON_NAME] …"
click at [354, 293] on h3 "337k-501k" at bounding box center [370, 295] width 45 height 13
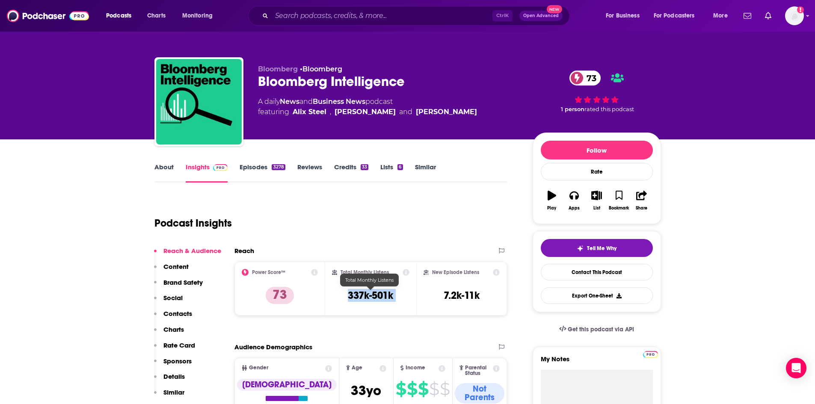
click at [354, 293] on h3 "337k-501k" at bounding box center [370, 295] width 45 height 13
copy div "337k-501k"
click at [131, 18] on span "Podcasts" at bounding box center [118, 16] width 25 height 12
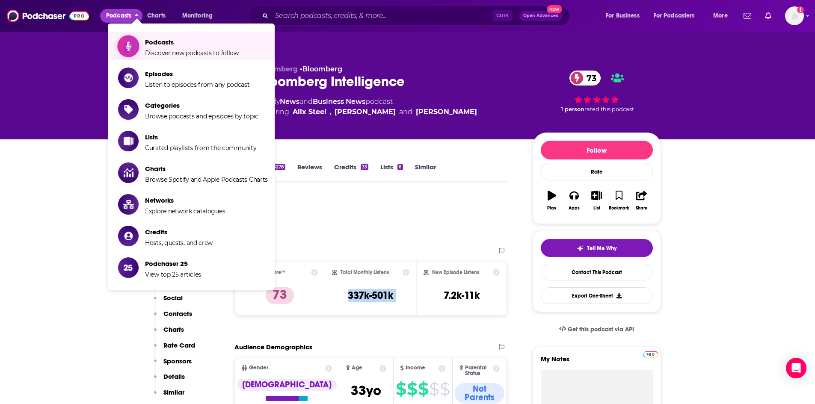
click at [146, 56] on span "Discover new podcasts to follow" at bounding box center [192, 53] width 94 height 8
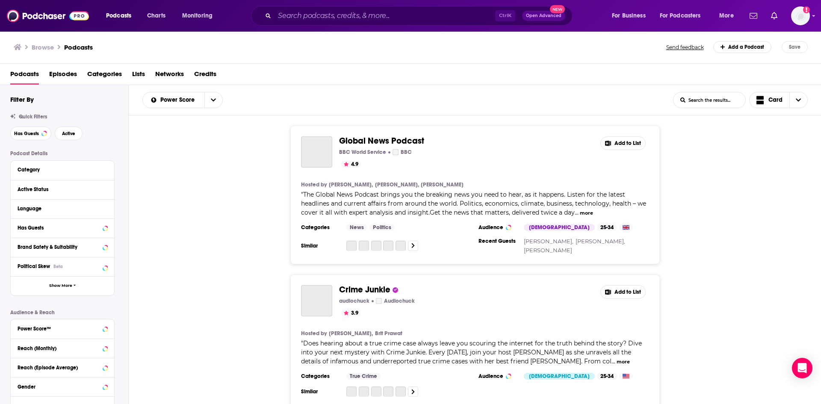
click at [107, 76] on span "Categories" at bounding box center [104, 76] width 35 height 18
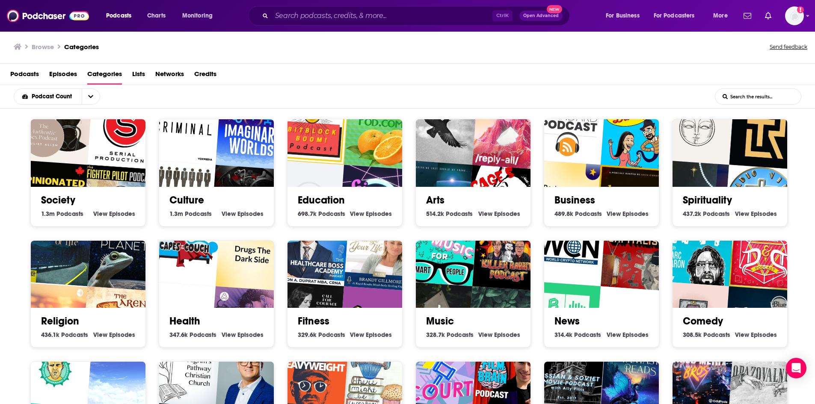
click at [578, 259] on img "The World Crypto Network Podcast" at bounding box center [569, 250] width 74 height 74
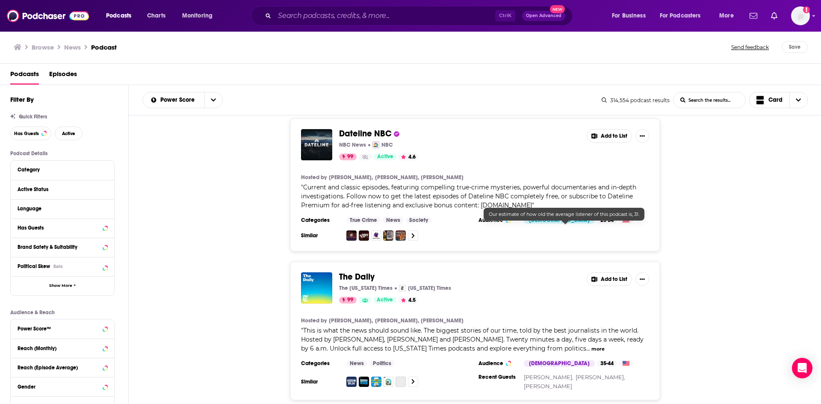
scroll to position [171, 0]
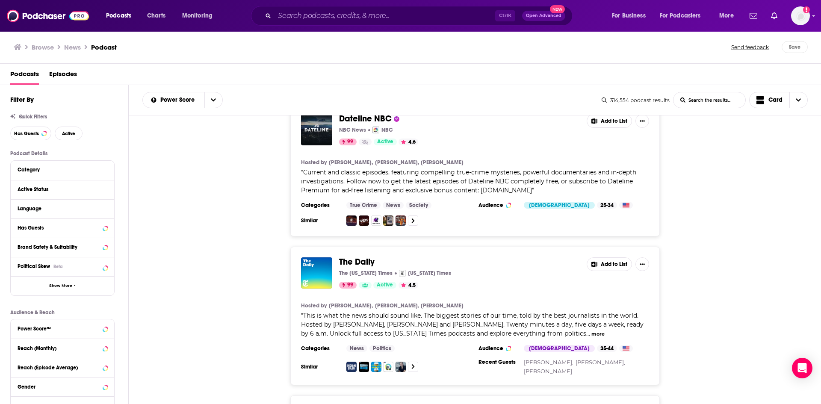
click at [592, 333] on button "more" at bounding box center [598, 334] width 13 height 7
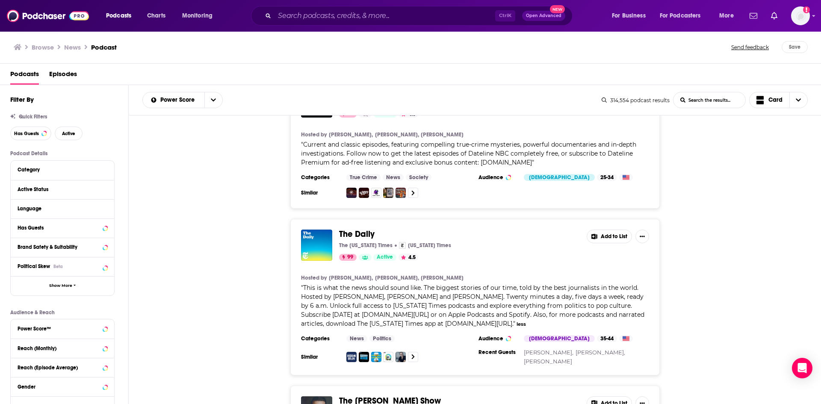
scroll to position [214, 0]
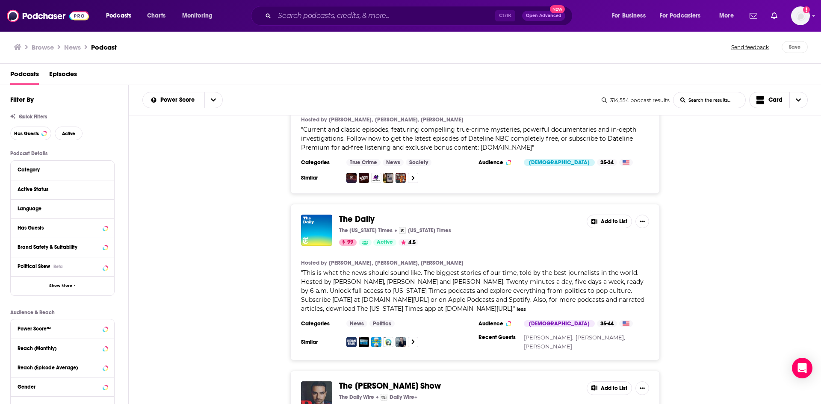
click at [358, 222] on span "The Daily" at bounding box center [357, 219] width 36 height 11
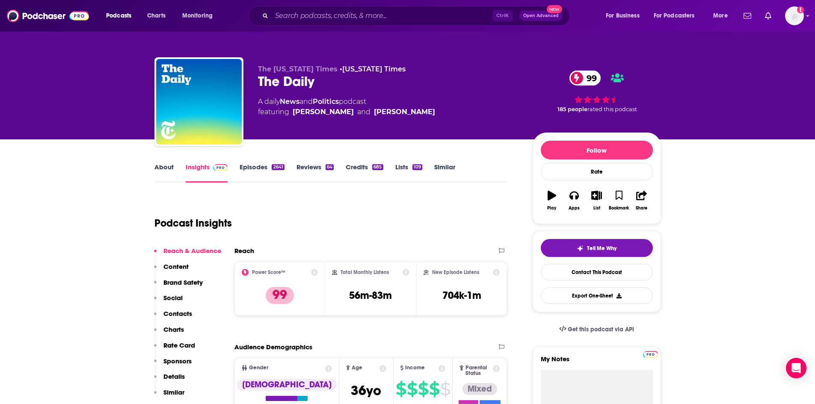
drag, startPoint x: 254, startPoint y: 100, endPoint x: 437, endPoint y: 113, distance: 183.1
click at [437, 113] on div "The [US_STATE] Times • [US_STATE] Times The Daily 99 A daily News and Politics …" at bounding box center [407, 103] width 506 height 92
copy div "A daily News and Politics podcast featuring [PERSON_NAME] and [PERSON_NAME]"
click at [357, 293] on h3 "56m-83m" at bounding box center [370, 295] width 43 height 13
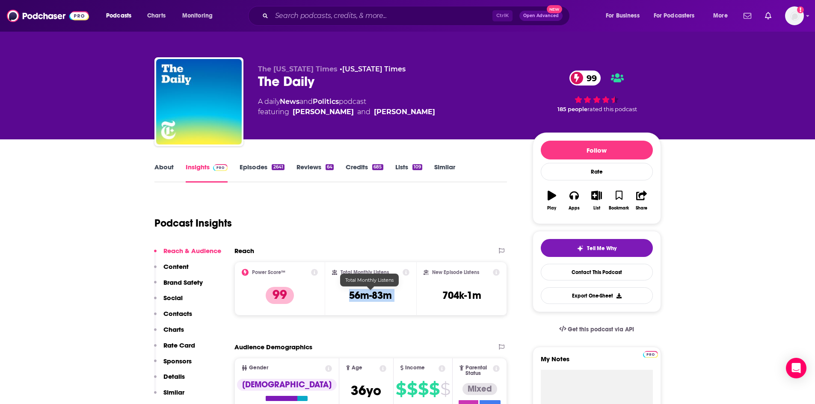
click at [357, 293] on h3 "56m-83m" at bounding box center [370, 295] width 43 height 13
copy div "56m-83m"
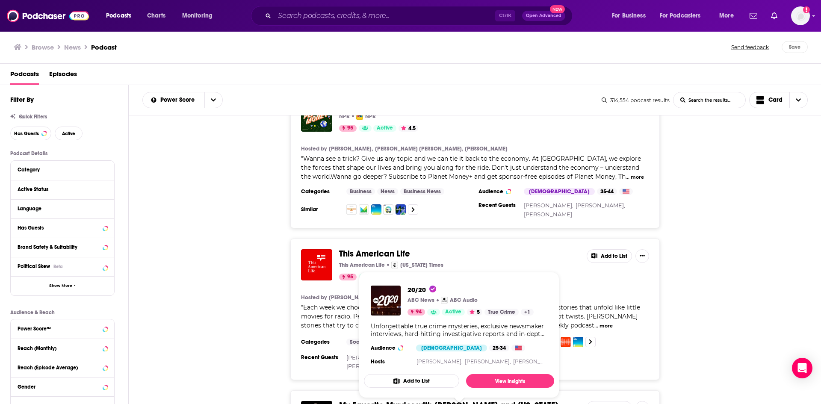
scroll to position [1540, 0]
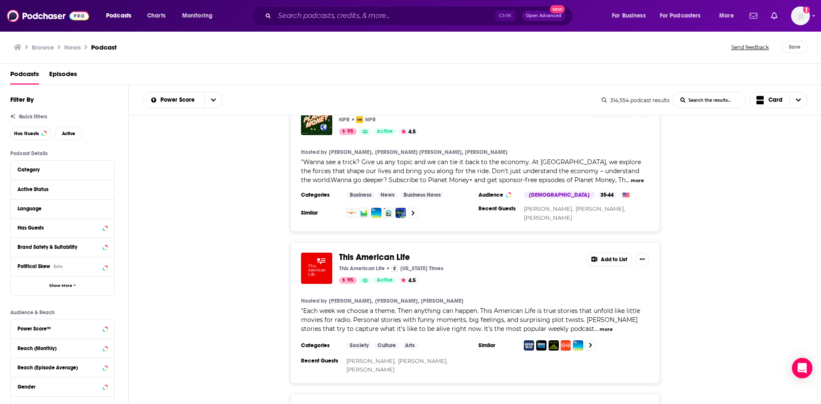
click at [732, 329] on div "This American Life This American Life [US_STATE] Times 95 Active 4.5 Add to Lis…" at bounding box center [475, 313] width 693 height 142
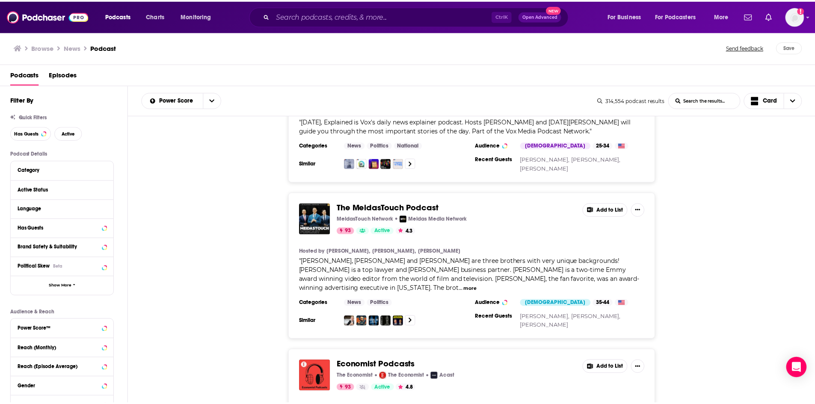
scroll to position [2438, 0]
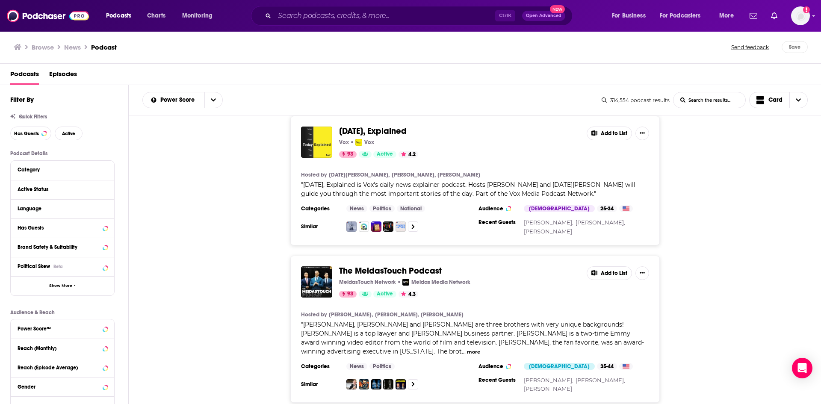
click at [480, 349] on button "more" at bounding box center [473, 352] width 13 height 7
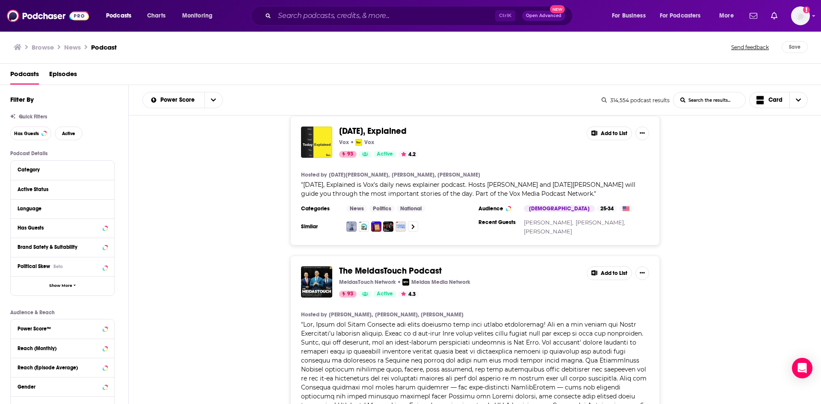
click at [403, 266] on span "The MeidasTouch Podcast" at bounding box center [390, 271] width 103 height 11
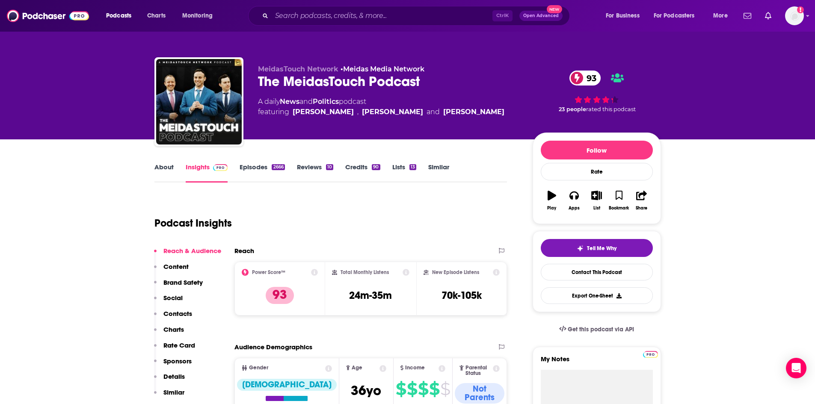
click at [168, 173] on link "About" at bounding box center [163, 173] width 19 height 20
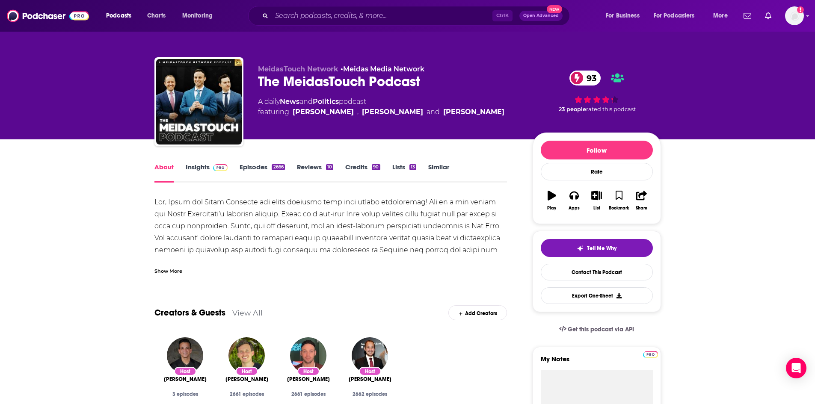
click at [275, 217] on div at bounding box center [330, 268] width 353 height 144
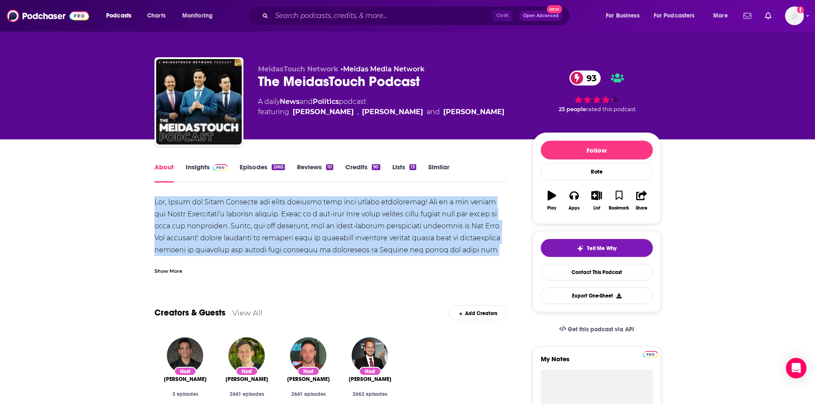
click at [275, 217] on div at bounding box center [330, 268] width 353 height 144
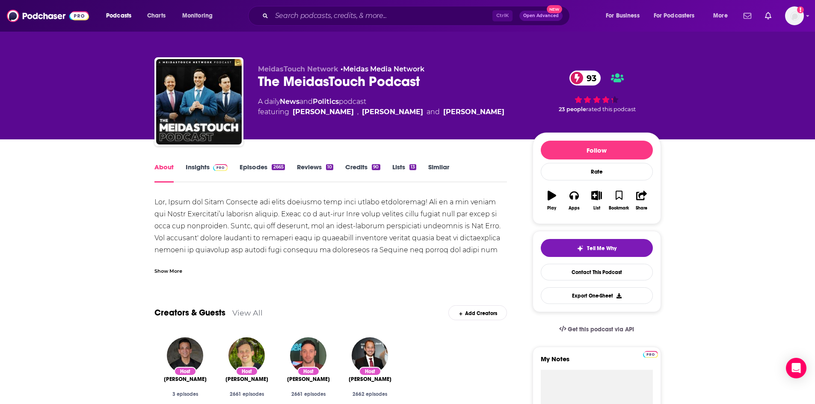
click at [162, 274] on div "Show More" at bounding box center [168, 271] width 28 height 8
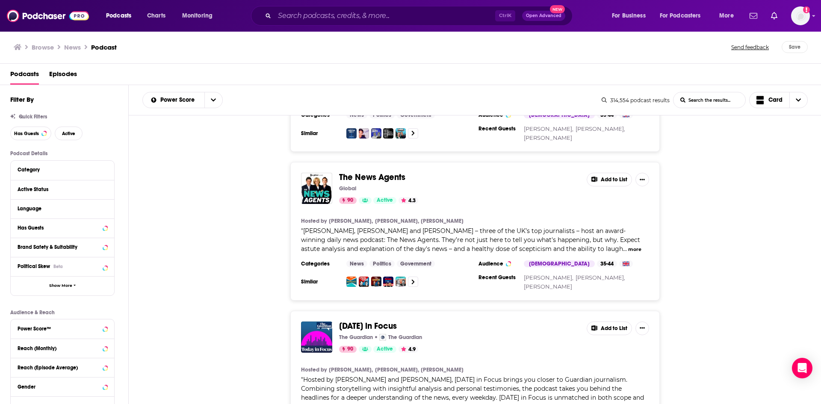
scroll to position [3403, 0]
click at [50, 46] on h3 "Browse" at bounding box center [43, 47] width 22 height 8
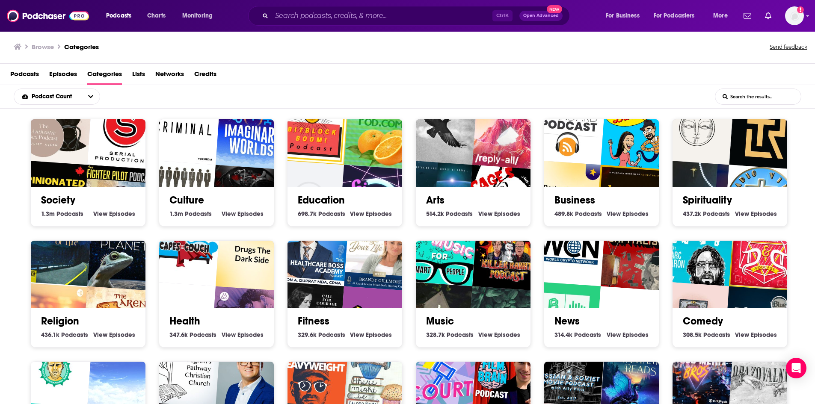
click at [221, 157] on img "Imaginary Worlds" at bounding box center [253, 133] width 74 height 74
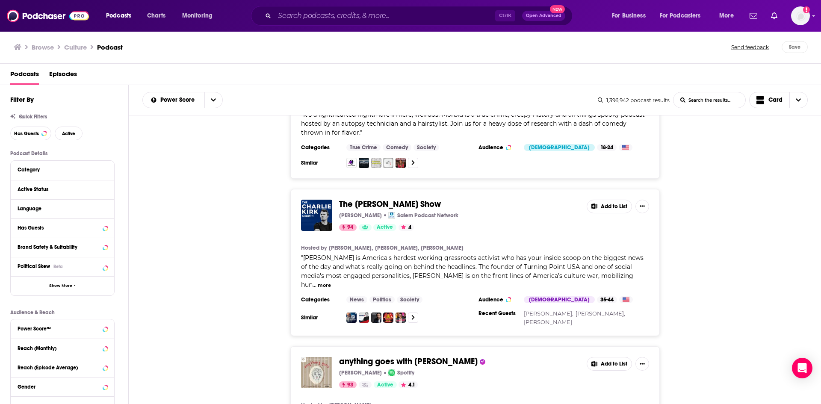
scroll to position [1711, 0]
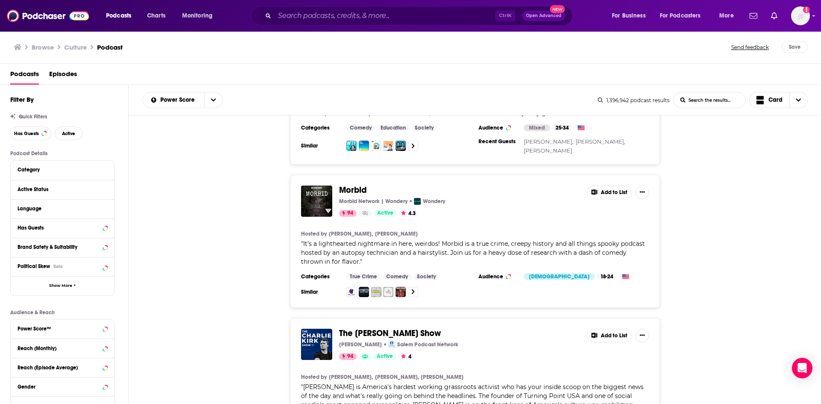
click at [37, 47] on h3 "Browse" at bounding box center [43, 47] width 22 height 8
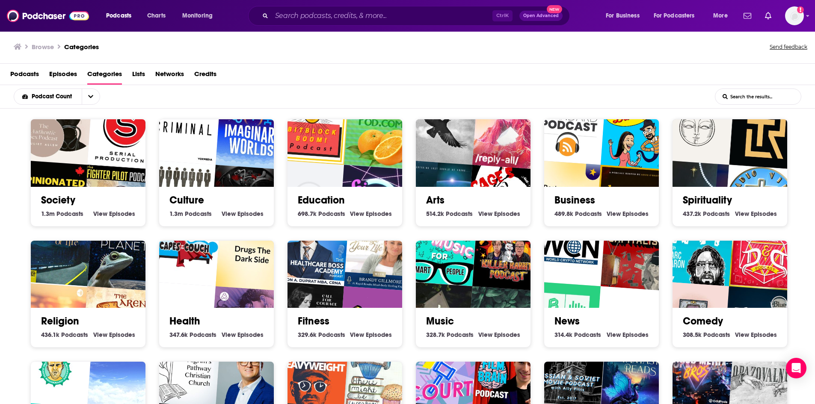
click at [75, 168] on img "Opinionated Lushes" at bounding box center [51, 197] width 74 height 74
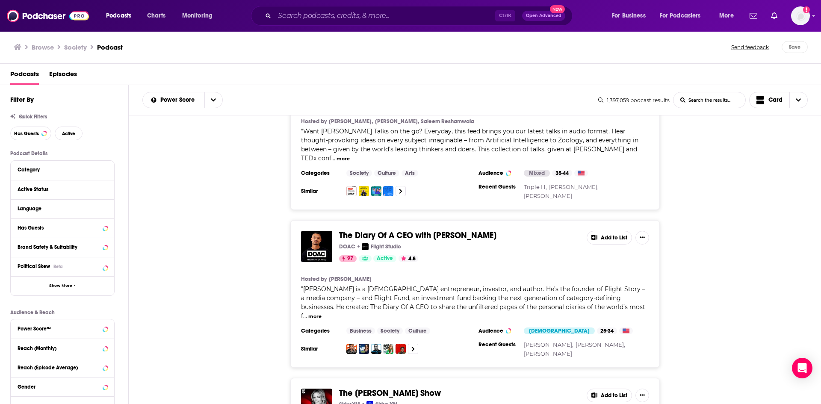
scroll to position [513, 0]
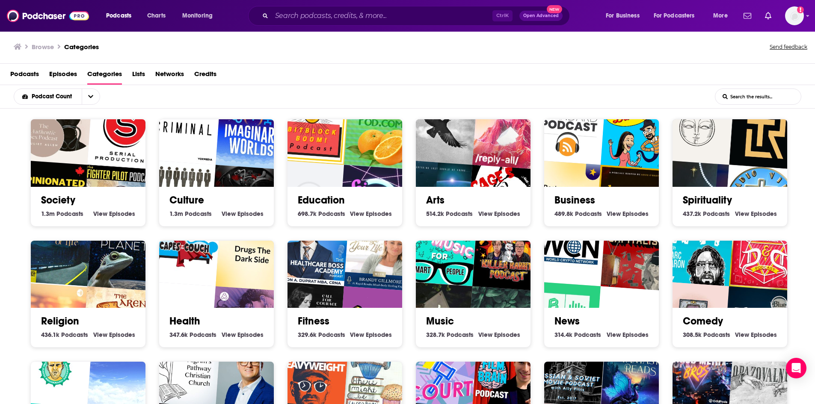
click at [344, 157] on img "The BitBlockBoom Bitcoin Podcast" at bounding box center [312, 129] width 74 height 74
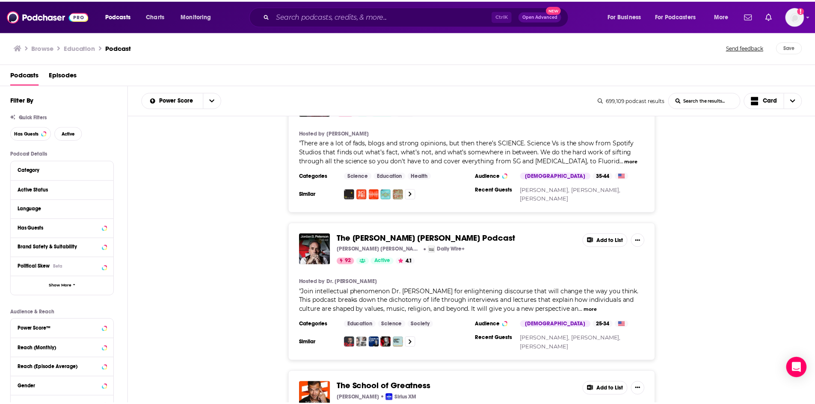
scroll to position [1711, 0]
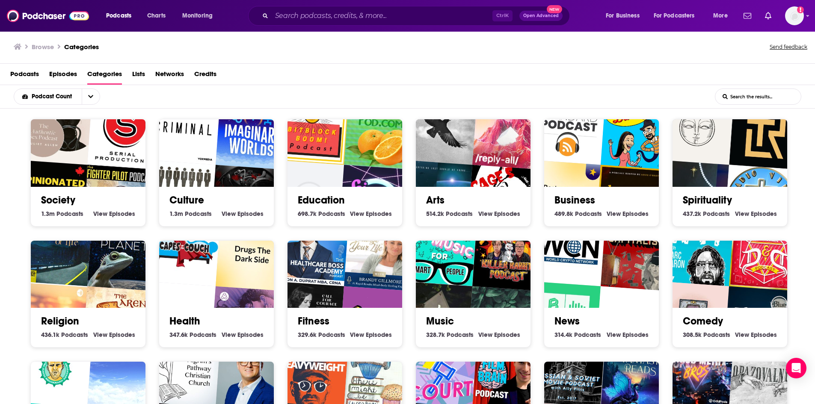
click at [566, 293] on img "El Podcast de Bitpanda | Inversión, criptomonedas y Bitcoin" at bounding box center [564, 318] width 74 height 74
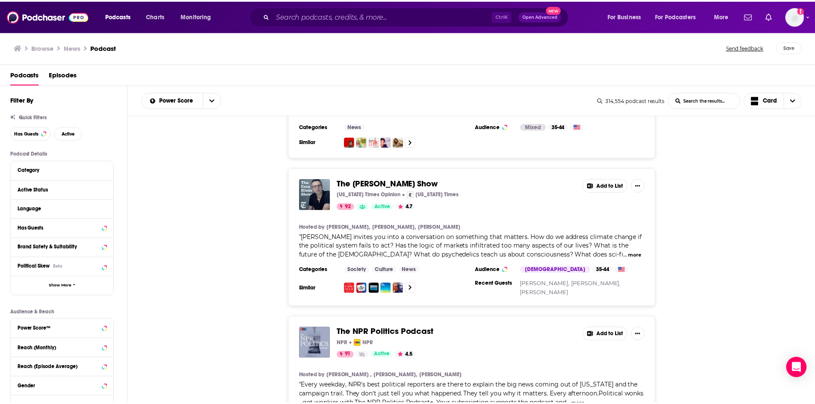
scroll to position [2948, 0]
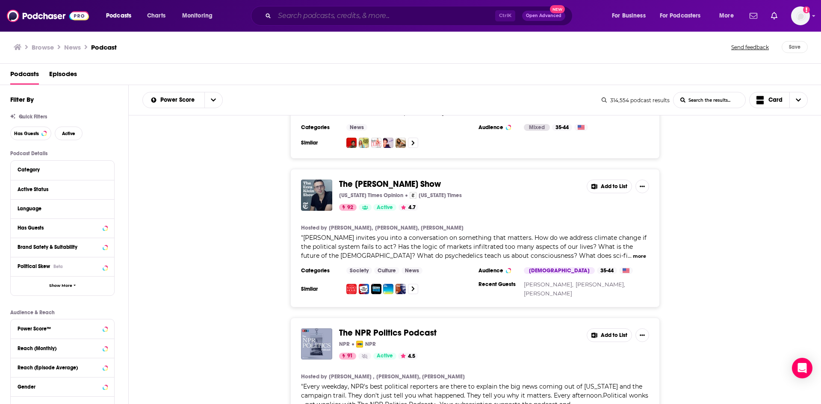
click at [359, 12] on input "Search podcasts, credits, & more..." at bounding box center [385, 16] width 221 height 14
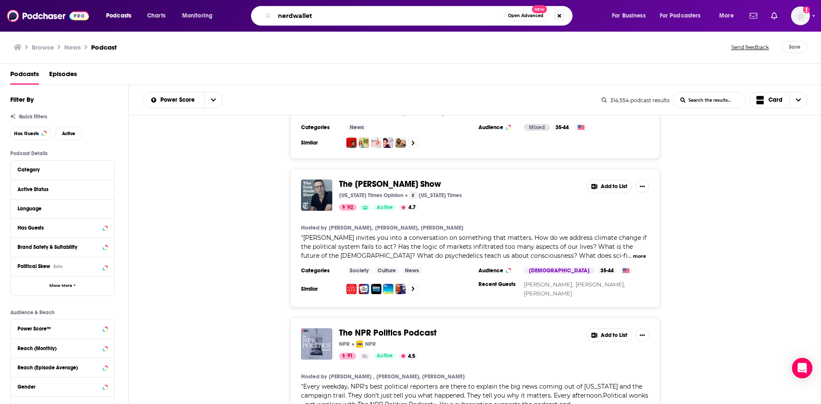
type input "nerdwallet"
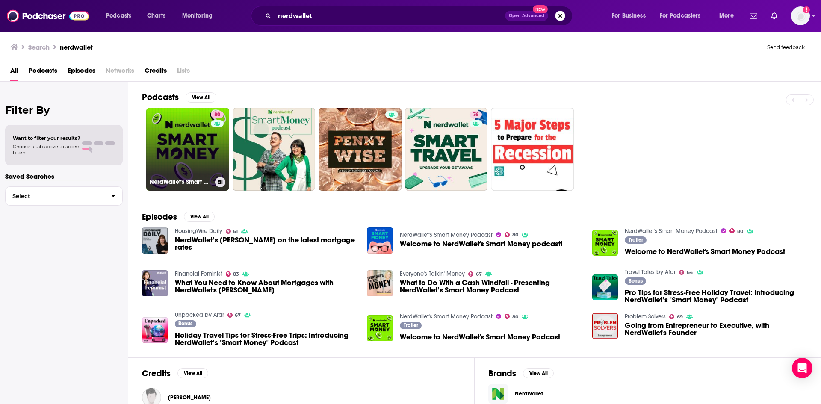
click at [202, 130] on link "80 NerdWallet's Smart Money Podcast" at bounding box center [187, 149] width 83 height 83
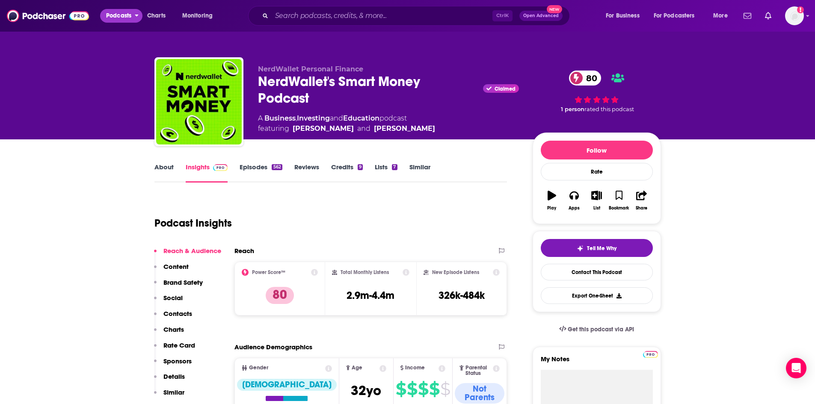
click at [124, 16] on span "Podcasts" at bounding box center [118, 16] width 25 height 12
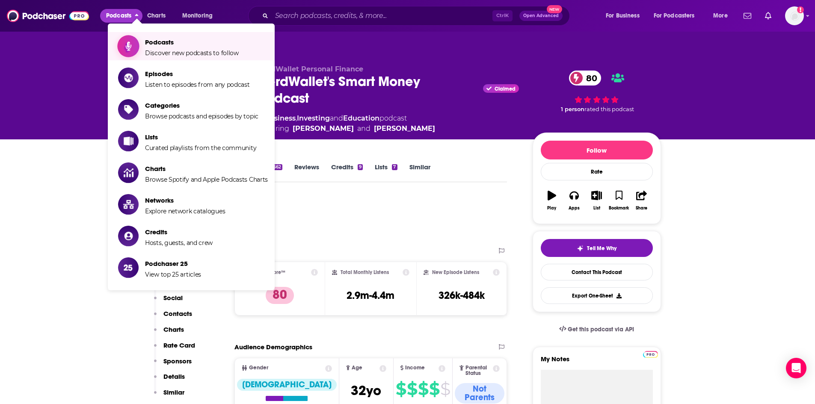
click at [160, 47] on span "Podcasts Discover new podcasts to follow" at bounding box center [192, 46] width 94 height 21
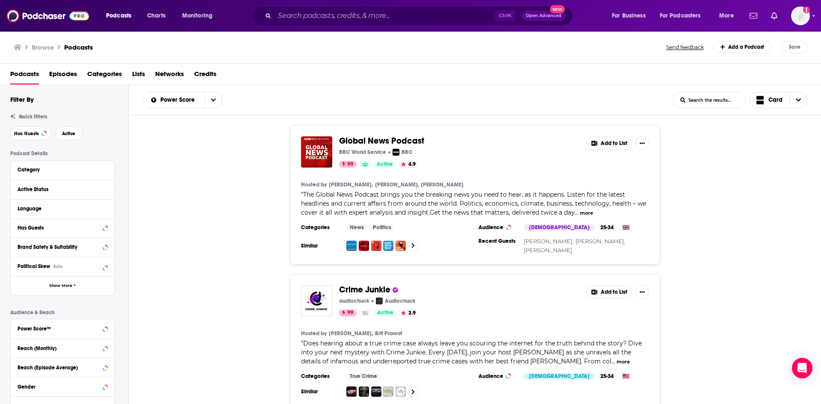
click at [98, 65] on div "Podcasts Episodes Categories Lists Networks Credits" at bounding box center [411, 74] width 822 height 21
click at [104, 84] on span "Categories" at bounding box center [104, 76] width 35 height 18
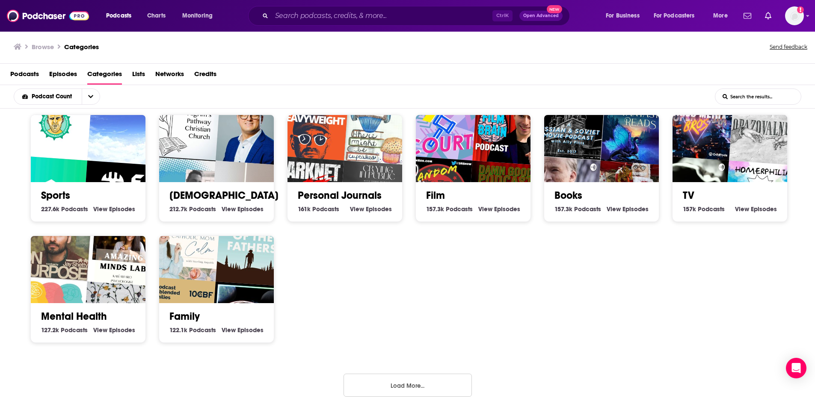
scroll to position [249, 0]
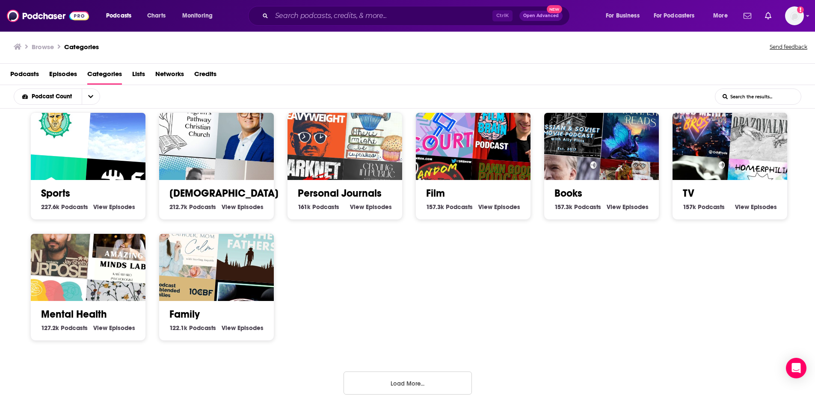
click at [415, 381] on button "Load More..." at bounding box center [408, 383] width 128 height 23
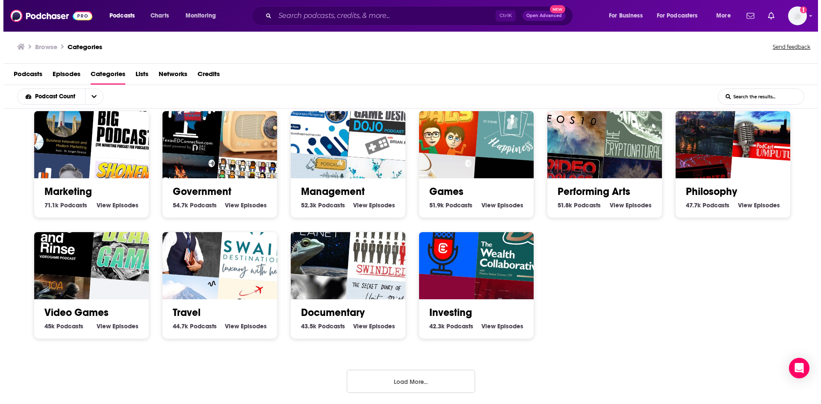
scroll to position [615, 0]
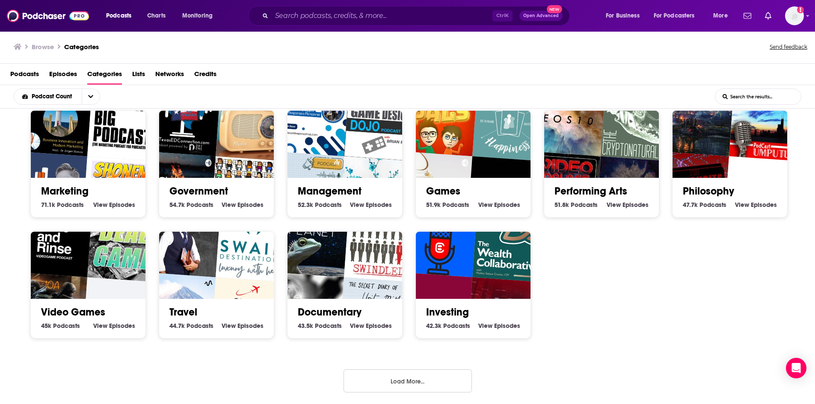
click at [466, 276] on img "Crypto Banter" at bounding box center [441, 241] width 74 height 74
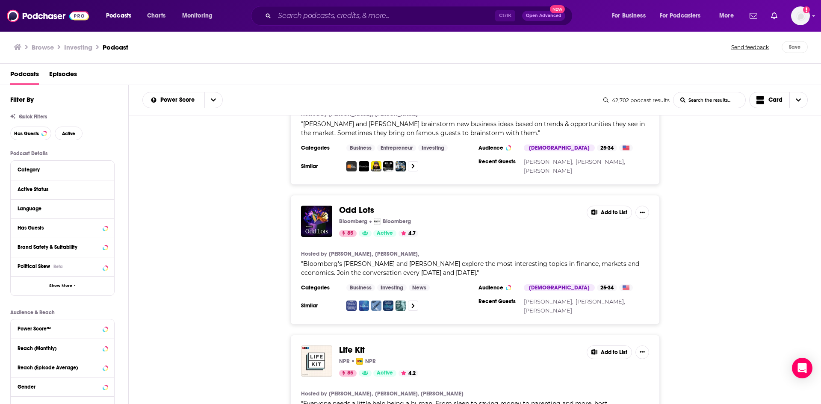
scroll to position [506, 0]
click at [492, 225] on div "Odd Lots Bloomberg Bloomberg 85 Active 4.7 Add to List Hosted by [PERSON_NAME],…" at bounding box center [475, 260] width 370 height 130
click at [347, 205] on span "Odd Lots" at bounding box center [356, 210] width 35 height 11
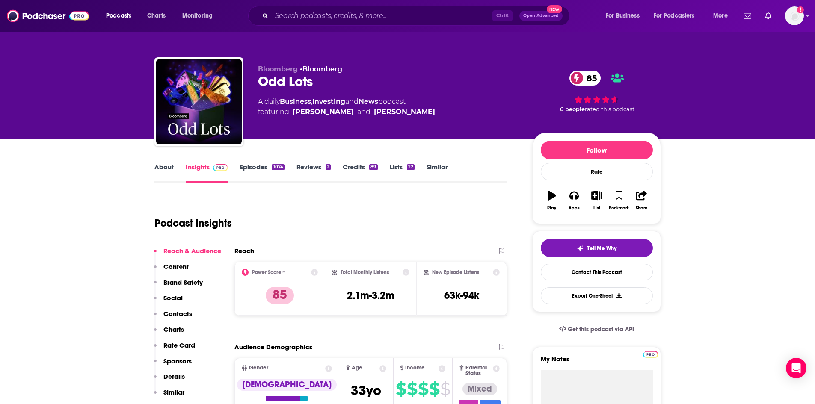
click at [358, 293] on h3 "2.1m-3.2m" at bounding box center [370, 295] width 47 height 13
copy div "2.1m-3.2m"
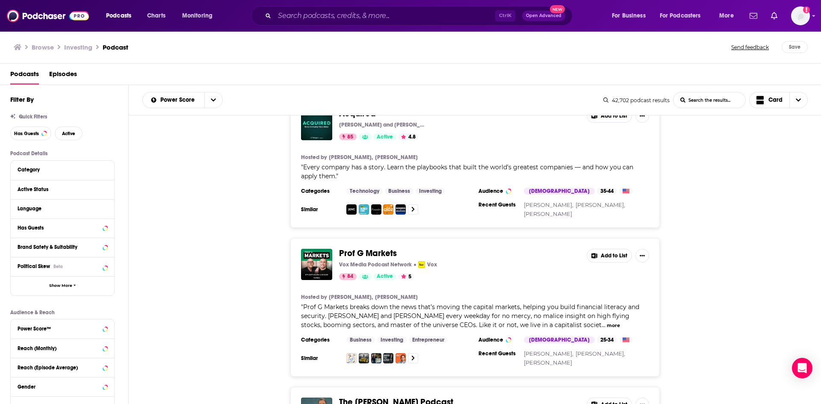
scroll to position [1069, 0]
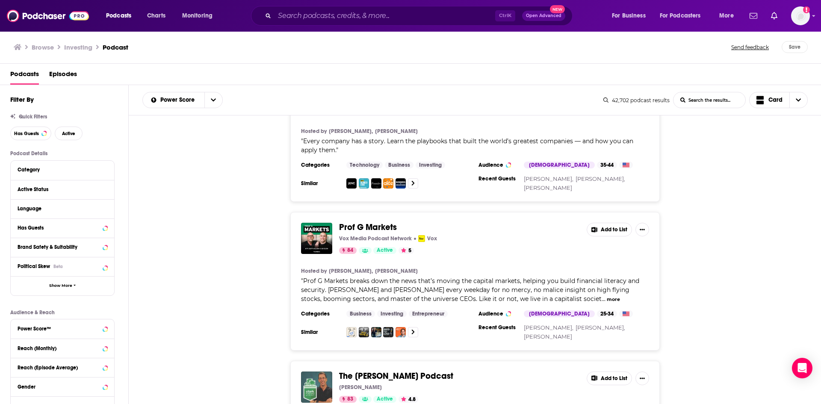
click at [607, 296] on button "more" at bounding box center [613, 299] width 13 height 7
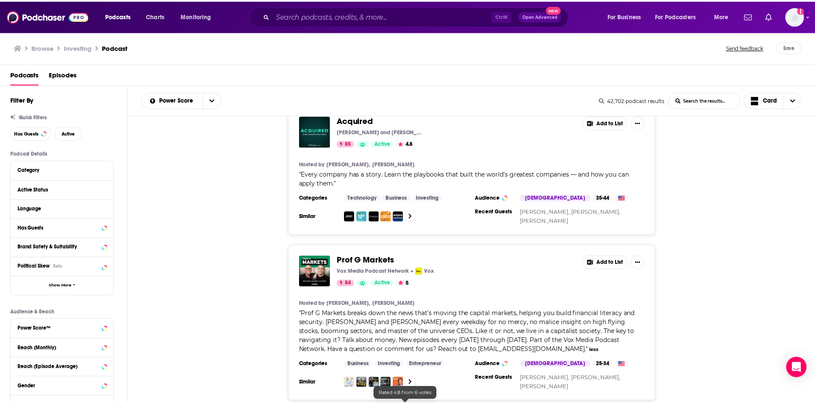
scroll to position [1027, 0]
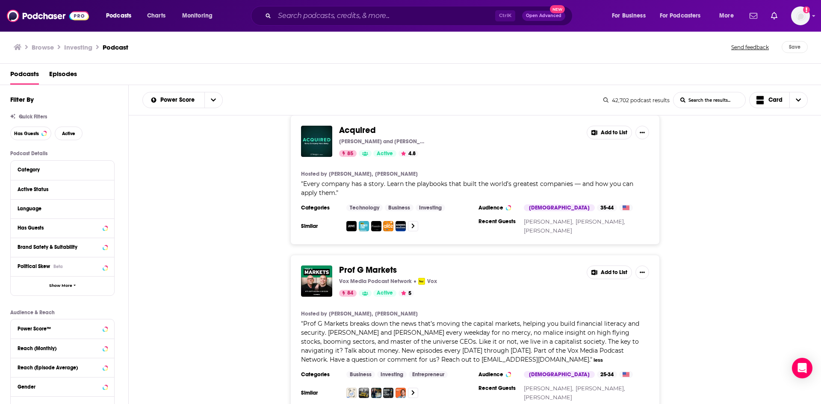
click at [364, 265] on span "Prof G Markets" at bounding box center [368, 270] width 58 height 11
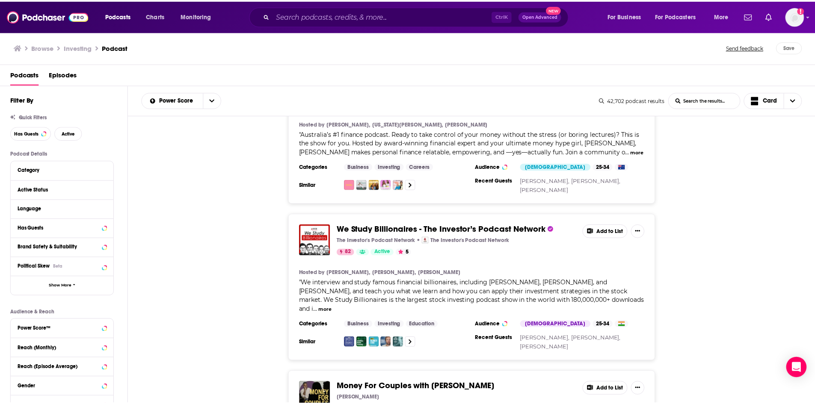
scroll to position [1659, 0]
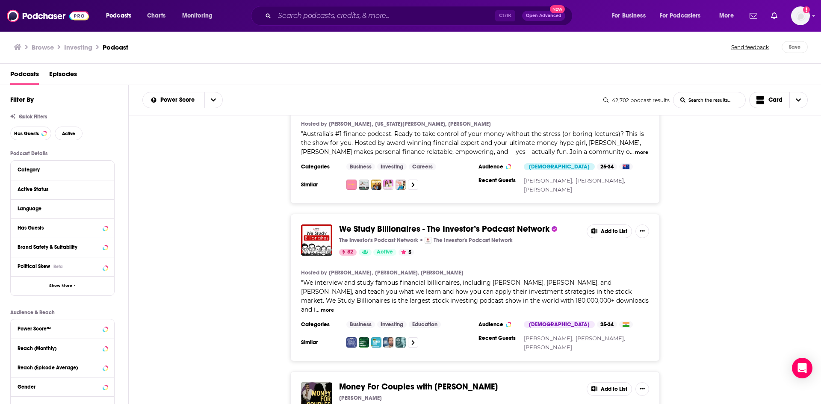
click at [36, 51] on ul "Browse Investing Podcast" at bounding box center [71, 47] width 115 height 12
click at [43, 46] on h3 "Browse" at bounding box center [43, 47] width 22 height 8
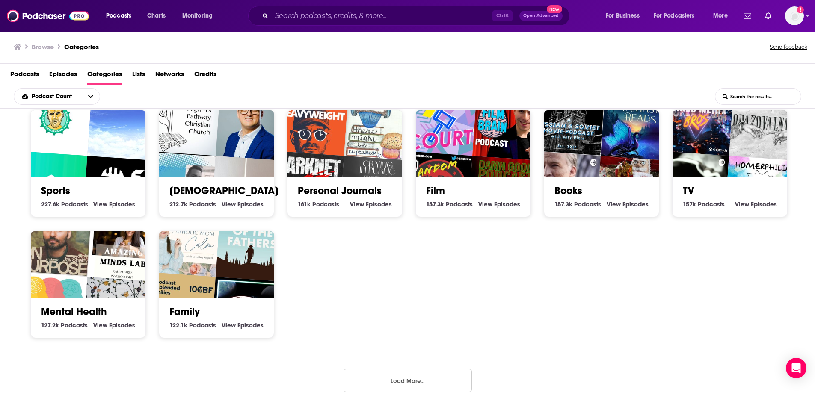
scroll to position [2, 0]
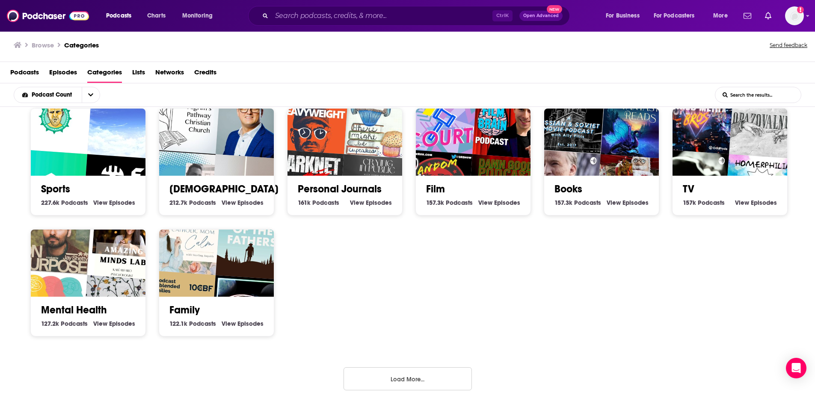
click at [402, 386] on button "Load More..." at bounding box center [408, 378] width 128 height 23
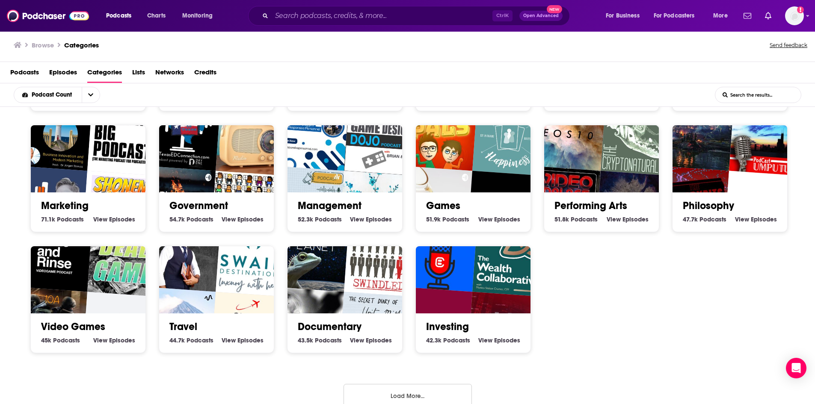
scroll to position [615, 0]
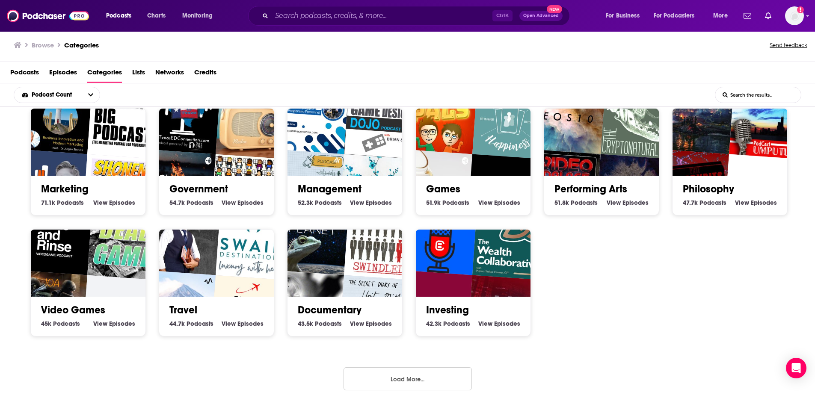
click at [396, 369] on button "Load More..." at bounding box center [408, 378] width 128 height 23
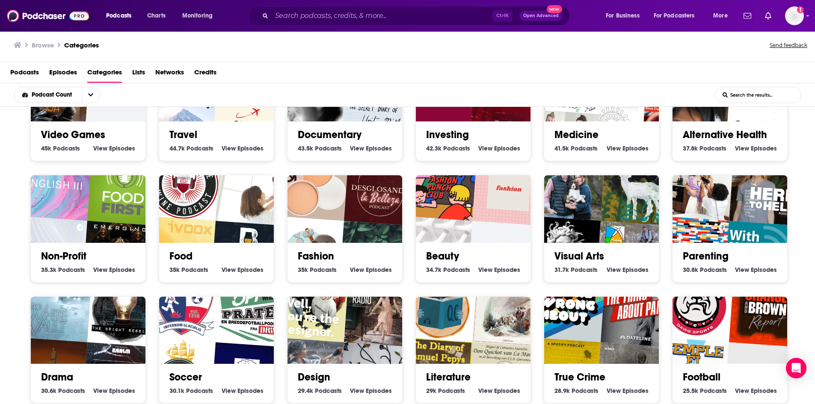
scroll to position [791, 0]
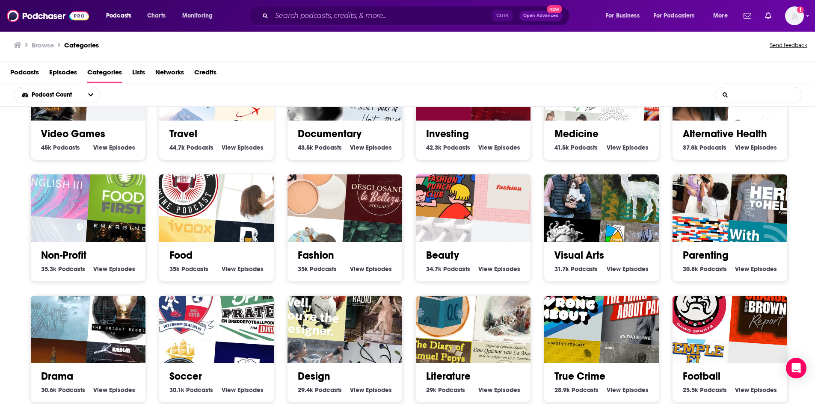
click at [738, 97] on input "List Search Input" at bounding box center [758, 94] width 86 height 15
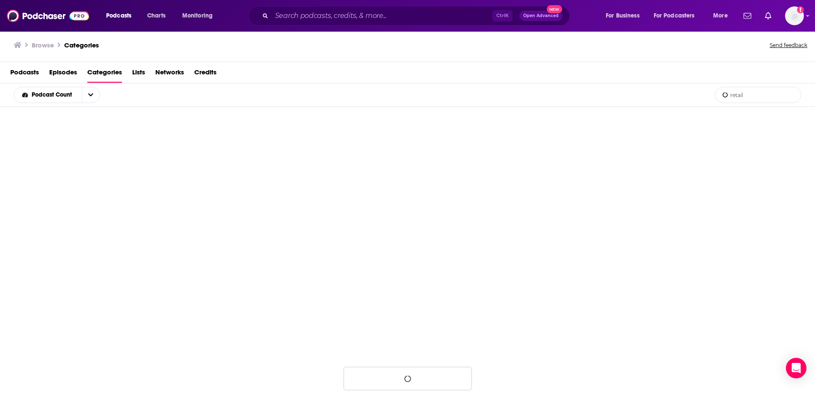
scroll to position [123, 0]
type input "r"
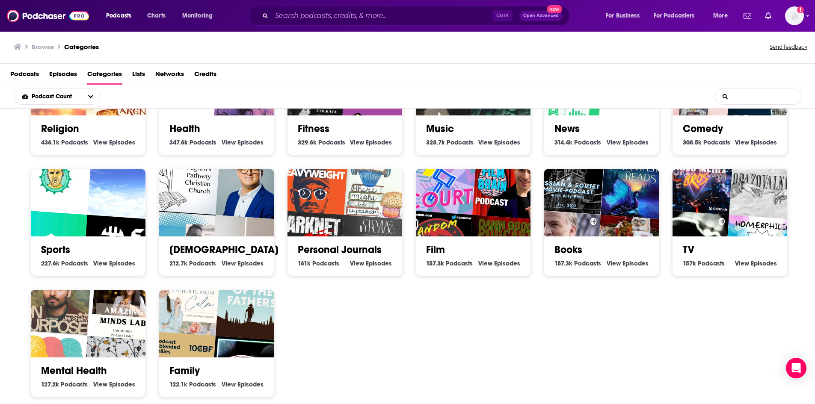
scroll to position [252, 0]
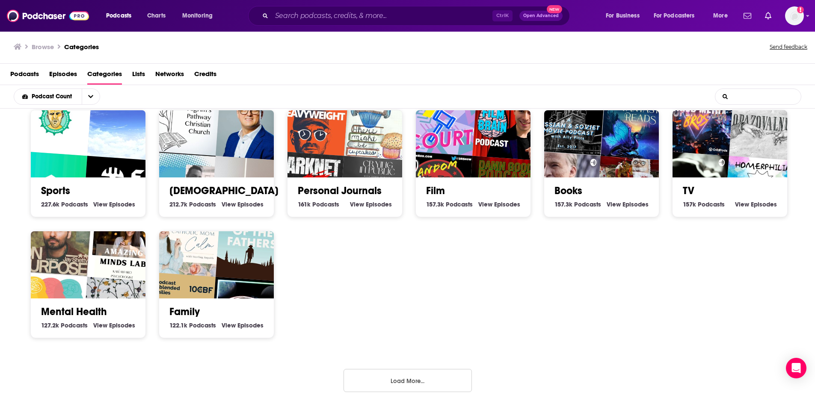
click at [425, 383] on button "Load More..." at bounding box center [408, 380] width 128 height 23
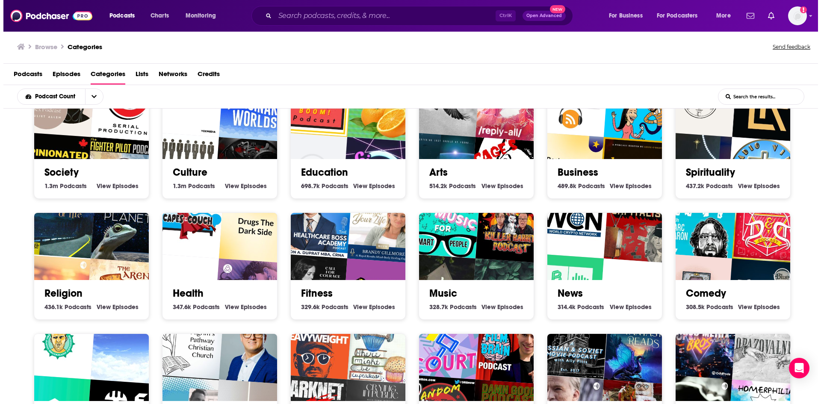
scroll to position [27, 0]
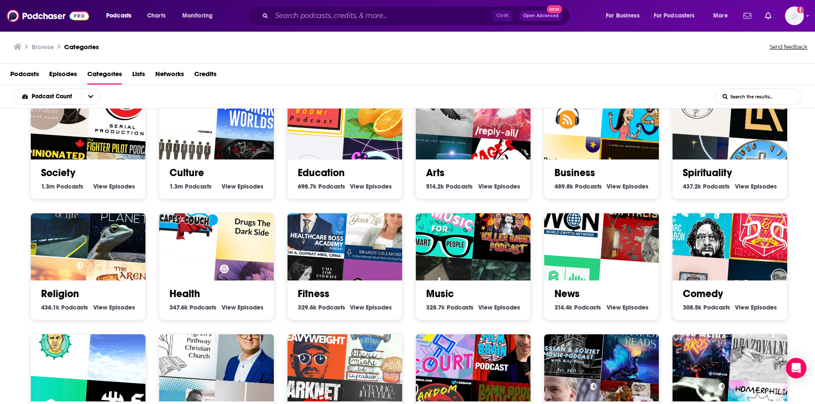
click at [590, 255] on img "The World Crypto Network Podcast" at bounding box center [569, 222] width 74 height 74
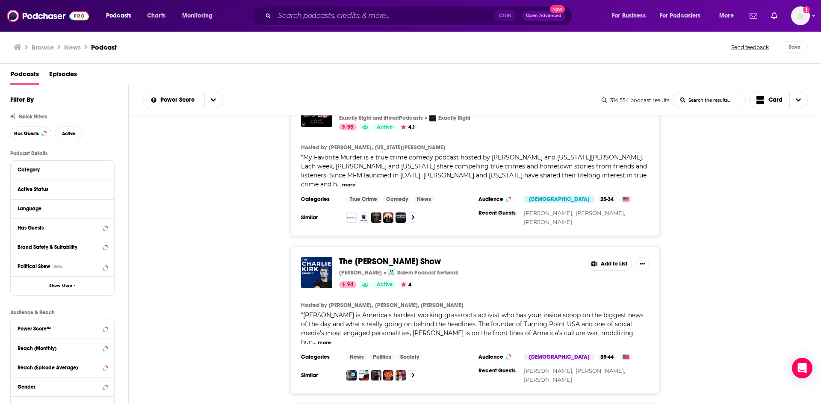
scroll to position [1846, 0]
click at [700, 103] on input "List Search Input" at bounding box center [710, 99] width 72 height 15
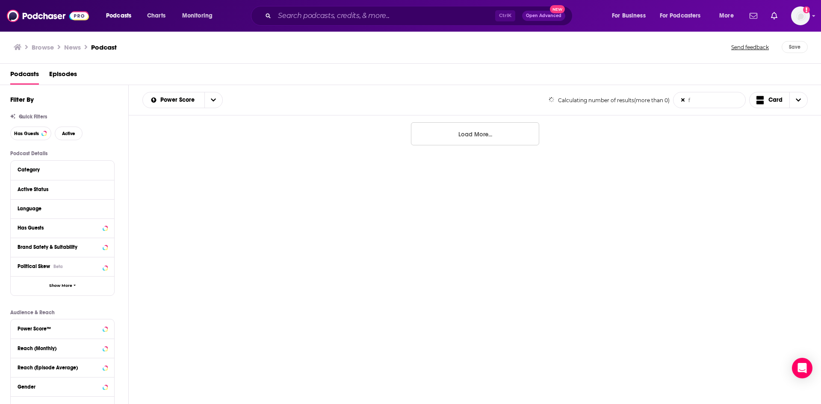
scroll to position [0, 0]
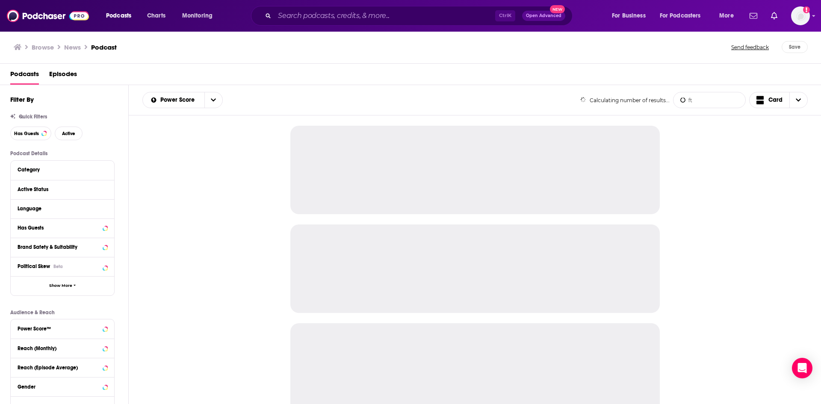
type input "f"
click at [689, 207] on div at bounding box center [475, 261] width 693 height 290
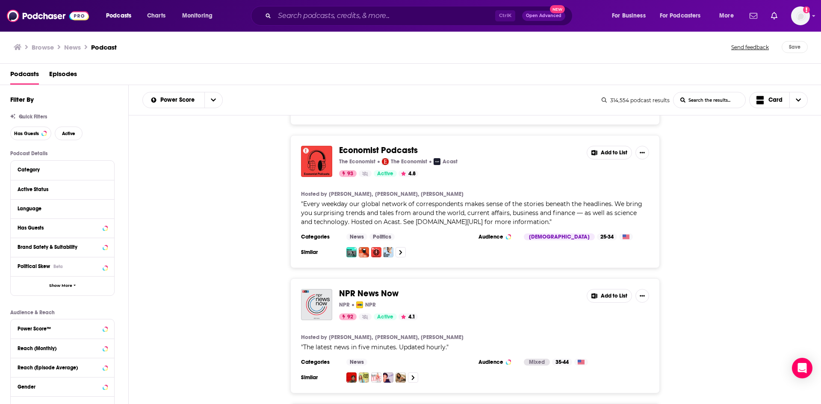
scroll to position [2711, 0]
